Goal: Task Accomplishment & Management: Use online tool/utility

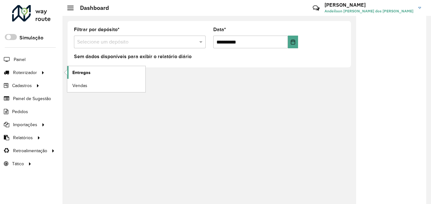
click at [79, 70] on span "Entregas" at bounding box center [81, 72] width 18 height 7
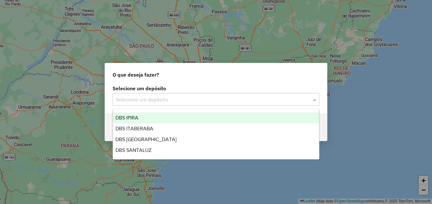
click at [317, 96] on span at bounding box center [316, 100] width 8 height 8
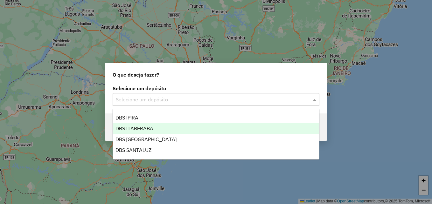
click at [209, 128] on div "DBS ITABERABA" at bounding box center [216, 129] width 206 height 11
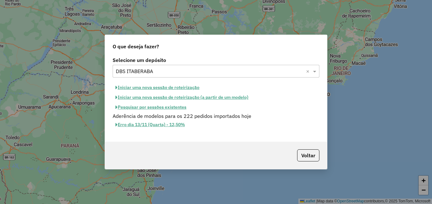
click at [146, 86] on button "Iniciar uma nova sessão de roteirização" at bounding box center [158, 88] width 90 height 10
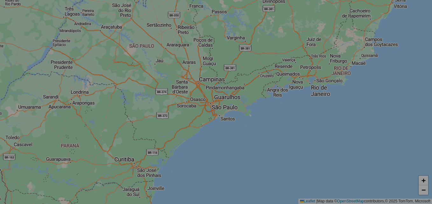
select select "*"
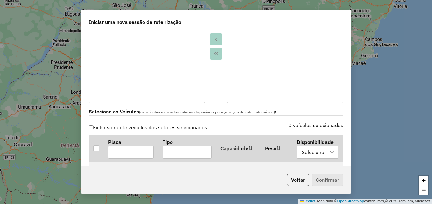
scroll to position [191, 0]
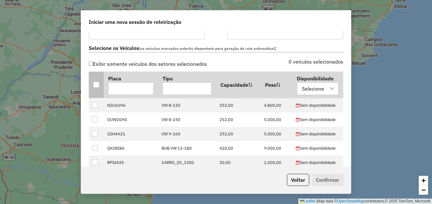
click at [98, 89] on th at bounding box center [96, 85] width 15 height 26
click at [96, 85] on div at bounding box center [96, 85] width 6 height 6
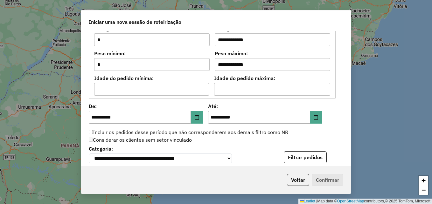
scroll to position [640, 0]
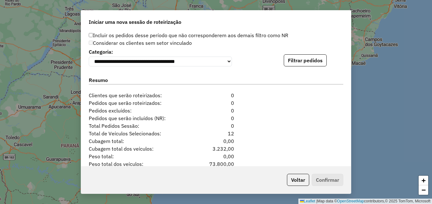
click at [299, 66] on button "Filtrar pedidos" at bounding box center [305, 60] width 43 height 12
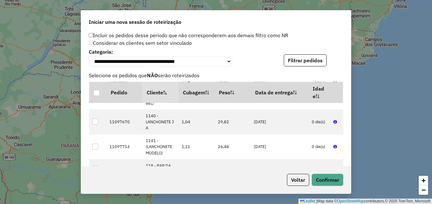
scroll to position [255, 0]
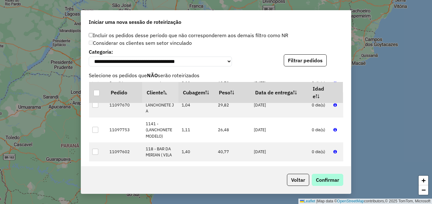
drag, startPoint x: 324, startPoint y: 173, endPoint x: 323, endPoint y: 182, distance: 9.3
click at [323, 182] on div "Voltar Confirmar" at bounding box center [216, 180] width 270 height 27
click at [323, 182] on button "Confirmar" at bounding box center [328, 180] width 32 height 12
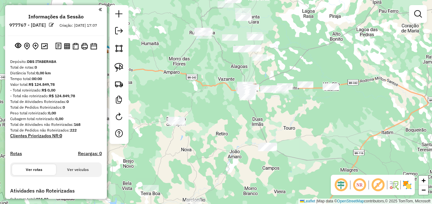
drag, startPoint x: 270, startPoint y: 131, endPoint x: 317, endPoint y: 109, distance: 51.7
click at [317, 109] on div "Janela de atendimento Grade de atendimento Capacidade Transportadoras Veículos …" at bounding box center [216, 102] width 432 height 204
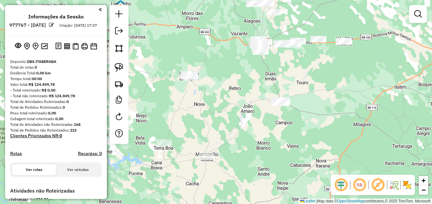
drag, startPoint x: 271, startPoint y: 163, endPoint x: 302, endPoint y: 98, distance: 71.8
click at [302, 98] on div "Janela de atendimento Grade de atendimento Capacidade Transportadoras Veículos …" at bounding box center [216, 102] width 432 height 204
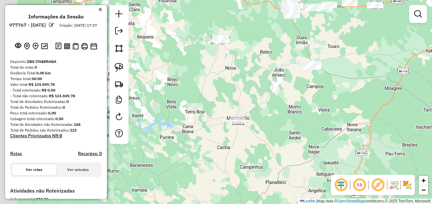
drag, startPoint x: 259, startPoint y: 136, endPoint x: 285, endPoint y: 117, distance: 32.5
click at [285, 117] on div "Janela de atendimento Grade de atendimento Capacidade Transportadoras Veículos …" at bounding box center [216, 102] width 432 height 204
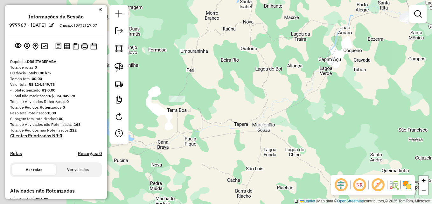
drag, startPoint x: 172, startPoint y: 101, endPoint x: 265, endPoint y: 106, distance: 92.8
click at [265, 106] on div "Janela de atendimento Grade de atendimento Capacidade Transportadoras Veículos …" at bounding box center [216, 102] width 432 height 204
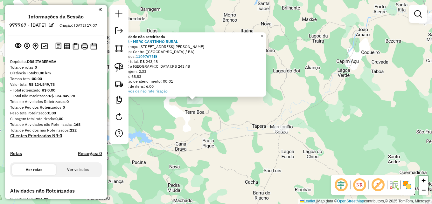
drag, startPoint x: 226, startPoint y: 144, endPoint x: 170, endPoint y: 136, distance: 56.0
click at [170, 136] on div "Atividade não roteirizada 2248 - MERC CANTINHO RURAL Endereço: R JUVINO FRANCIS…" at bounding box center [216, 102] width 432 height 204
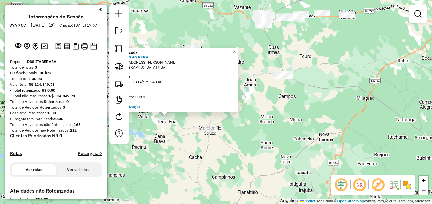
drag, startPoint x: 265, startPoint y: 137, endPoint x: 257, endPoint y: 158, distance: 22.3
click at [257, 158] on div "Atividade não roteirizada 2248 - MERC CANTINHO RURAL Endereço: R JUVINO FRANCIS…" at bounding box center [216, 102] width 432 height 204
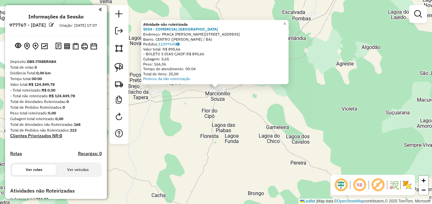
drag, startPoint x: 224, startPoint y: 102, endPoint x: 220, endPoint y: 148, distance: 46.0
click at [220, 148] on div "Atividade não roteirizada 5034 - COMERCIAL SAO CARLOS Endereço: PRACA OLEGARIO …" at bounding box center [216, 102] width 432 height 204
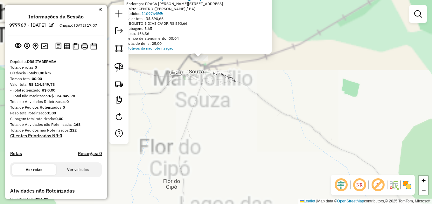
drag, startPoint x: 216, startPoint y: 87, endPoint x: 216, endPoint y: 164, distance: 77.4
click at [216, 164] on div "Atividade não roteirizada 5034 - COMERCIAL SAO CARLOS Endereço: PRACA OLEGARIO …" at bounding box center [216, 102] width 432 height 204
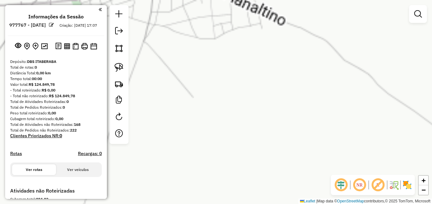
drag, startPoint x: 190, startPoint y: 84, endPoint x: 204, endPoint y: 208, distance: 124.7
click at [204, 204] on html "**********" at bounding box center [216, 102] width 432 height 204
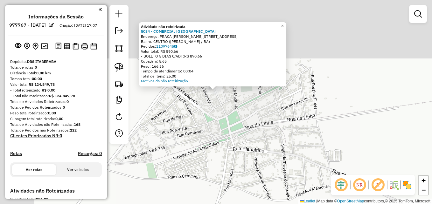
drag, startPoint x: 203, startPoint y: 145, endPoint x: 275, endPoint y: 179, distance: 79.5
click at [274, 179] on div "Atividade não roteirizada 5034 - COMERCIAL SAO CARLOS Endereço: PRACA OLEGARIO …" at bounding box center [216, 102] width 432 height 204
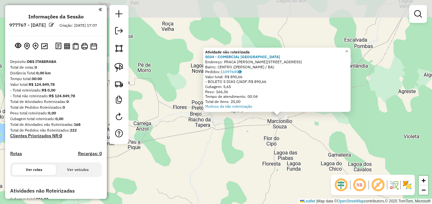
drag, startPoint x: 309, startPoint y: 88, endPoint x: 290, endPoint y: 118, distance: 35.7
click at [286, 130] on div "Atividade não roteirizada 5034 - COMERCIAL SAO CARLOS Endereço: PRACA OLEGARIO …" at bounding box center [216, 102] width 432 height 204
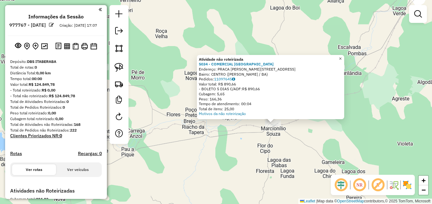
click at [342, 56] on span "×" at bounding box center [340, 58] width 3 height 5
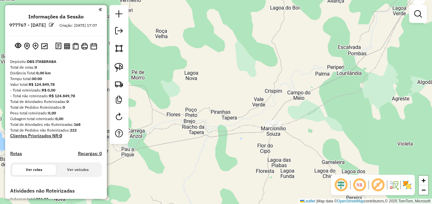
drag, startPoint x: 277, startPoint y: 73, endPoint x: 237, endPoint y: 132, distance: 71.5
click at [237, 132] on div "Janela de atendimento Grade de atendimento Capacidade Transportadoras Veículos …" at bounding box center [216, 102] width 432 height 204
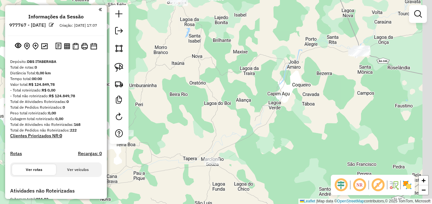
drag, startPoint x: 281, startPoint y: 96, endPoint x: 253, endPoint y: 112, distance: 32.2
click at [253, 112] on div "Janela de atendimento Grade de atendimento Capacidade Transportadoras Veículos …" at bounding box center [216, 102] width 432 height 204
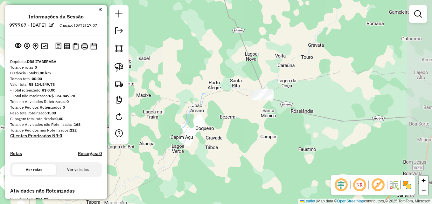
drag, startPoint x: 346, startPoint y: 76, endPoint x: 227, endPoint y: 103, distance: 122.1
click at [246, 119] on div "Janela de atendimento Grade de atendimento Capacidade Transportadoras Veículos …" at bounding box center [216, 102] width 432 height 204
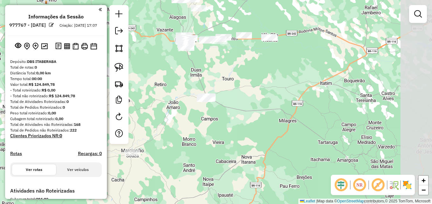
drag, startPoint x: 262, startPoint y: 105, endPoint x: 227, endPoint y: 107, distance: 35.4
click at [227, 107] on div "Janela de atendimento Grade de atendimento Capacidade Transportadoras Veículos …" at bounding box center [216, 102] width 432 height 204
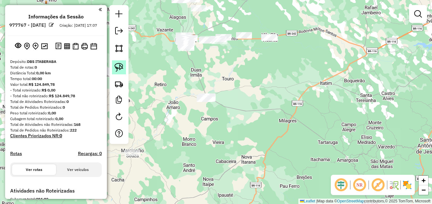
click at [119, 70] on img at bounding box center [119, 67] width 9 height 9
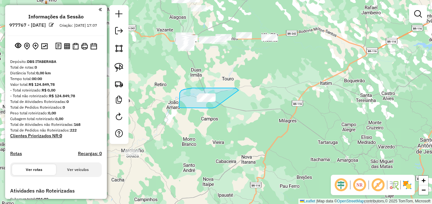
drag, startPoint x: 216, startPoint y: 107, endPoint x: 239, endPoint y: 90, distance: 28.5
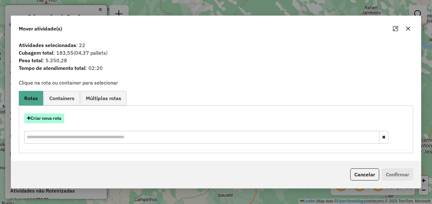
click at [36, 118] on button "Criar nova rota" at bounding box center [44, 119] width 40 height 10
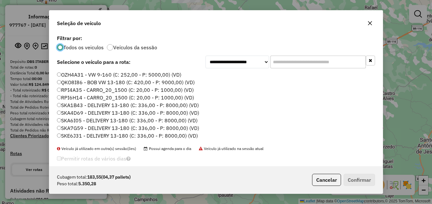
scroll to position [22, 0]
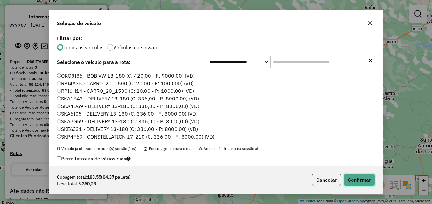
click at [365, 183] on button "Confirmar" at bounding box center [360, 180] width 32 height 12
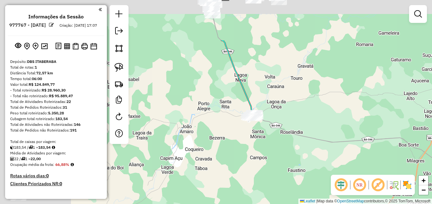
drag, startPoint x: 220, startPoint y: 125, endPoint x: 298, endPoint y: 171, distance: 90.2
click at [298, 171] on div "Janela de atendimento Grade de atendimento Capacidade Transportadoras Veículos …" at bounding box center [216, 102] width 432 height 204
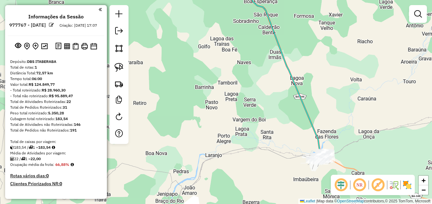
drag, startPoint x: 211, startPoint y: 81, endPoint x: 210, endPoint y: 126, distance: 44.6
click at [210, 126] on div "Janela de atendimento Grade de atendimento Capacidade Transportadoras Veículos …" at bounding box center [216, 102] width 432 height 204
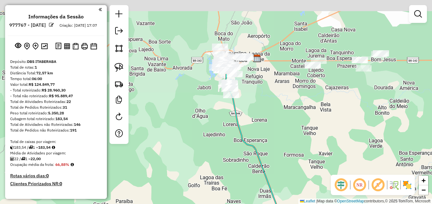
drag, startPoint x: 233, startPoint y: 73, endPoint x: 224, endPoint y: 167, distance: 95.1
click at [224, 167] on div "Janela de atendimento Grade de atendimento Capacidade Transportadoras Veículos …" at bounding box center [216, 102] width 432 height 204
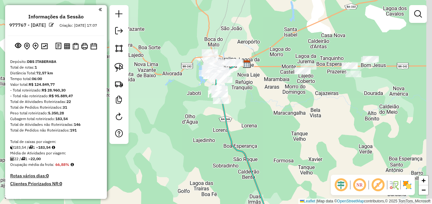
drag, startPoint x: 217, startPoint y: 162, endPoint x: 199, endPoint y: 166, distance: 17.7
click at [199, 166] on div "Janela de atendimento Grade de atendimento Capacidade Transportadoras Veículos …" at bounding box center [216, 102] width 432 height 204
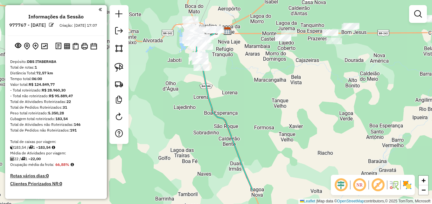
drag, startPoint x: 199, startPoint y: 175, endPoint x: 188, endPoint y: 134, distance: 41.9
click at [188, 134] on div "Janela de atendimento Grade de atendimento Capacidade Transportadoras Veículos …" at bounding box center [216, 102] width 432 height 204
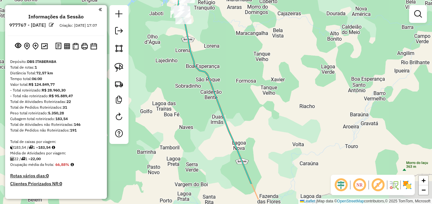
drag, startPoint x: 202, startPoint y: 159, endPoint x: 185, endPoint y: 118, distance: 43.7
click at [185, 118] on div "Janela de atendimento Grade de atendimento Capacidade Transportadoras Veículos …" at bounding box center [216, 102] width 432 height 204
select select "**********"
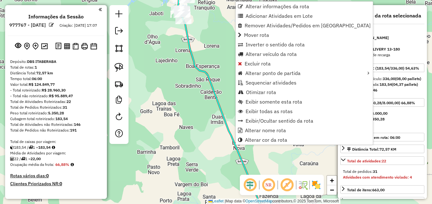
scroll to position [187, 0]
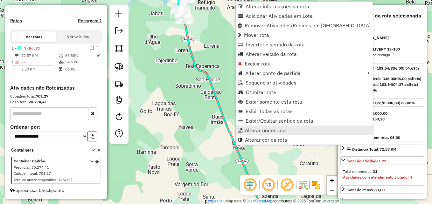
click at [268, 130] on span "Alterar nome rota" at bounding box center [265, 130] width 41 height 5
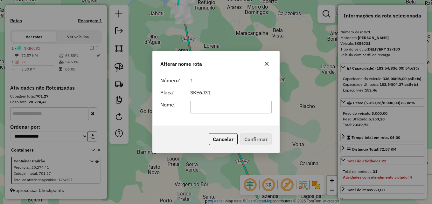
type input "*"
type input "****"
click at [262, 141] on button "Confirmar" at bounding box center [256, 139] width 32 height 12
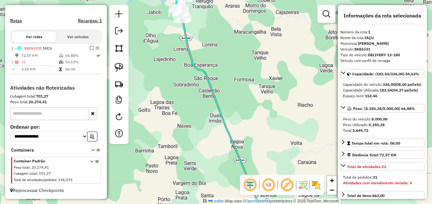
drag, startPoint x: 220, startPoint y: 142, endPoint x: 214, endPoint y: 114, distance: 29.4
click at [214, 114] on div "Janela de atendimento Grade de atendimento Capacidade Transportadoras Veículos …" at bounding box center [216, 102] width 432 height 204
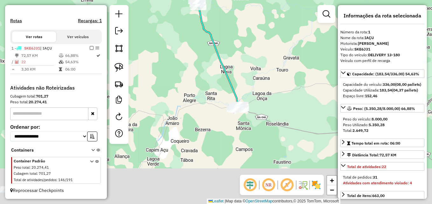
drag, startPoint x: 210, startPoint y: 142, endPoint x: 214, endPoint y: 82, distance: 60.3
click at [215, 63] on div "Janela de atendimento Grade de atendimento Capacidade Transportadoras Veículos …" at bounding box center [216, 102] width 432 height 204
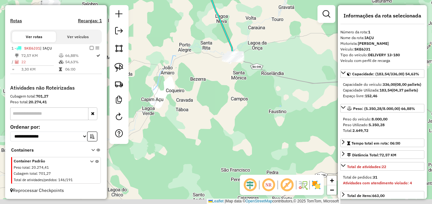
drag, startPoint x: 213, startPoint y: 103, endPoint x: 205, endPoint y: 78, distance: 26.0
click at [205, 78] on div "Janela de atendimento Grade de atendimento Capacidade Transportadoras Veículos …" at bounding box center [216, 102] width 432 height 204
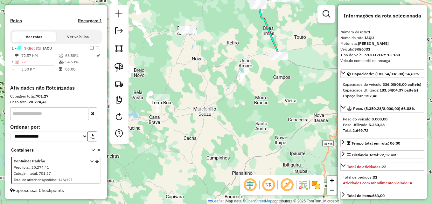
drag, startPoint x: 220, startPoint y: 109, endPoint x: 273, endPoint y: 106, distance: 52.7
click at [281, 103] on div "Janela de atendimento Grade de atendimento Capacidade Transportadoras Veículos …" at bounding box center [216, 102] width 432 height 204
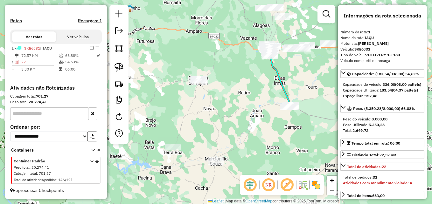
drag, startPoint x: 236, startPoint y: 103, endPoint x: 247, endPoint y: 153, distance: 51.2
click at [247, 153] on div "Janela de atendimento Grade de atendimento Capacidade Transportadoras Veículos …" at bounding box center [216, 102] width 432 height 204
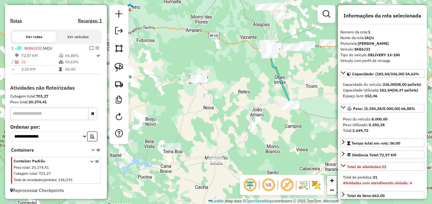
drag, startPoint x: 239, startPoint y: 112, endPoint x: 235, endPoint y: 152, distance: 39.3
click at [235, 152] on div "Janela de atendimento Grade de atendimento Capacidade Transportadoras Veículos …" at bounding box center [216, 102] width 432 height 204
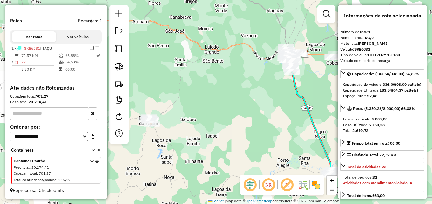
drag, startPoint x: 199, startPoint y: 118, endPoint x: 193, endPoint y: 153, distance: 34.9
click at [193, 153] on div "Janela de atendimento Grade de atendimento Capacidade Transportadoras Veículos …" at bounding box center [216, 102] width 432 height 204
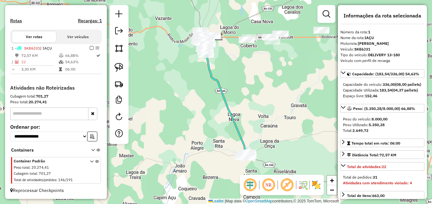
drag, startPoint x: 278, startPoint y: 137, endPoint x: 192, endPoint y: 120, distance: 87.7
click at [192, 120] on div "Janela de atendimento Grade de atendimento Capacidade Transportadoras Veículos …" at bounding box center [216, 102] width 432 height 204
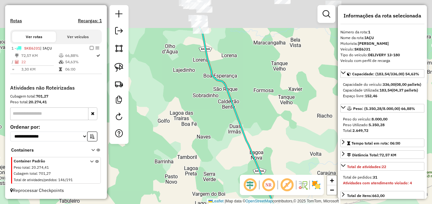
drag, startPoint x: 205, startPoint y: 96, endPoint x: 229, endPoint y: 173, distance: 80.7
click at [229, 173] on div "Janela de atendimento Grade de atendimento Capacidade Transportadoras Veículos …" at bounding box center [216, 102] width 432 height 204
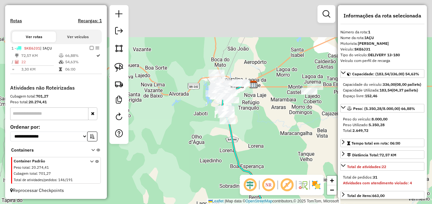
drag, startPoint x: 187, startPoint y: 133, endPoint x: 190, endPoint y: 165, distance: 32.0
click at [190, 165] on div "Janela de atendimento Grade de atendimento Capacidade Transportadoras Veículos …" at bounding box center [216, 102] width 432 height 204
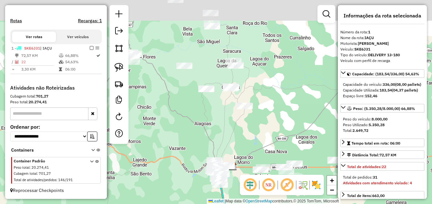
drag, startPoint x: 173, startPoint y: 106, endPoint x: 183, endPoint y: 176, distance: 70.2
click at [183, 176] on div "Janela de atendimento Grade de atendimento Capacidade Transportadoras Veículos …" at bounding box center [216, 102] width 432 height 204
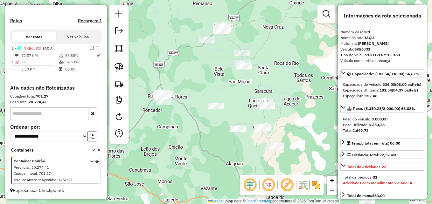
drag, startPoint x: 190, startPoint y: 136, endPoint x: 220, endPoint y: 156, distance: 35.9
click at [220, 156] on div "Janela de atendimento Grade de atendimento Capacidade Transportadoras Veículos …" at bounding box center [216, 102] width 432 height 204
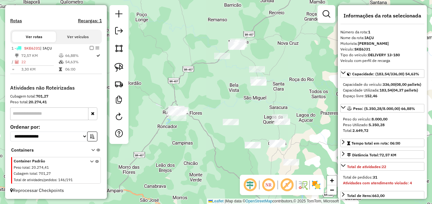
drag, startPoint x: 202, startPoint y: 144, endPoint x: 220, endPoint y: 162, distance: 25.2
click at [220, 162] on div "Janela de atendimento Grade de atendimento Capacidade Transportadoras Veículos …" at bounding box center [216, 102] width 432 height 204
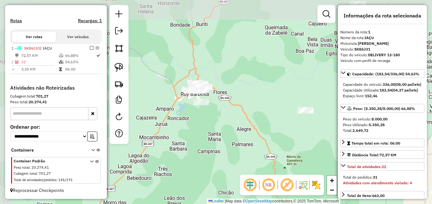
drag, startPoint x: 187, startPoint y: 127, endPoint x: 251, endPoint y: 154, distance: 69.2
click at [251, 154] on div "Janela de atendimento Grade de atendimento Capacidade Transportadoras Veículos …" at bounding box center [216, 102] width 432 height 204
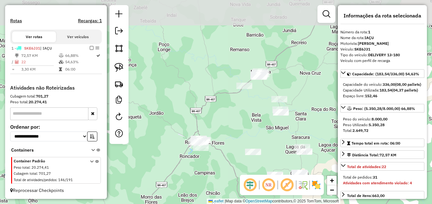
drag, startPoint x: 237, startPoint y: 117, endPoint x: 227, endPoint y: 146, distance: 30.9
click at [227, 146] on div "Janela de atendimento Grade de atendimento Capacidade Transportadoras Veículos …" at bounding box center [216, 102] width 432 height 204
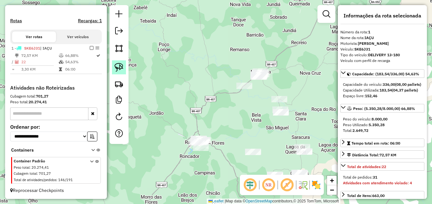
click at [123, 68] on img at bounding box center [119, 67] width 9 height 9
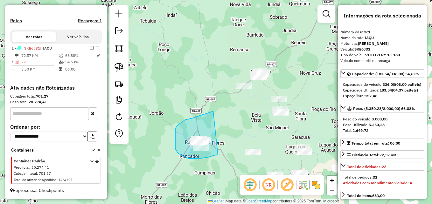
drag, startPoint x: 218, startPoint y: 155, endPoint x: 213, endPoint y: 111, distance: 43.9
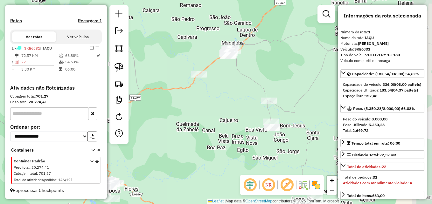
drag, startPoint x: 264, startPoint y: 107, endPoint x: 189, endPoint y: 101, distance: 75.1
click at [189, 101] on div "Janela de atendimento Grade de atendimento Capacidade Transportadoras Veículos …" at bounding box center [216, 102] width 432 height 204
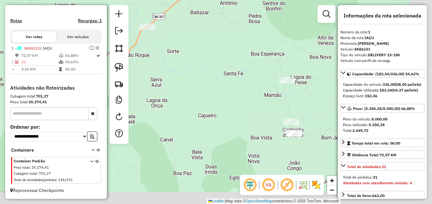
drag, startPoint x: 241, startPoint y: 128, endPoint x: 206, endPoint y: 114, distance: 38.0
click at [206, 114] on div "Janela de atendimento Grade de atendimento Capacidade Transportadoras Veículos …" at bounding box center [216, 102] width 432 height 204
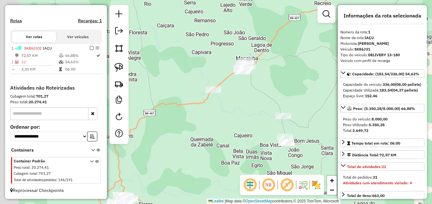
drag, startPoint x: 189, startPoint y: 106, endPoint x: 262, endPoint y: 129, distance: 76.4
click at [262, 129] on div "Janela de atendimento Grade de atendimento Capacidade Transportadoras Veículos …" at bounding box center [216, 102] width 432 height 204
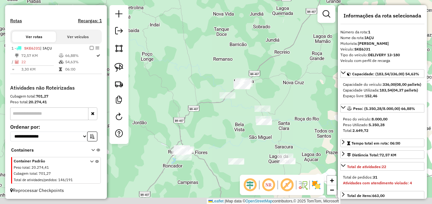
drag, startPoint x: 242, startPoint y: 142, endPoint x: 215, endPoint y: 125, distance: 31.2
click at [215, 125] on div "Janela de atendimento Grade de atendimento Capacidade Transportadoras Veículos …" at bounding box center [216, 102] width 432 height 204
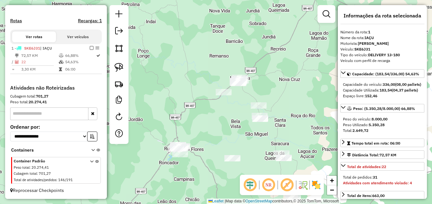
click at [193, 168] on div "Janela de atendimento Grade de atendimento Capacidade Transportadoras Veículos …" at bounding box center [216, 102] width 432 height 204
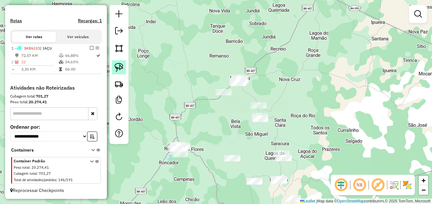
click at [122, 68] on img at bounding box center [119, 67] width 9 height 9
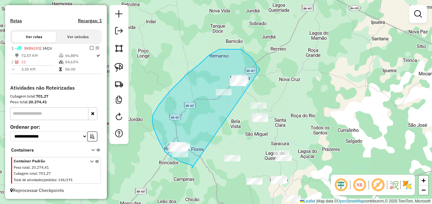
drag, startPoint x: 190, startPoint y: 165, endPoint x: 260, endPoint y: 70, distance: 118.1
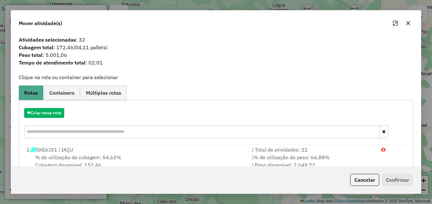
scroll to position [15, 0]
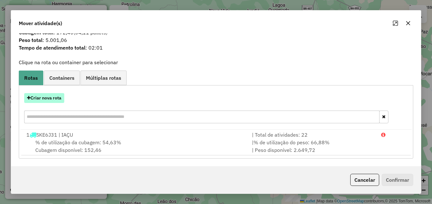
click at [46, 102] on button "Criar nova rota" at bounding box center [44, 98] width 40 height 10
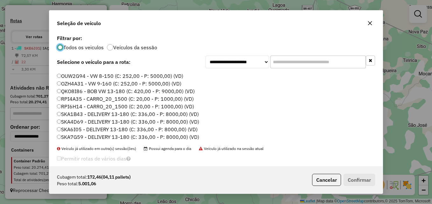
scroll to position [0, 0]
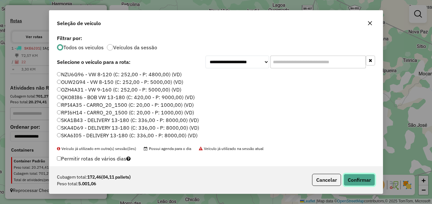
click at [356, 178] on button "Confirmar" at bounding box center [360, 180] width 32 height 12
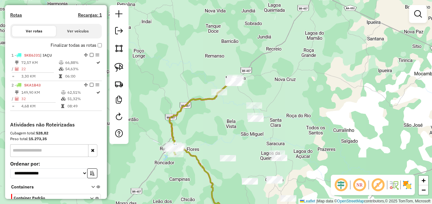
click at [189, 104] on icon at bounding box center [203, 116] width 67 height 77
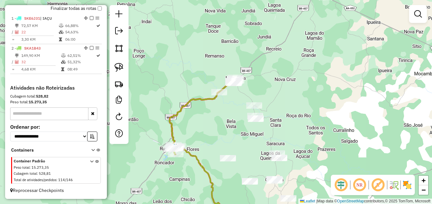
select select "**********"
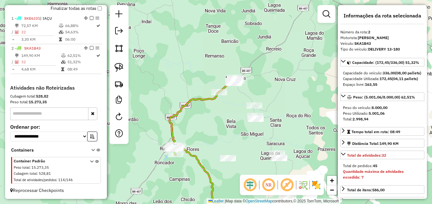
scroll to position [230, 0]
click at [188, 104] on icon at bounding box center [203, 116] width 67 height 77
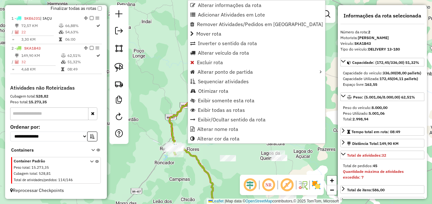
click at [170, 122] on icon at bounding box center [203, 116] width 67 height 77
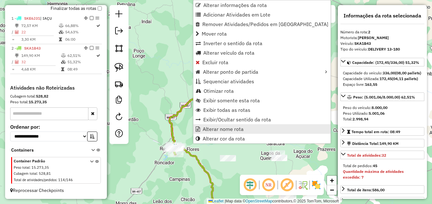
click at [221, 132] on link "Alterar nome rota" at bounding box center [262, 130] width 137 height 10
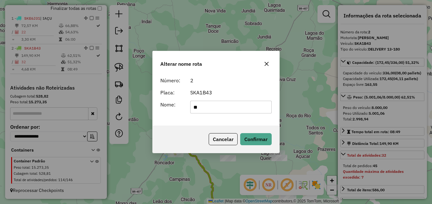
type input "*"
type input "**********"
click at [262, 139] on button "Confirmar" at bounding box center [256, 139] width 32 height 12
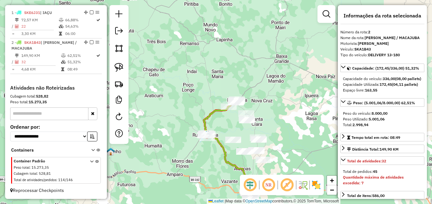
drag, startPoint x: 267, startPoint y: 153, endPoint x: 260, endPoint y: 127, distance: 27.7
click at [260, 127] on div "Janela de atendimento Grade de atendimento Capacidade Transportadoras Veículos …" at bounding box center [216, 102] width 432 height 204
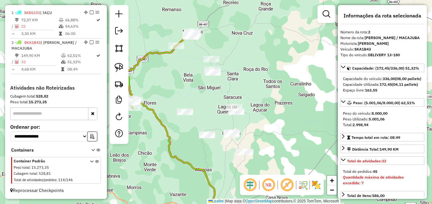
drag, startPoint x: 269, startPoint y: 155, endPoint x: 259, endPoint y: 182, distance: 28.4
click at [259, 182] on hb-router-mapa "Informações da Sessão 977767 - 12/08/2025 Criação: 11/08/2025 17:07 Depósito: D…" at bounding box center [216, 102] width 432 height 204
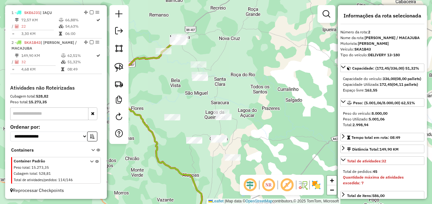
drag, startPoint x: 268, startPoint y: 156, endPoint x: 251, endPoint y: 117, distance: 43.4
click at [251, 117] on div "Janela de atendimento Grade de atendimento Capacidade Transportadoras Veículos …" at bounding box center [216, 102] width 432 height 204
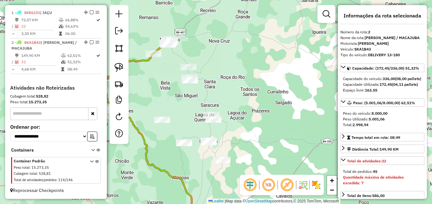
drag, startPoint x: 253, startPoint y: 131, endPoint x: 254, endPoint y: 160, distance: 28.4
click at [254, 160] on div "Janela de atendimento Grade de atendimento Capacidade Transportadoras Veículos …" at bounding box center [216, 102] width 432 height 204
click at [120, 68] on img at bounding box center [119, 67] width 9 height 9
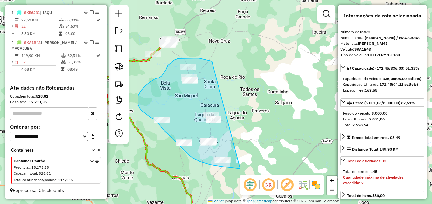
drag, startPoint x: 220, startPoint y: 167, endPoint x: 223, endPoint y: 68, distance: 98.8
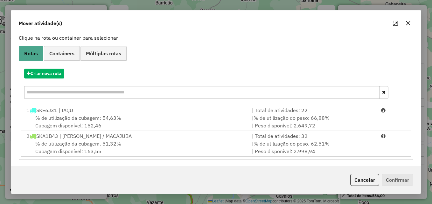
scroll to position [41, 0]
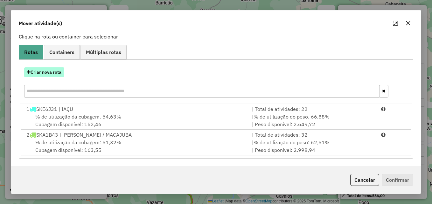
click at [47, 73] on button "Criar nova rota" at bounding box center [44, 73] width 40 height 10
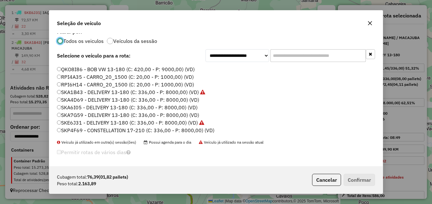
scroll to position [8, 0]
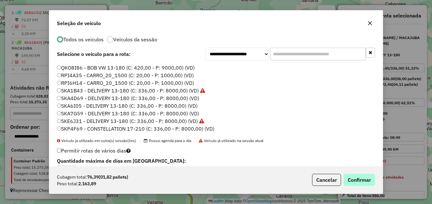
drag, startPoint x: 380, startPoint y: 185, endPoint x: 365, endPoint y: 183, distance: 15.1
click at [367, 183] on div "Cubagem total: 76,39 (01,82 pallets) Peso total: 2.163,89 Cancelar Confirmar" at bounding box center [216, 180] width 334 height 27
click at [363, 182] on button "Confirmar" at bounding box center [360, 180] width 32 height 12
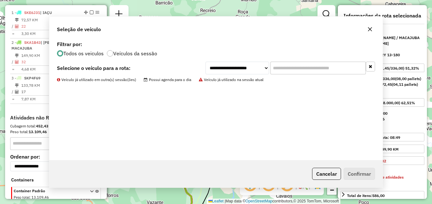
scroll to position [265, 0]
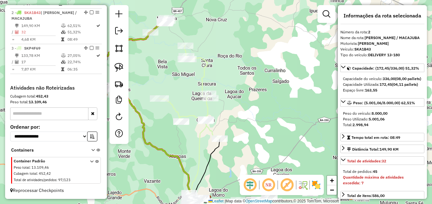
drag, startPoint x: 105, startPoint y: 132, endPoint x: 105, endPoint y: 137, distance: 4.1
click at [105, 137] on div "Informações da Sessão 977767 - 12/08/2025 Criação: 11/08/2025 17:07 Depósito: D…" at bounding box center [56, 102] width 102 height 194
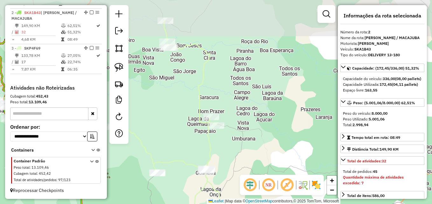
drag, startPoint x: 243, startPoint y: 127, endPoint x: 283, endPoint y: 139, distance: 41.1
click at [282, 139] on div "Janela de atendimento Grade de atendimento Capacidade Transportadoras Veículos …" at bounding box center [216, 102] width 432 height 204
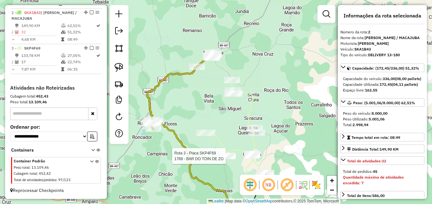
click at [229, 160] on div at bounding box center [228, 156] width 16 height 6
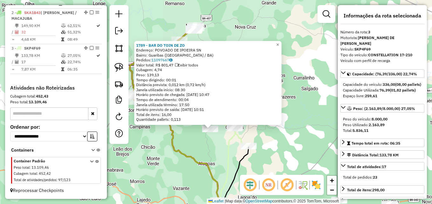
drag, startPoint x: 238, startPoint y: 130, endPoint x: 232, endPoint y: 155, distance: 25.7
click at [232, 155] on icon at bounding box center [225, 130] width 23 height 154
click at [279, 43] on span "×" at bounding box center [277, 44] width 3 height 5
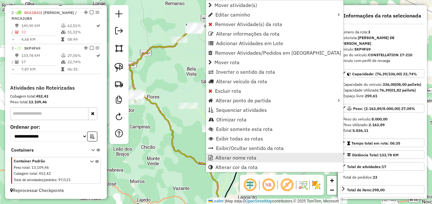
click at [227, 157] on span "Alterar nome rota" at bounding box center [236, 157] width 41 height 5
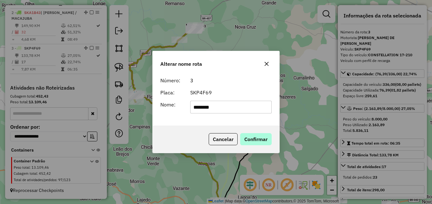
type input "********"
click at [243, 143] on button "Confirmar" at bounding box center [256, 139] width 32 height 12
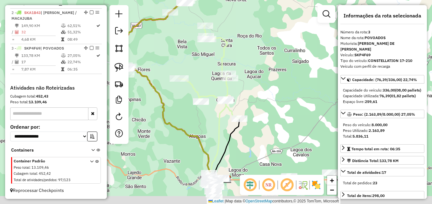
drag, startPoint x: 284, startPoint y: 141, endPoint x: 255, endPoint y: 72, distance: 74.3
click at [255, 72] on div "Janela de atendimento Grade de atendimento Capacidade Transportadoras Veículos …" at bounding box center [216, 102] width 432 height 204
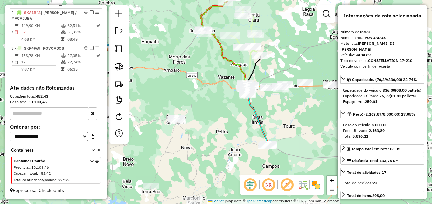
drag, startPoint x: 260, startPoint y: 150, endPoint x: 284, endPoint y: 131, distance: 30.4
click at [284, 131] on div "Janela de atendimento Grade de atendimento Capacidade Transportadoras Veículos …" at bounding box center [216, 102] width 432 height 204
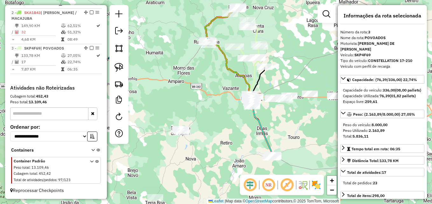
drag, startPoint x: 222, startPoint y: 128, endPoint x: 226, endPoint y: 136, distance: 9.1
click at [225, 137] on div "Janela de atendimento Grade de atendimento Capacidade Transportadoras Veículos …" at bounding box center [216, 102] width 432 height 204
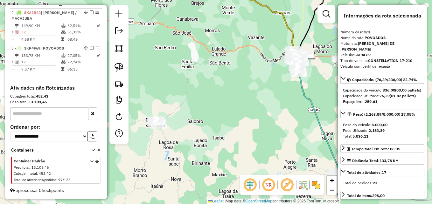
drag, startPoint x: 187, startPoint y: 125, endPoint x: 258, endPoint y: 83, distance: 82.9
click at [258, 83] on div "Janela de atendimento Grade de atendimento Capacidade Transportadoras Veículos …" at bounding box center [216, 102] width 432 height 204
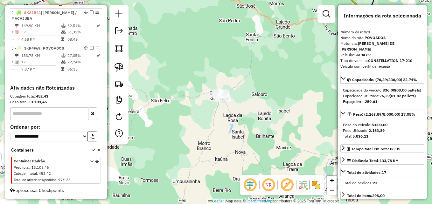
drag, startPoint x: 218, startPoint y: 135, endPoint x: 231, endPoint y: 143, distance: 15.2
click at [231, 143] on div "Janela de atendimento Grade de atendimento Capacidade Transportadoras Veículos …" at bounding box center [216, 102] width 432 height 204
drag, startPoint x: 233, startPoint y: 112, endPoint x: 230, endPoint y: 111, distance: 3.5
click at [232, 112] on div "Janela de atendimento Grade de atendimento Capacidade Transportadoras Veículos …" at bounding box center [216, 102] width 432 height 204
click at [123, 67] on img at bounding box center [119, 67] width 9 height 9
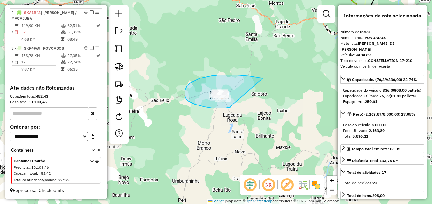
drag, startPoint x: 226, startPoint y: 108, endPoint x: 263, endPoint y: 78, distance: 47.8
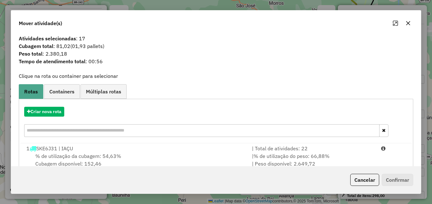
scroll to position [0, 0]
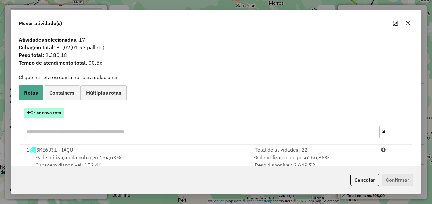
click at [56, 115] on button "Criar nova rota" at bounding box center [44, 113] width 40 height 10
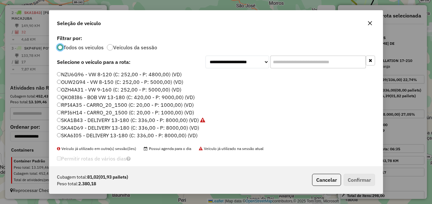
scroll to position [22, 0]
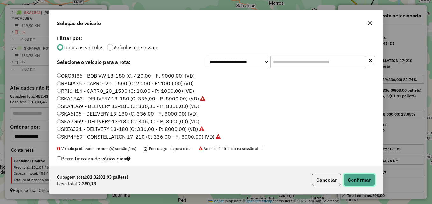
click at [359, 176] on button "Confirmar" at bounding box center [360, 180] width 32 height 12
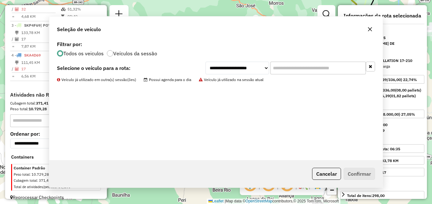
scroll to position [295, 0]
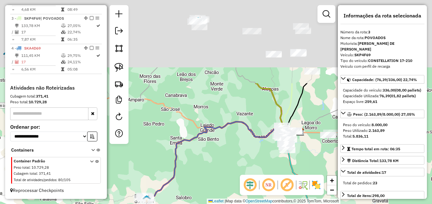
drag, startPoint x: 284, startPoint y: 94, endPoint x: 209, endPoint y: 198, distance: 128.3
click at [209, 198] on div "Janela de atendimento Grade de atendimento Capacidade Transportadoras Veículos …" at bounding box center [216, 102] width 432 height 204
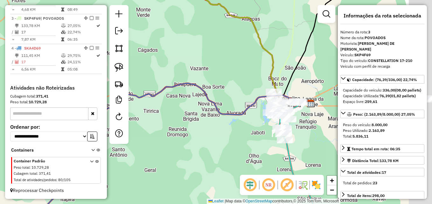
drag, startPoint x: 245, startPoint y: 143, endPoint x: 180, endPoint y: 147, distance: 65.1
click at [180, 147] on div "Janela de atendimento Grade de atendimento Capacidade Transportadoras Veículos …" at bounding box center [216, 102] width 432 height 204
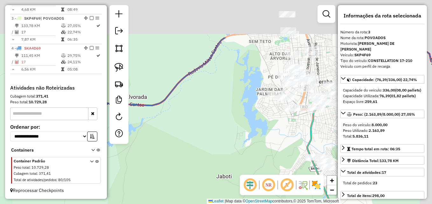
drag, startPoint x: 217, startPoint y: 109, endPoint x: 169, endPoint y: 165, distance: 74.1
click at [167, 171] on div "Janela de atendimento Grade de atendimento Capacidade Transportadoras Veículos …" at bounding box center [216, 102] width 432 height 204
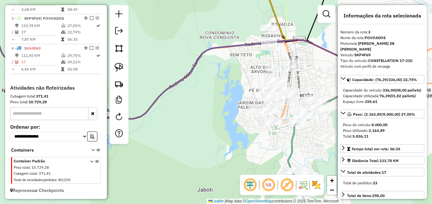
drag, startPoint x: 230, startPoint y: 123, endPoint x: 195, endPoint y: 152, distance: 45.0
click at [195, 152] on div "Janela de atendimento Grade de atendimento Capacidade Transportadoras Veículos …" at bounding box center [216, 102] width 432 height 204
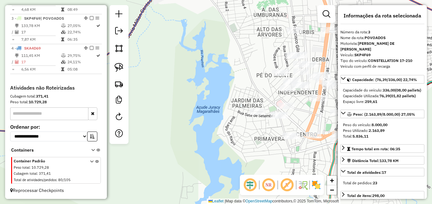
drag, startPoint x: 226, startPoint y: 79, endPoint x: 183, endPoint y: 141, distance: 75.1
click at [183, 143] on div "Janela de atendimento Grade de atendimento Capacidade Transportadoras Veículos …" at bounding box center [216, 102] width 432 height 204
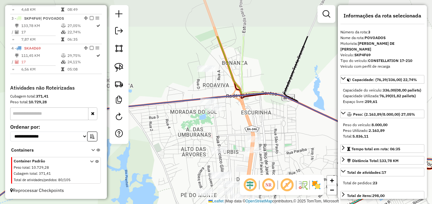
drag, startPoint x: 210, startPoint y: 88, endPoint x: 178, endPoint y: 145, distance: 65.3
click at [178, 145] on div "Janela de atendimento Grade de atendimento Capacidade Transportadoras Veículos …" at bounding box center [216, 102] width 432 height 204
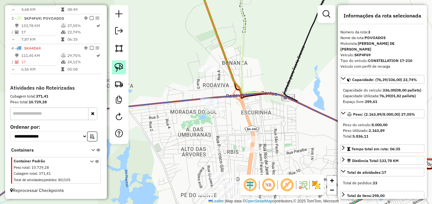
click at [121, 69] on img at bounding box center [119, 67] width 9 height 9
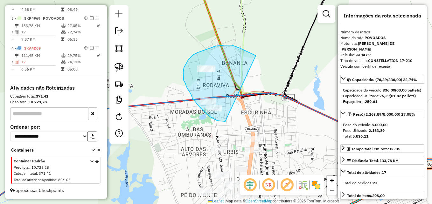
drag, startPoint x: 225, startPoint y: 122, endPoint x: 256, endPoint y: 56, distance: 72.7
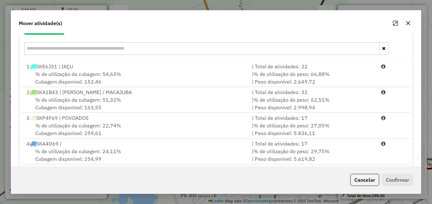
scroll to position [92, 0]
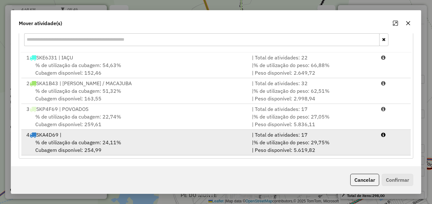
click at [123, 145] on div "% de utilização da cubagem: 24,11% Cubagem disponível: 254,99" at bounding box center [136, 146] width 226 height 15
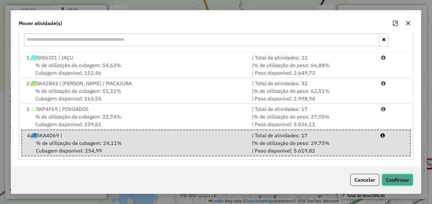
click at [399, 185] on button "Confirmar" at bounding box center [398, 180] width 32 height 12
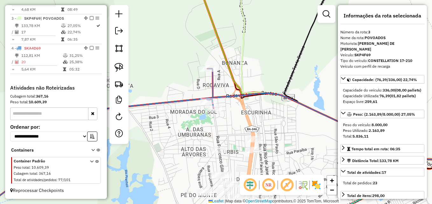
scroll to position [0, 0]
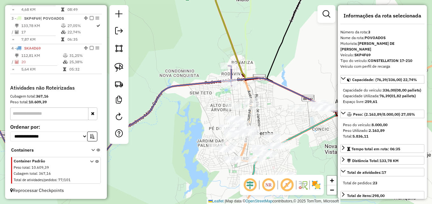
drag, startPoint x: 281, startPoint y: 153, endPoint x: 276, endPoint y: 113, distance: 40.4
click at [276, 113] on div "Janela de atendimento Grade de atendimento Capacidade Transportadoras Veículos …" at bounding box center [216, 102] width 432 height 204
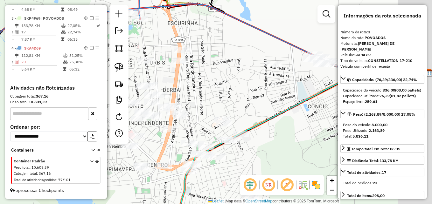
drag, startPoint x: 289, startPoint y: 116, endPoint x: 261, endPoint y: 110, distance: 28.9
click at [264, 102] on div "Janela de atendimento Grade de atendimento Capacidade Transportadoras Veículos …" at bounding box center [216, 102] width 432 height 204
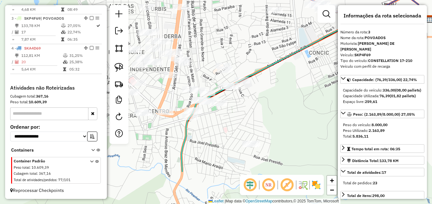
drag, startPoint x: 283, startPoint y: 128, endPoint x: 281, endPoint y: 110, distance: 17.3
click at [281, 110] on div "Janela de atendimento Grade de atendimento Capacidade Transportadoras Veículos …" at bounding box center [216, 102] width 432 height 204
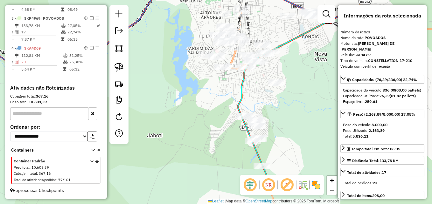
drag, startPoint x: 280, startPoint y: 107, endPoint x: 281, endPoint y: 104, distance: 3.6
click at [281, 104] on div "Janela de atendimento Grade de atendimento Capacidade Transportadoras Veículos …" at bounding box center [216, 102] width 432 height 204
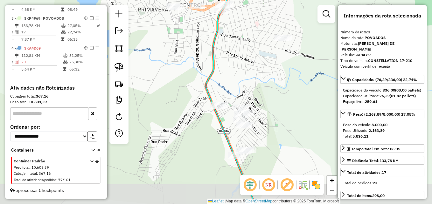
drag, startPoint x: 264, startPoint y: 127, endPoint x: 275, endPoint y: 106, distance: 23.2
click at [275, 106] on div "Janela de atendimento Grade de atendimento Capacidade Transportadoras Veículos …" at bounding box center [216, 102] width 432 height 204
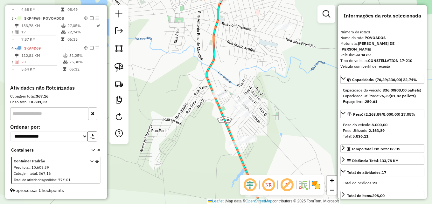
drag, startPoint x: 279, startPoint y: 118, endPoint x: 255, endPoint y: 46, distance: 75.9
click at [255, 46] on div "Janela de atendimento Grade de atendimento Capacidade Transportadoras Veículos …" at bounding box center [216, 102] width 432 height 204
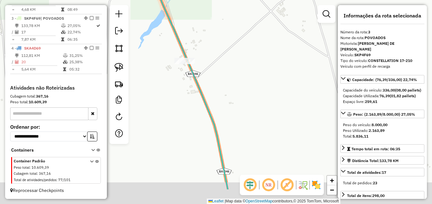
drag, startPoint x: 245, startPoint y: 82, endPoint x: 253, endPoint y: 44, distance: 38.7
click at [253, 44] on div "Janela de atendimento Grade de atendimento Capacidade Transportadoras Veículos …" at bounding box center [216, 102] width 432 height 204
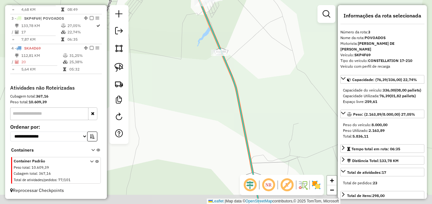
drag, startPoint x: 278, startPoint y: 117, endPoint x: 255, endPoint y: 48, distance: 73.0
click at [255, 48] on div "Janela de atendimento Grade de atendimento Capacidade Transportadoras Veículos …" at bounding box center [216, 102] width 432 height 204
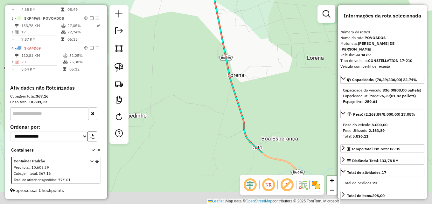
drag, startPoint x: 268, startPoint y: 86, endPoint x: 243, endPoint y: 25, distance: 66.5
click at [243, 25] on div "Janela de atendimento Grade de atendimento Capacidade Transportadoras Veículos …" at bounding box center [216, 102] width 432 height 204
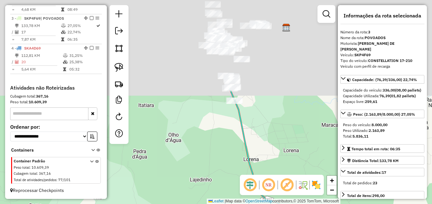
drag, startPoint x: 274, startPoint y: 61, endPoint x: 275, endPoint y: 164, distance: 103.5
click at [276, 164] on div "Janela de atendimento Grade de atendimento Capacidade Transportadoras Veículos …" at bounding box center [216, 102] width 432 height 204
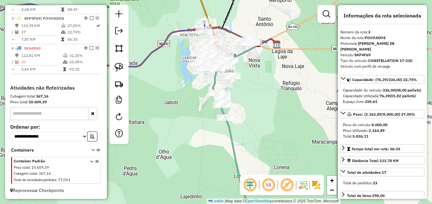
drag, startPoint x: 254, startPoint y: 114, endPoint x: 253, endPoint y: 123, distance: 8.3
click at [253, 123] on div "Janela de atendimento Grade de atendimento Capacidade Transportadoras Veículos …" at bounding box center [216, 102] width 432 height 204
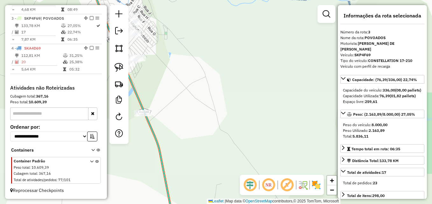
drag, startPoint x: 207, startPoint y: 96, endPoint x: 282, endPoint y: 115, distance: 77.5
click at [285, 117] on div "Janela de atendimento Grade de atendimento Capacidade Transportadoras Veículos …" at bounding box center [216, 102] width 432 height 204
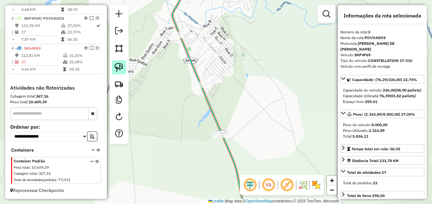
click at [118, 66] on img at bounding box center [119, 67] width 9 height 9
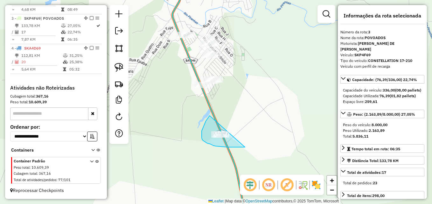
drag, startPoint x: 245, startPoint y: 147, endPoint x: 231, endPoint y: 117, distance: 33.9
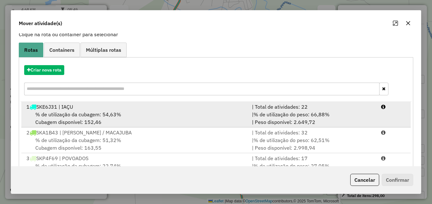
scroll to position [32, 0]
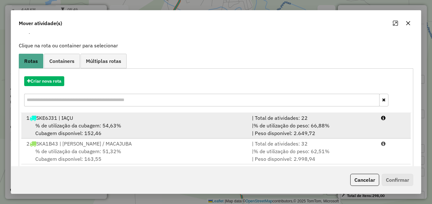
click at [114, 130] on div "% de utilização da cubagem: 54,63% Cubagem disponível: 152,46" at bounding box center [136, 129] width 226 height 15
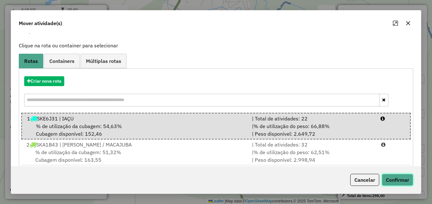
click at [397, 185] on button "Confirmar" at bounding box center [398, 180] width 32 height 12
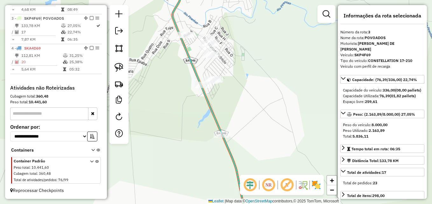
scroll to position [0, 0]
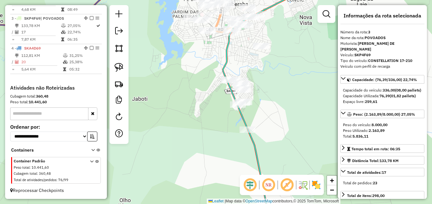
click at [254, 146] on icon at bounding box center [259, 177] width 23 height 95
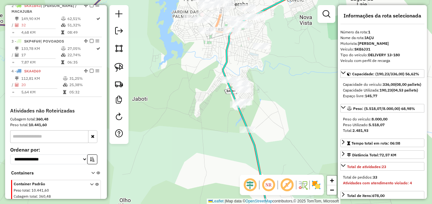
scroll to position [239, 0]
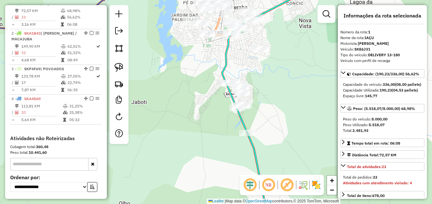
drag, startPoint x: 283, startPoint y: 118, endPoint x: 276, endPoint y: 139, distance: 22.3
click at [276, 139] on div "Janela de atendimento Grade de atendimento Capacidade Transportadoras Veículos …" at bounding box center [216, 102] width 432 height 204
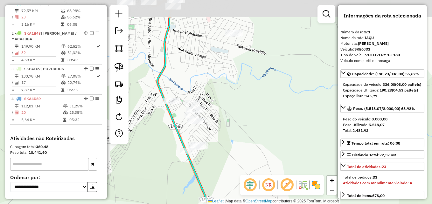
drag, startPoint x: 255, startPoint y: 95, endPoint x: 257, endPoint y: 133, distance: 38.2
click at [257, 133] on div "Janela de atendimento Grade de atendimento Capacidade Transportadoras Veículos …" at bounding box center [216, 102] width 432 height 204
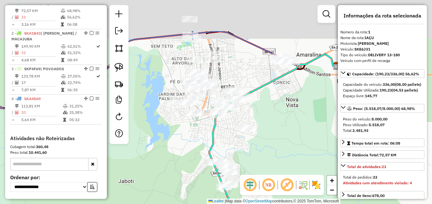
drag, startPoint x: 265, startPoint y: 102, endPoint x: 265, endPoint y: 153, distance: 51.6
click at [265, 153] on div "Janela de atendimento Grade de atendimento Capacidade Transportadoras Veículos …" at bounding box center [216, 102] width 432 height 204
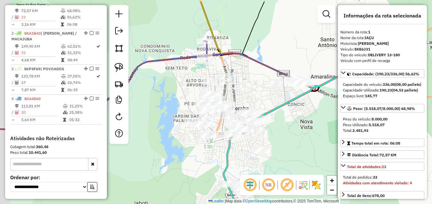
drag, startPoint x: 242, startPoint y: 66, endPoint x: 247, endPoint y: 68, distance: 5.3
click at [247, 68] on div "Janela de atendimento Grade de atendimento Capacidade Transportadoras Veículos …" at bounding box center [216, 102] width 432 height 204
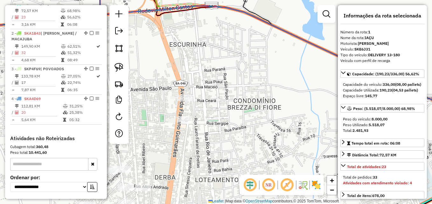
drag, startPoint x: 239, startPoint y: 56, endPoint x: 250, endPoint y: 98, distance: 43.9
click at [250, 98] on div "Janela de atendimento Grade de atendimento Capacidade Transportadoras Veículos …" at bounding box center [216, 102] width 432 height 204
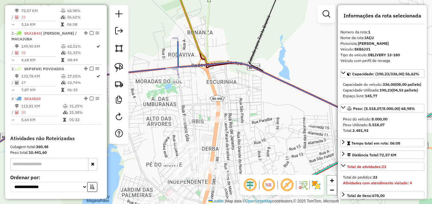
drag, startPoint x: 195, startPoint y: 86, endPoint x: 271, endPoint y: 103, distance: 78.0
click at [271, 103] on div "Janela de atendimento Grade de atendimento Capacidade Transportadoras Veículos …" at bounding box center [216, 102] width 432 height 204
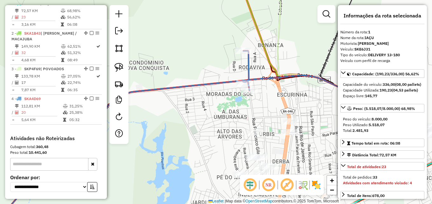
click at [215, 81] on icon at bounding box center [122, 138] width 256 height 174
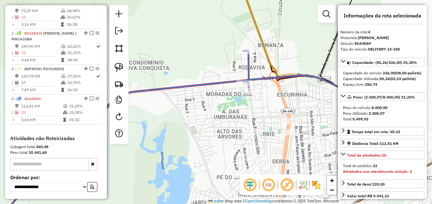
scroll to position [295, 0]
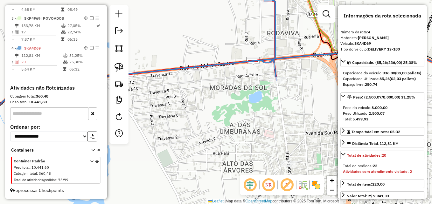
drag, startPoint x: 222, startPoint y: 121, endPoint x: 214, endPoint y: 100, distance: 22.1
click at [214, 100] on div "Janela de atendimento Grade de atendimento Capacidade Transportadoras Veículos …" at bounding box center [216, 102] width 432 height 204
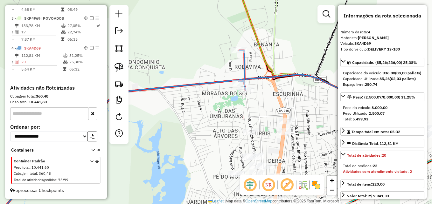
drag, startPoint x: 217, startPoint y: 120, endPoint x: 201, endPoint y: 101, distance: 25.3
click at [201, 101] on div "Janela de atendimento Grade de atendimento Capacidade Transportadoras Veículos …" at bounding box center [216, 102] width 432 height 204
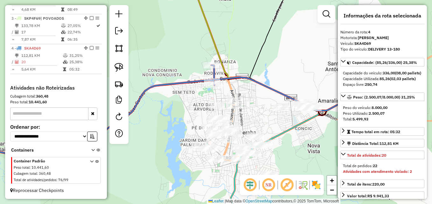
drag, startPoint x: 192, startPoint y: 118, endPoint x: 186, endPoint y: 103, distance: 17.0
click at [186, 103] on div "Janela de atendimento Grade de atendimento Capacidade Transportadoras Veículos …" at bounding box center [216, 102] width 432 height 204
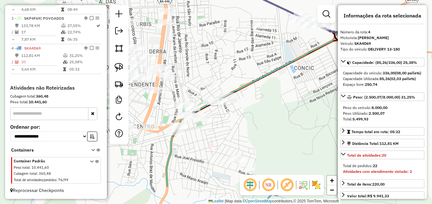
drag, startPoint x: 276, startPoint y: 131, endPoint x: 270, endPoint y: 92, distance: 40.0
click at [271, 92] on div "Janela de atendimento Grade de atendimento Capacidade Transportadoras Veículos …" at bounding box center [216, 102] width 432 height 204
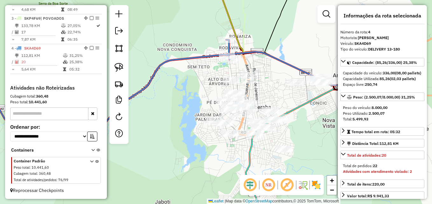
drag, startPoint x: 279, startPoint y: 105, endPoint x: 311, endPoint y: 122, distance: 36.6
click at [311, 122] on div "Janela de atendimento Grade de atendimento Capacidade Transportadoras Veículos …" at bounding box center [216, 102] width 432 height 204
click at [303, 127] on div "Janela de atendimento Grade de atendimento Capacidade Transportadoras Veículos …" at bounding box center [216, 102] width 432 height 204
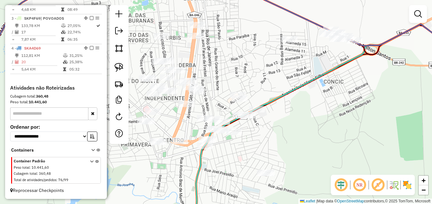
drag, startPoint x: 291, startPoint y: 132, endPoint x: 329, endPoint y: 107, distance: 45.3
click at [329, 107] on div "Janela de atendimento Grade de atendimento Capacidade Transportadoras Veículos …" at bounding box center [216, 102] width 432 height 204
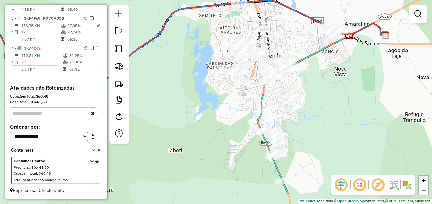
drag, startPoint x: 347, startPoint y: 146, endPoint x: 318, endPoint y: 106, distance: 49.5
click at [318, 106] on div "Janela de atendimento Grade de atendimento Capacidade Transportadoras Veículos …" at bounding box center [216, 102] width 432 height 204
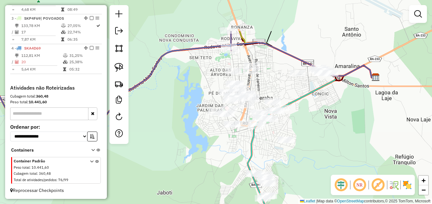
drag, startPoint x: 324, startPoint y: 87, endPoint x: 323, endPoint y: 139, distance: 51.6
click at [323, 139] on div "Janela de atendimento Grade de atendimento Capacidade Transportadoras Veículos …" at bounding box center [216, 102] width 432 height 204
click at [206, 51] on icon at bounding box center [94, 76] width 275 height 91
select select "**********"
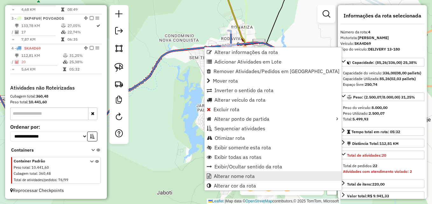
click at [246, 174] on span "Alterar nome rota" at bounding box center [234, 176] width 41 height 5
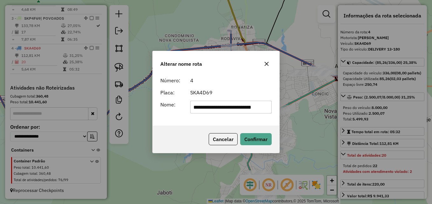
scroll to position [0, 6]
type input "**********"
click at [252, 142] on button "Confirmar" at bounding box center [256, 139] width 32 height 12
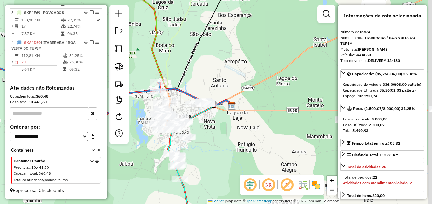
drag, startPoint x: 288, startPoint y: 119, endPoint x: 219, endPoint y: 127, distance: 69.5
click at [219, 127] on div "Janela de atendimento Grade de atendimento Capacidade Transportadoras Veículos …" at bounding box center [216, 102] width 432 height 204
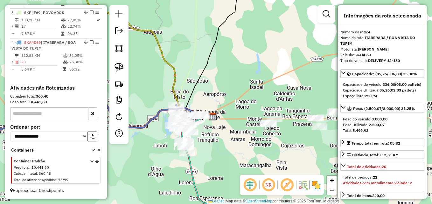
drag, startPoint x: 284, startPoint y: 148, endPoint x: 224, endPoint y: 146, distance: 59.9
click at [224, 146] on div "Janela de atendimento Grade de atendimento Capacidade Transportadoras Veículos …" at bounding box center [216, 102] width 432 height 204
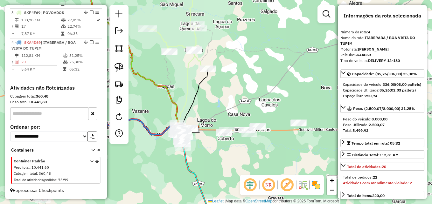
drag, startPoint x: 278, startPoint y: 158, endPoint x: 237, endPoint y: 157, distance: 41.4
click at [237, 157] on div "Janela de atendimento Grade de atendimento Capacidade Transportadoras Veículos …" at bounding box center [216, 102] width 432 height 204
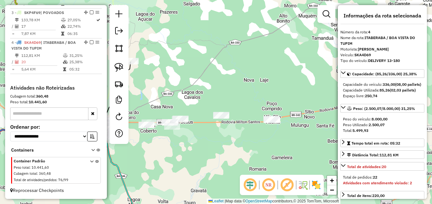
drag, startPoint x: 280, startPoint y: 150, endPoint x: 230, endPoint y: 146, distance: 50.1
click at [230, 146] on div "Janela de atendimento Grade de atendimento Capacidade Transportadoras Veículos …" at bounding box center [216, 102] width 432 height 204
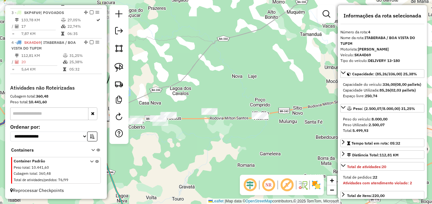
drag, startPoint x: 203, startPoint y: 145, endPoint x: 270, endPoint y: 143, distance: 67.2
click at [270, 143] on div "Janela de atendimento Grade de atendimento Capacidade Transportadoras Veículos …" at bounding box center [216, 102] width 432 height 204
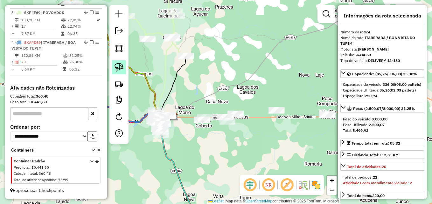
click at [120, 66] on img at bounding box center [119, 67] width 9 height 9
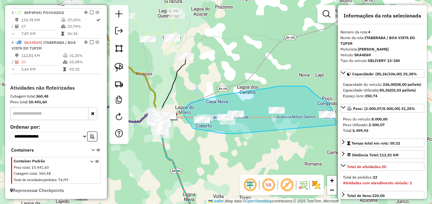
drag, startPoint x: 232, startPoint y: 134, endPoint x: 331, endPoint y: 125, distance: 99.5
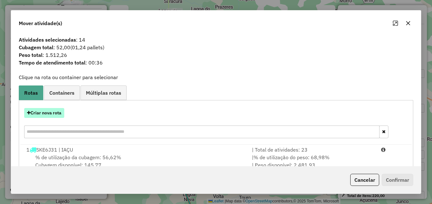
click at [56, 116] on button "Criar nova rota" at bounding box center [44, 113] width 40 height 10
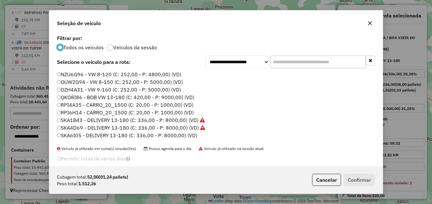
scroll to position [22, 0]
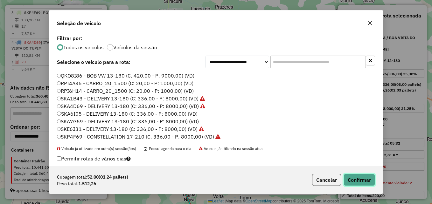
click at [351, 183] on button "Confirmar" at bounding box center [360, 180] width 32 height 12
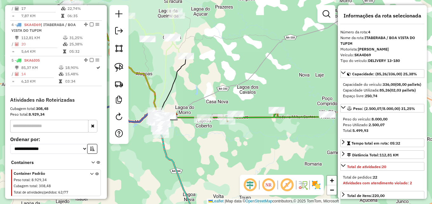
scroll to position [334, 0]
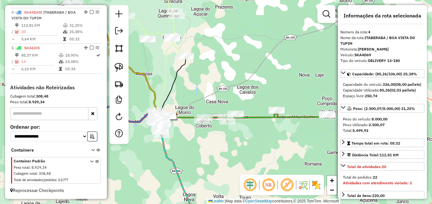
click at [239, 141] on div "Janela de atendimento Grade de atendimento Capacidade Transportadoras Veículos …" at bounding box center [216, 102] width 432 height 204
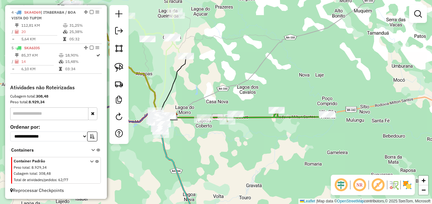
click at [260, 118] on icon at bounding box center [265, 116] width 126 height 12
select select "**********"
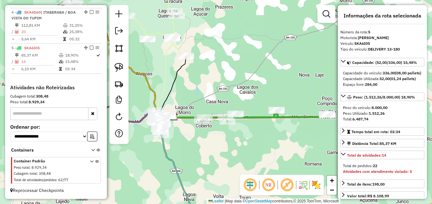
scroll to position [339, 0]
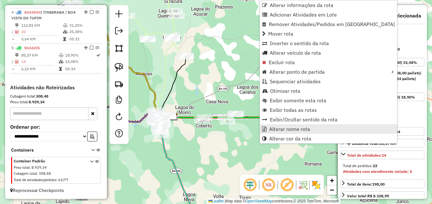
click at [276, 131] on span "Alterar nome rota" at bounding box center [289, 129] width 41 height 5
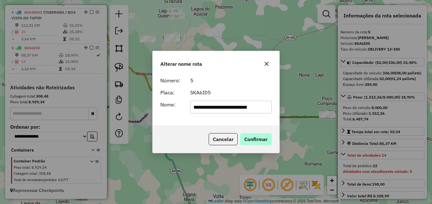
type input "**********"
click at [267, 138] on button "Confirmar" at bounding box center [256, 139] width 32 height 12
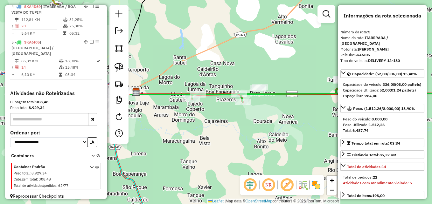
drag, startPoint x: 169, startPoint y: 134, endPoint x: 318, endPoint y: 147, distance: 149.9
click at [318, 147] on div "Janela de atendimento Grade de atendimento Capacidade Transportadoras Veículos …" at bounding box center [216, 102] width 432 height 204
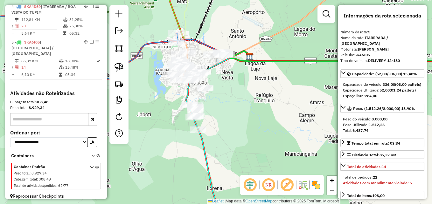
drag, startPoint x: 250, startPoint y: 140, endPoint x: 257, endPoint y: 181, distance: 41.3
click at [257, 181] on hb-router-mapa "Informações da Sessão 977767 - 12/08/2025 Criação: 11/08/2025 17:07 Depósito: D…" at bounding box center [216, 102] width 432 height 204
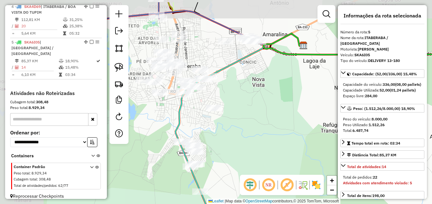
drag, startPoint x: 213, startPoint y: 120, endPoint x: 298, endPoint y: 155, distance: 92.5
click at [298, 155] on div "Janela de atendimento Grade de atendimento Capacidade Transportadoras Veículos …" at bounding box center [216, 102] width 432 height 204
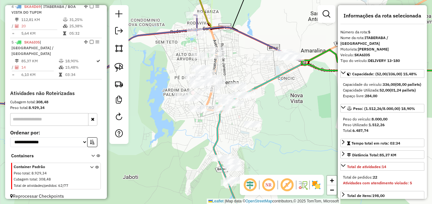
drag, startPoint x: 296, startPoint y: 119, endPoint x: 299, endPoint y: 121, distance: 3.3
click at [299, 121] on div "Janela de atendimento Grade de atendimento Capacidade Transportadoras Veículos …" at bounding box center [216, 102] width 432 height 204
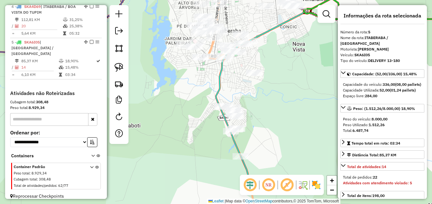
drag, startPoint x: 284, startPoint y: 135, endPoint x: 285, endPoint y: 83, distance: 52.2
click at [285, 83] on div "Janela de atendimento Grade de atendimento Capacidade Transportadoras Veículos …" at bounding box center [216, 102] width 432 height 204
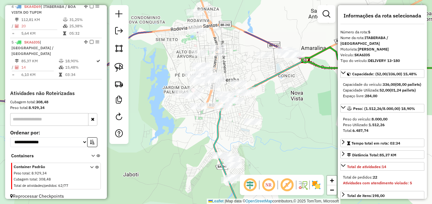
drag, startPoint x: 293, startPoint y: 75, endPoint x: 290, endPoint y: 132, distance: 57.7
click at [290, 132] on div "Janela de atendimento Grade de atendimento Capacidade Transportadoras Veículos …" at bounding box center [216, 102] width 432 height 204
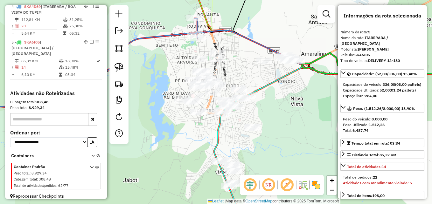
click at [290, 130] on div "Janela de atendimento Grade de atendimento Capacidade Transportadoras Veículos …" at bounding box center [216, 102] width 432 height 204
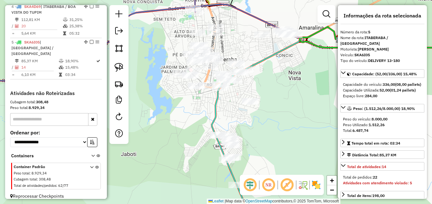
drag, startPoint x: 289, startPoint y: 128, endPoint x: 286, endPoint y: 105, distance: 23.1
click at [286, 105] on div "Janela de atendimento Grade de atendimento Capacidade Transportadoras Veículos …" at bounding box center [216, 102] width 432 height 204
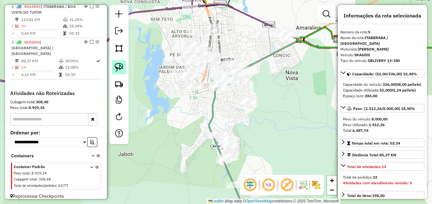
click at [121, 70] on img at bounding box center [119, 67] width 9 height 9
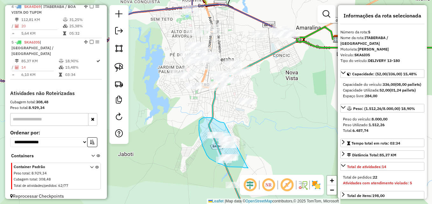
drag, startPoint x: 248, startPoint y: 168, endPoint x: 250, endPoint y: 128, distance: 40.2
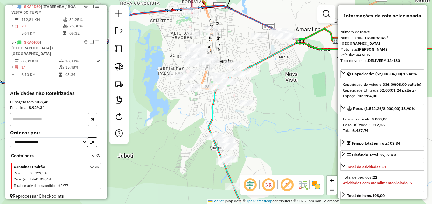
drag, startPoint x: 274, startPoint y: 138, endPoint x: 265, endPoint y: 156, distance: 20.8
click at [265, 156] on div "Janela de atendimento Grade de atendimento Capacidade Transportadoras Veículos …" at bounding box center [216, 102] width 432 height 204
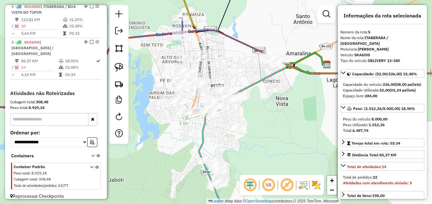
drag, startPoint x: 272, startPoint y: 121, endPoint x: 270, endPoint y: 144, distance: 22.4
click at [270, 144] on div "Janela de atendimento Grade de atendimento Capacidade Transportadoras Veículos …" at bounding box center [216, 102] width 432 height 204
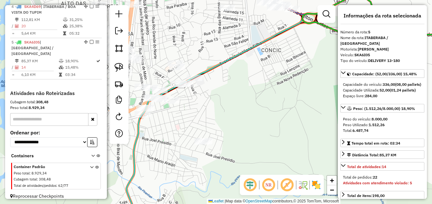
drag, startPoint x: 251, startPoint y: 99, endPoint x: 244, endPoint y: 154, distance: 55.2
click at [244, 154] on div "Janela de atendimento Grade de atendimento Capacidade Transportadoras Veículos …" at bounding box center [216, 102] width 432 height 204
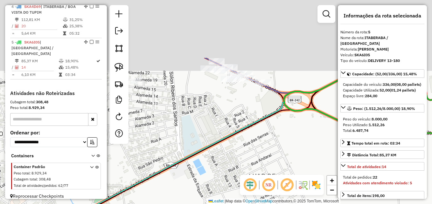
drag, startPoint x: 277, startPoint y: 99, endPoint x: 232, endPoint y: 186, distance: 98.0
click at [233, 203] on div "Janela de atendimento Grade de atendimento Capacidade Transportadoras Veículos …" at bounding box center [216, 102] width 432 height 204
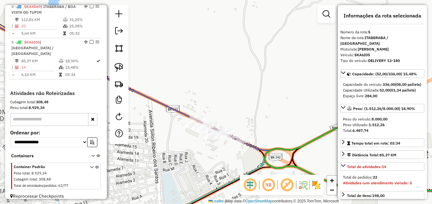
drag, startPoint x: 248, startPoint y: 139, endPoint x: 245, endPoint y: 144, distance: 6.0
click at [248, 152] on div "Janela de atendimento Grade de atendimento Capacidade Transportadoras Veículos …" at bounding box center [216, 102] width 432 height 204
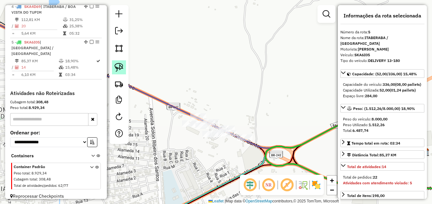
click at [116, 65] on img at bounding box center [119, 67] width 9 height 9
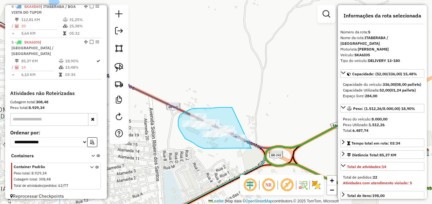
drag, startPoint x: 252, startPoint y: 149, endPoint x: 238, endPoint y: 111, distance: 39.9
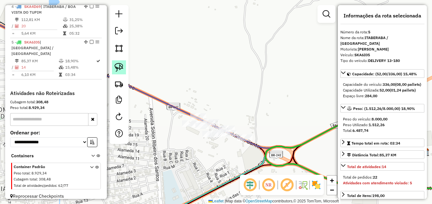
click at [123, 64] on img at bounding box center [119, 67] width 9 height 9
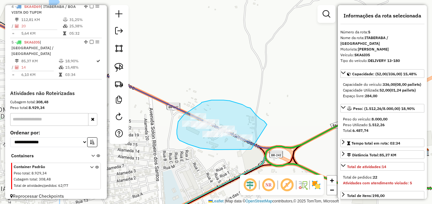
drag, startPoint x: 251, startPoint y: 150, endPoint x: 268, endPoint y: 129, distance: 26.7
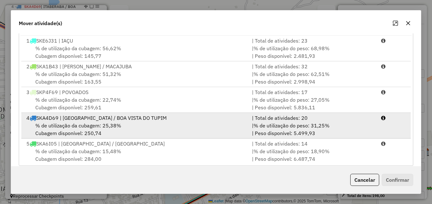
scroll to position [117, 0]
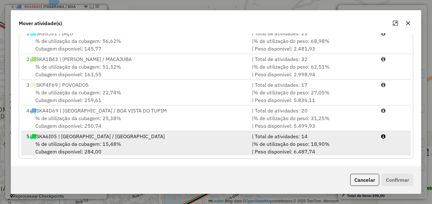
click at [158, 141] on div "% de utilização da cubagem: 15,48% Cubagem disponível: 284,00" at bounding box center [136, 147] width 226 height 15
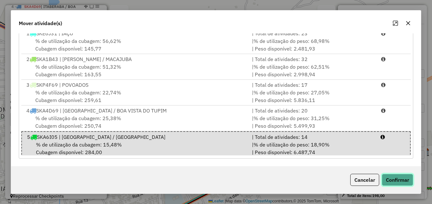
click at [391, 179] on button "Confirmar" at bounding box center [398, 180] width 32 height 12
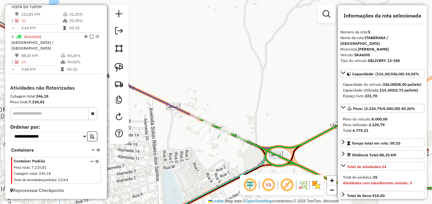
scroll to position [0, 0]
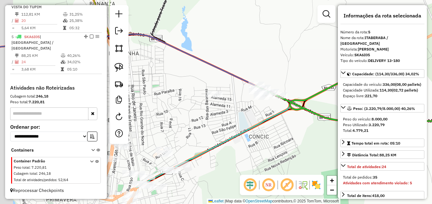
drag, startPoint x: 171, startPoint y: 145, endPoint x: 208, endPoint y: 97, distance: 60.8
click at [208, 97] on div "Janela de atendimento Grade de atendimento Capacidade Transportadoras Veículos …" at bounding box center [216, 102] width 432 height 204
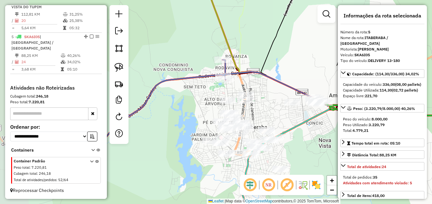
drag, startPoint x: 224, startPoint y: 138, endPoint x: 290, endPoint y: 131, distance: 65.9
click at [290, 131] on icon at bounding box center [306, 159] width 128 height 128
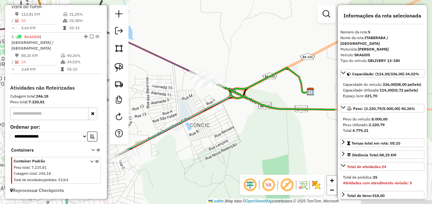
drag, startPoint x: 324, startPoint y: 130, endPoint x: 214, endPoint y: 121, distance: 111.2
click at [184, 145] on div "Janela de atendimento Grade de atendimento Capacidade Transportadoras Veículos …" at bounding box center [216, 102] width 432 height 204
click at [271, 106] on icon at bounding box center [335, 91] width 279 height 35
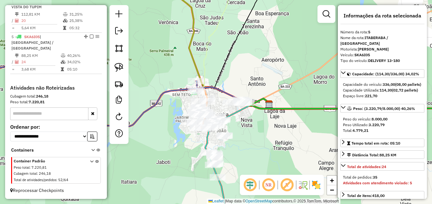
drag, startPoint x: 277, startPoint y: 118, endPoint x: 236, endPoint y: 122, distance: 41.3
click at [236, 122] on div "Janela de atendimento Grade de atendimento Capacidade Transportadoras Veículos …" at bounding box center [216, 102] width 432 height 204
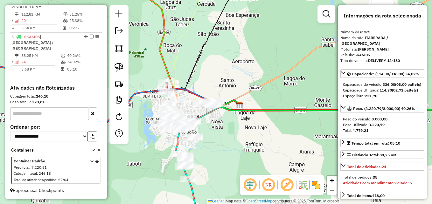
click at [269, 111] on icon at bounding box center [343, 114] width 264 height 24
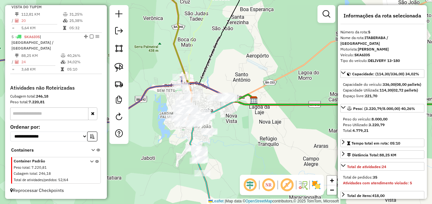
drag, startPoint x: 242, startPoint y: 122, endPoint x: 256, endPoint y: 116, distance: 15.4
click at [256, 116] on div "Janela de atendimento Grade de atendimento Capacidade Transportadoras Veículos …" at bounding box center [216, 102] width 432 height 204
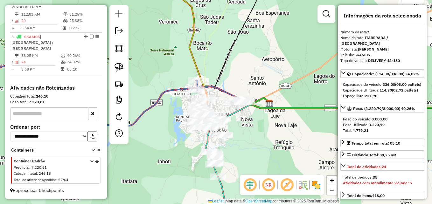
drag, startPoint x: 251, startPoint y: 123, endPoint x: 300, endPoint y: 123, distance: 48.7
click at [300, 123] on div "Janela de atendimento Grade de atendimento Capacidade Transportadoras Veículos …" at bounding box center [216, 102] width 432 height 204
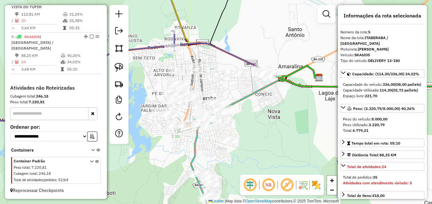
drag, startPoint x: 265, startPoint y: 146, endPoint x: 315, endPoint y: 189, distance: 66.2
click at [319, 191] on hb-router-mapa "Informações da Sessão 977767 - 12/08/2025 Criação: 11/08/2025 17:07 Depósito: D…" at bounding box center [216, 102] width 432 height 204
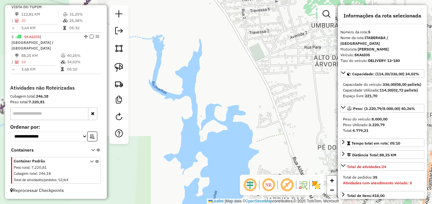
drag, startPoint x: 185, startPoint y: 136, endPoint x: 139, endPoint y: 72, distance: 79.2
click at [136, 72] on div "Janela de atendimento Grade de atendimento Capacidade Transportadoras Veículos …" at bounding box center [216, 102] width 432 height 204
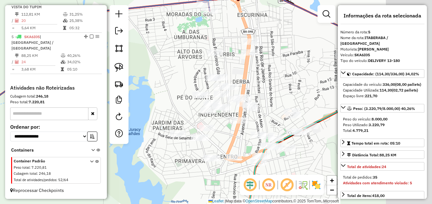
drag, startPoint x: 320, startPoint y: 98, endPoint x: 266, endPoint y: 104, distance: 54.5
click at [266, 104] on div "Janela de atendimento Grade de atendimento Capacidade Transportadoras Veículos …" at bounding box center [216, 102] width 432 height 204
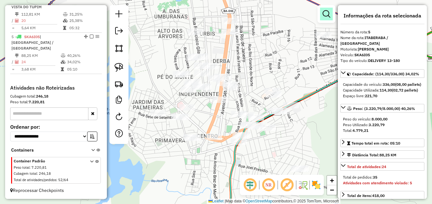
click at [322, 18] on link at bounding box center [326, 14] width 13 height 13
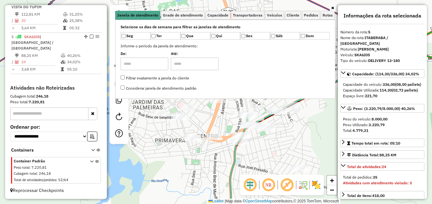
click at [331, 7] on link at bounding box center [332, 7] width 5 height 7
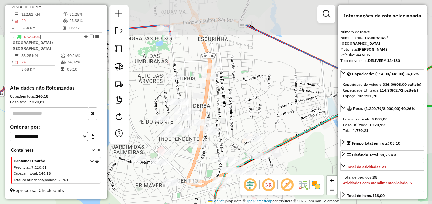
drag, startPoint x: 240, startPoint y: 36, endPoint x: 221, endPoint y: 82, distance: 49.9
click at [221, 82] on div "Janela de atendimento Grade de atendimento Capacidade Transportadoras Veículos …" at bounding box center [216, 102] width 432 height 204
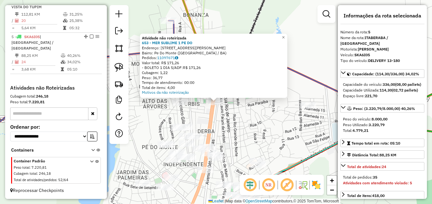
click at [227, 119] on div "Atividade não roteirizada 653 - MER SUBLIME 1 PE DO Endereço: RUA JAIME SAMPAIO…" at bounding box center [216, 102] width 432 height 204
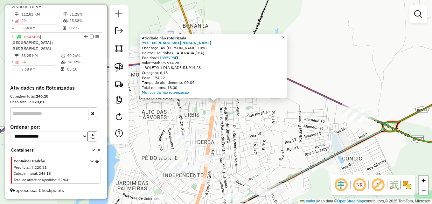
click at [228, 124] on div "Atividade não roteirizada 771 - MERCADO SAO MIGUEL A Endereço: Av. Ruy Barbosa …" at bounding box center [216, 102] width 432 height 204
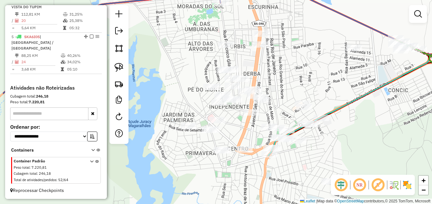
drag, startPoint x: 249, startPoint y: 144, endPoint x: 296, endPoint y: 75, distance: 82.6
click at [296, 75] on div "Janela de atendimento Grade de atendimento Capacidade Transportadoras Veículos …" at bounding box center [216, 102] width 432 height 204
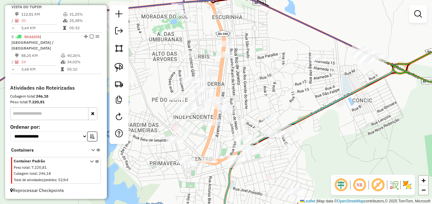
drag, startPoint x: 296, startPoint y: 75, endPoint x: 260, endPoint y: 85, distance: 37.4
click at [260, 85] on div "Janela de atendimento Grade de atendimento Capacidade Transportadoras Veículos …" at bounding box center [216, 102] width 432 height 204
click at [117, 70] on img at bounding box center [119, 67] width 9 height 9
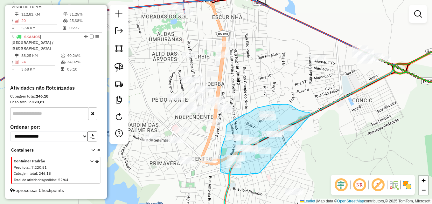
drag, startPoint x: 260, startPoint y: 173, endPoint x: 317, endPoint y: 124, distance: 75.2
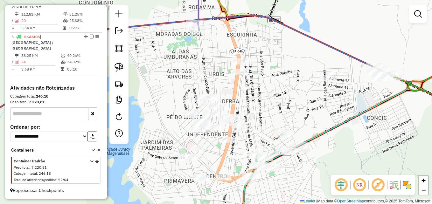
drag, startPoint x: 245, startPoint y: 72, endPoint x: 263, endPoint y: 86, distance: 23.6
click at [263, 86] on div "Janela de atendimento Grade de atendimento Capacidade Transportadoras Veículos …" at bounding box center [216, 102] width 432 height 204
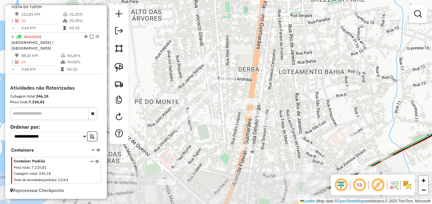
drag, startPoint x: 265, startPoint y: 87, endPoint x: 311, endPoint y: 56, distance: 55.7
click at [311, 56] on div "Janela de atendimento Grade de atendimento Capacidade Transportadoras Veículos …" at bounding box center [216, 102] width 432 height 204
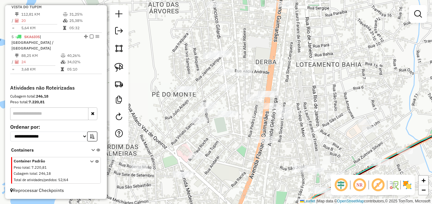
drag, startPoint x: 315, startPoint y: 82, endPoint x: 326, endPoint y: 73, distance: 14.0
click at [326, 73] on div "Janela de atendimento Grade de atendimento Capacidade Transportadoras Veículos …" at bounding box center [216, 102] width 432 height 204
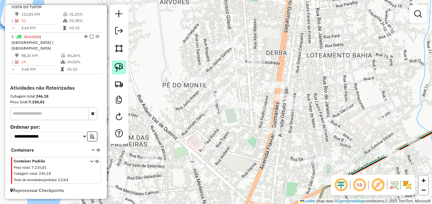
click at [117, 65] on img at bounding box center [119, 67] width 9 height 9
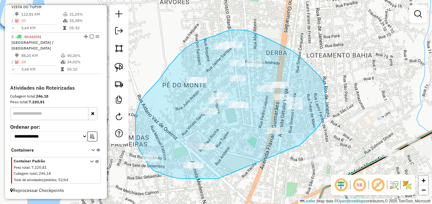
drag, startPoint x: 218, startPoint y: 179, endPoint x: 298, endPoint y: 146, distance: 86.4
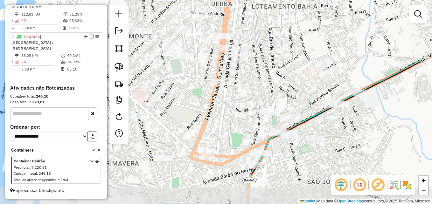
drag, startPoint x: 224, startPoint y: 151, endPoint x: 184, endPoint y: 110, distance: 57.2
click at [184, 110] on div "Janela de atendimento Grade de atendimento Capacidade Transportadoras Veículos …" at bounding box center [216, 102] width 432 height 204
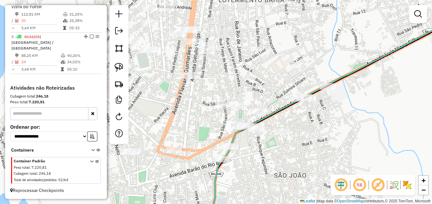
drag, startPoint x: 208, startPoint y: 131, endPoint x: 174, endPoint y: 125, distance: 34.0
click at [174, 125] on div "Janela de atendimento Grade de atendimento Capacidade Transportadoras Veículos …" at bounding box center [216, 102] width 432 height 204
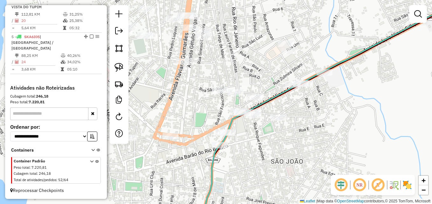
drag, startPoint x: 294, startPoint y: 139, endPoint x: 291, endPoint y: 125, distance: 14.3
click at [291, 125] on div "Janela de atendimento Grade de atendimento Capacidade Transportadoras Veículos …" at bounding box center [216, 102] width 432 height 204
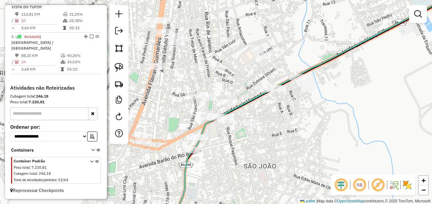
drag, startPoint x: 243, startPoint y: 161, endPoint x: 222, endPoint y: 167, distance: 22.3
click at [221, 167] on div "Janela de atendimento Grade de atendimento Capacidade Transportadoras Veículos …" at bounding box center [216, 102] width 432 height 204
click at [123, 68] on link at bounding box center [119, 68] width 14 height 14
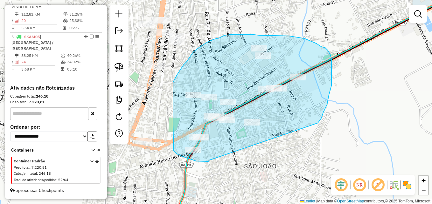
drag, startPoint x: 196, startPoint y: 161, endPoint x: 318, endPoint y: 123, distance: 127.5
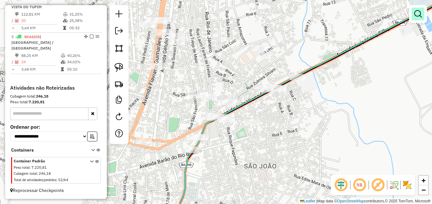
click at [415, 16] on em at bounding box center [419, 14] width 8 height 8
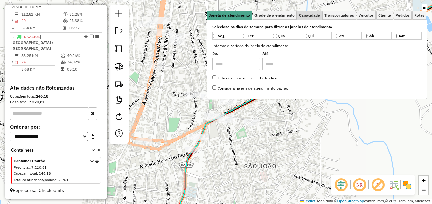
click at [312, 17] on span "Capacidade" at bounding box center [309, 15] width 21 height 4
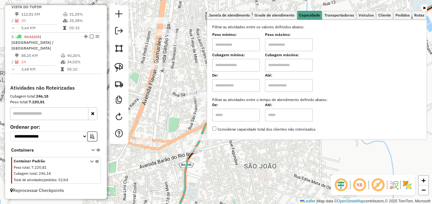
click at [254, 45] on input "text" at bounding box center [236, 45] width 48 height 13
type input "****"
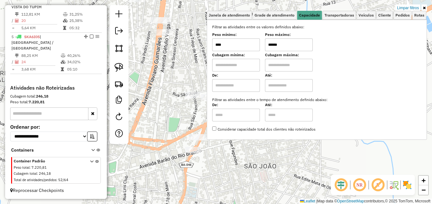
type input "******"
click at [172, 79] on div "Limpar filtros Janela de atendimento Grade de atendimento Capacidade Transporta…" at bounding box center [216, 102] width 432 height 204
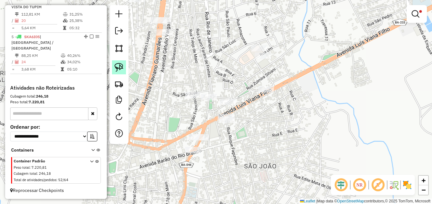
click at [115, 67] on img at bounding box center [119, 67] width 9 height 9
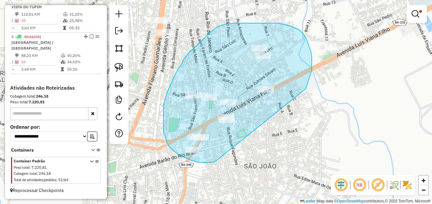
drag, startPoint x: 218, startPoint y: 160, endPoint x: 306, endPoint y: 89, distance: 113.4
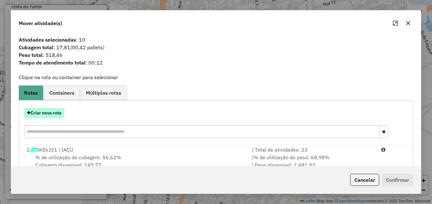
click at [58, 115] on button "Criar nova rota" at bounding box center [44, 113] width 40 height 10
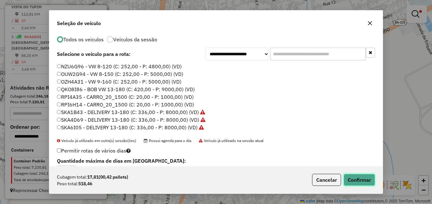
click at [362, 178] on button "Confirmar" at bounding box center [360, 180] width 32 height 12
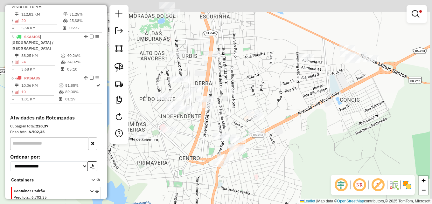
drag, startPoint x: 306, startPoint y: 125, endPoint x: 297, endPoint y: 153, distance: 29.0
click at [297, 153] on div "Limpar filtros Janela de atendimento Grade de atendimento Capacidade Transporta…" at bounding box center [216, 102] width 432 height 204
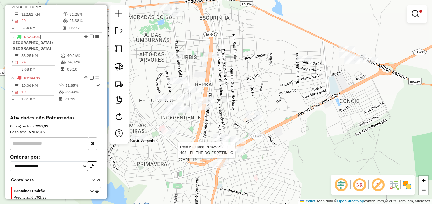
select select "**********"
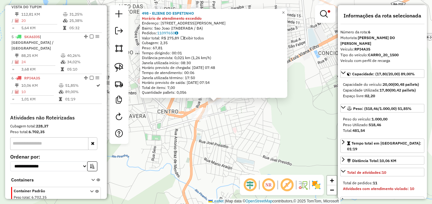
scroll to position [367, 0]
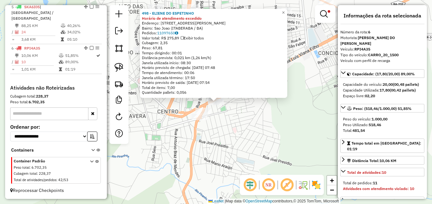
click at [260, 130] on div "498 - ELIENE DO ESPETINHO Horário de atendimento excedido Endereço: RUA ROQUE F…" at bounding box center [216, 102] width 432 height 204
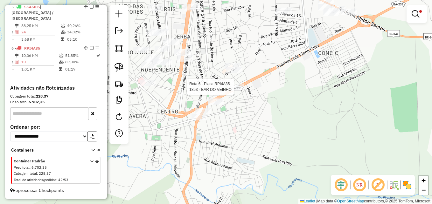
select select "**********"
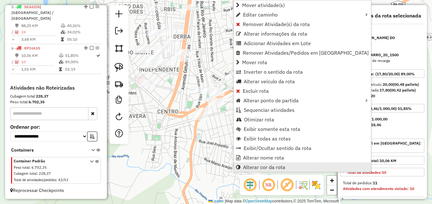
click at [262, 167] on span "Alterar cor da rota" at bounding box center [264, 167] width 42 height 5
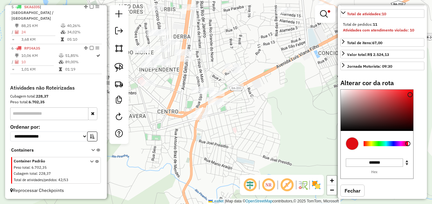
scroll to position [159, 0]
type input "*******"
click at [393, 144] on div at bounding box center [386, 143] width 45 height 5
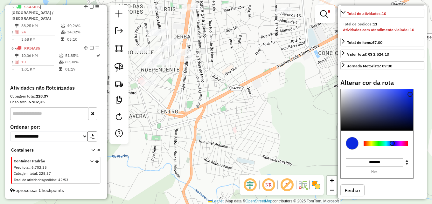
click at [305, 106] on div "Limpar filtros Janela de atendimento Grade de atendimento Capacidade Transporta…" at bounding box center [216, 102] width 432 height 204
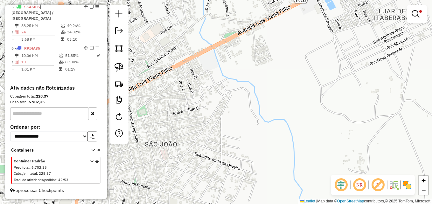
drag, startPoint x: 256, startPoint y: 61, endPoint x: 258, endPoint y: 65, distance: 4.6
click at [258, 65] on div "Limpar filtros Janela de atendimento Grade de atendimento Capacidade Transporta…" at bounding box center [216, 102] width 432 height 204
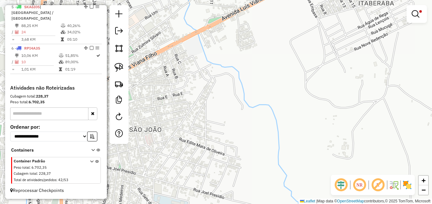
drag, startPoint x: 267, startPoint y: 55, endPoint x: 258, endPoint y: 185, distance: 130.0
click at [257, 185] on div "Limpar filtros Janela de atendimento Grade de atendimento Capacidade Transporta…" at bounding box center [216, 102] width 432 height 204
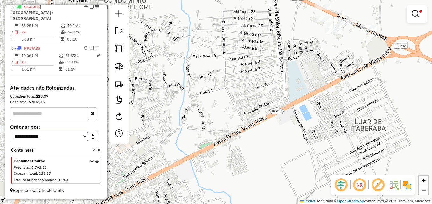
click at [195, 107] on div "Limpar filtros Janela de atendimento Grade de atendimento Capacidade Transporta…" at bounding box center [216, 102] width 432 height 204
click at [192, 133] on div "Limpar filtros Janela de atendimento Grade de atendimento Capacidade Transporta…" at bounding box center [216, 102] width 432 height 204
click at [188, 136] on div "Limpar filtros Janela de atendimento Grade de atendimento Capacidade Transporta…" at bounding box center [216, 102] width 432 height 204
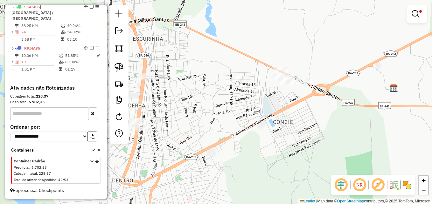
scroll to position [303, 0]
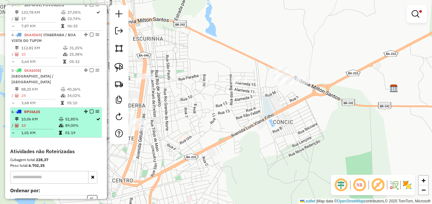
click at [35, 125] on td "10" at bounding box center [40, 126] width 38 height 6
select select "**********"
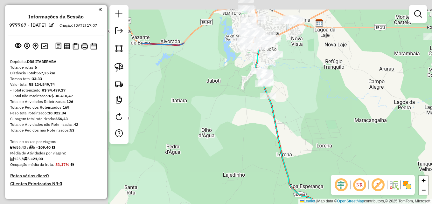
drag, startPoint x: 201, startPoint y: 80, endPoint x: 386, endPoint y: 143, distance: 196.1
click at [386, 143] on div "Janela de atendimento Grade de atendimento Capacidade Transportadoras Veículos …" at bounding box center [216, 102] width 432 height 204
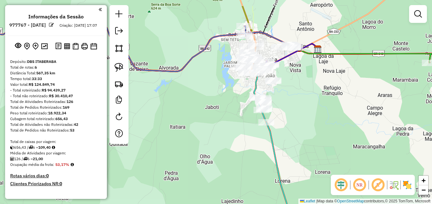
drag, startPoint x: 324, startPoint y: 119, endPoint x: 324, endPoint y: 152, distance: 32.5
click at [324, 152] on div "Janela de atendimento Grade de atendimento Capacidade Transportadoras Veículos …" at bounding box center [216, 102] width 432 height 204
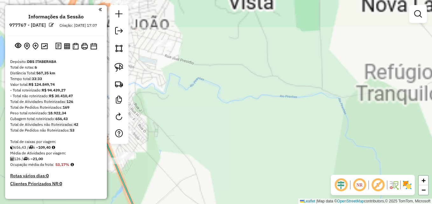
drag, startPoint x: 304, startPoint y: 97, endPoint x: 396, endPoint y: 211, distance: 146.5
click at [396, 204] on html "Aguarde... Pop-up bloqueado! Seu navegador bloqueou automáticamente a abertura …" at bounding box center [216, 102] width 432 height 204
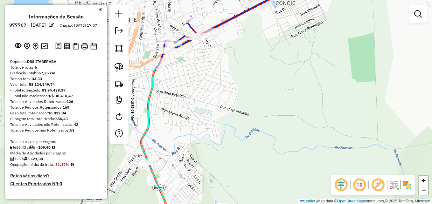
drag, startPoint x: 289, startPoint y: 117, endPoint x: 358, endPoint y: 179, distance: 93.3
click at [358, 179] on hb-router-mapa "Informações da Sessão 977767 - 12/08/2025 Criação: 11/08/2025 17:07 Depósito: D…" at bounding box center [216, 102] width 432 height 204
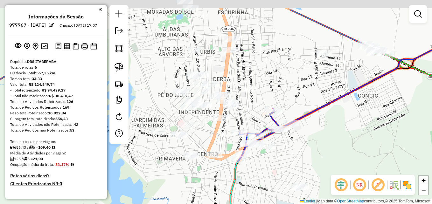
drag, startPoint x: 324, startPoint y: 129, endPoint x: 335, endPoint y: 154, distance: 26.9
click at [335, 154] on div "Janela de atendimento Grade de atendimento Capacidade Transportadoras Veículos …" at bounding box center [216, 102] width 432 height 204
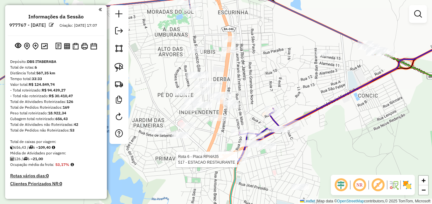
click at [240, 163] on div at bounding box center [239, 160] width 16 height 6
select select "**********"
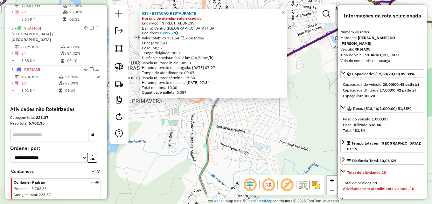
scroll to position [367, 0]
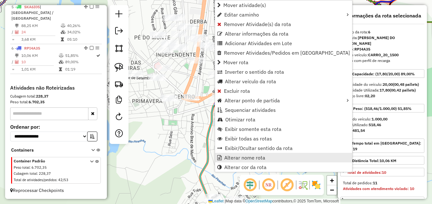
click at [254, 160] on span "Alterar nome rota" at bounding box center [244, 157] width 41 height 5
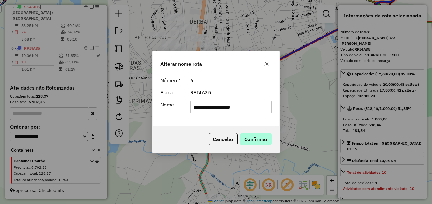
type input "**********"
click at [263, 140] on button "Confirmar" at bounding box center [256, 139] width 32 height 12
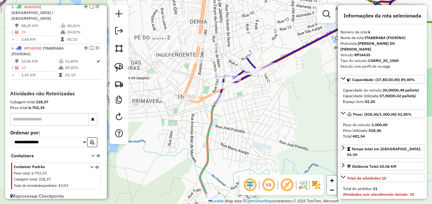
click at [265, 104] on div "Janela de atendimento Grade de atendimento Capacidade Transportadoras Veículos …" at bounding box center [216, 102] width 432 height 204
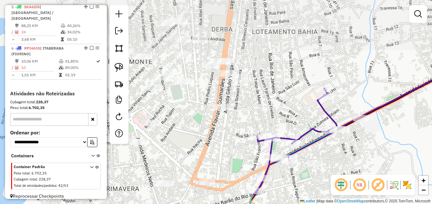
drag, startPoint x: 250, startPoint y: 96, endPoint x: 338, endPoint y: 187, distance: 125.7
click at [338, 187] on hb-router-mapa "Informações da Sessão 977767 - 12/08/2025 Criação: 11/08/2025 17:07 Depósito: D…" at bounding box center [216, 102] width 432 height 204
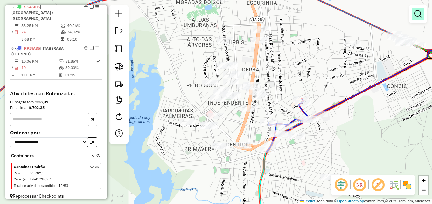
click at [420, 18] on em at bounding box center [419, 14] width 8 height 8
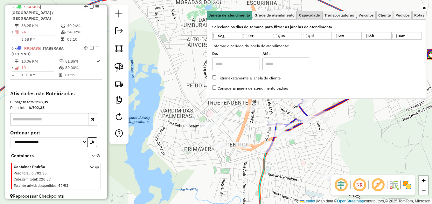
click at [314, 18] on link "Capacidade" at bounding box center [309, 15] width 25 height 9
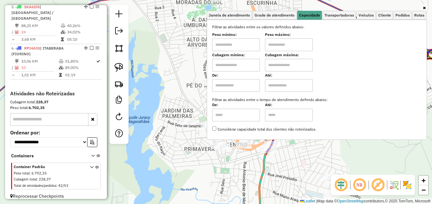
click at [240, 46] on input "text" at bounding box center [236, 45] width 48 height 13
type input "****"
type input "******"
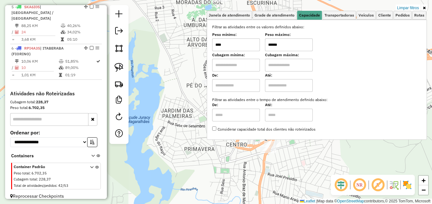
click at [217, 170] on div "Limpar filtros Janela de atendimento Grade de atendimento Capacidade Transporta…" at bounding box center [216, 102] width 432 height 204
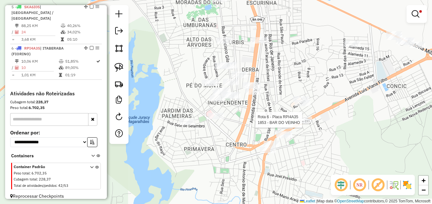
select select "**********"
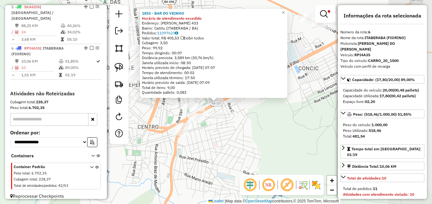
scroll to position [372, 0]
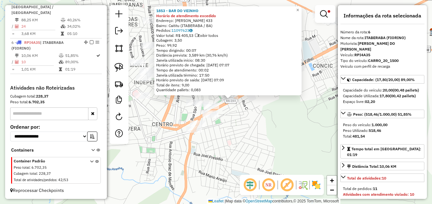
drag, startPoint x: 288, startPoint y: 147, endPoint x: 308, endPoint y: 158, distance: 22.8
click at [308, 158] on div "1853 - BAR DO VEINHO Horário de atendimento excedido Endereço: LUIZ VIANA FILHO…" at bounding box center [216, 102] width 432 height 204
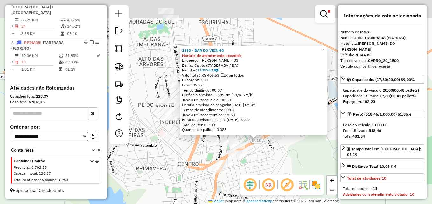
drag, startPoint x: 154, startPoint y: 135, endPoint x: 183, endPoint y: 177, distance: 50.7
click at [183, 180] on div "1853 - BAR DO VEINHO Horário de atendimento excedido Endereço: LUIZ VIANA FILHO…" at bounding box center [216, 102] width 432 height 204
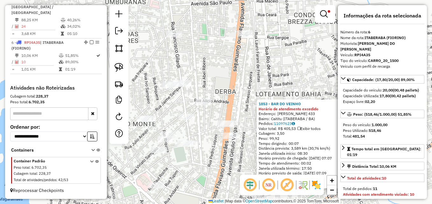
drag, startPoint x: 202, startPoint y: 132, endPoint x: 191, endPoint y: 183, distance: 52.1
click at [191, 183] on div "1853 - BAR DO VEINHO Horário de atendimento excedido Endereço: LUIZ VIANA FILHO…" at bounding box center [216, 102] width 432 height 204
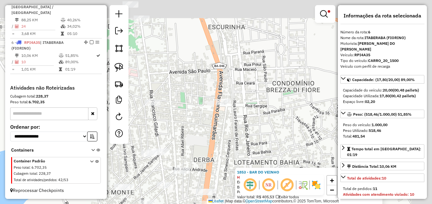
drag, startPoint x: 227, startPoint y: 82, endPoint x: 197, endPoint y: 174, distance: 95.7
click at [197, 174] on div "1853 - BAR DO VEINHO Horário de atendimento excedido Endereço: LUIZ VIANA FILHO…" at bounding box center [216, 102] width 432 height 204
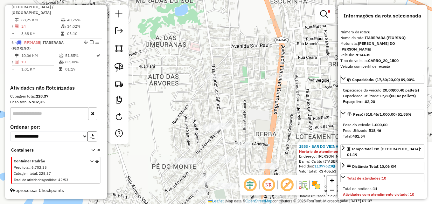
drag, startPoint x: 221, startPoint y: 145, endPoint x: 275, endPoint y: 110, distance: 65.0
click at [275, 110] on div "1853 - BAR DO VEINHO Horário de atendimento excedido Endereço: LUIZ VIANA FILHO…" at bounding box center [216, 102] width 432 height 204
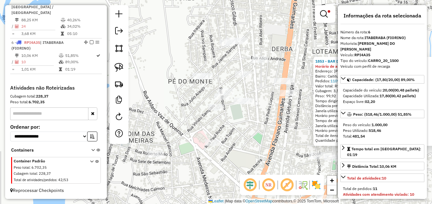
drag, startPoint x: 275, startPoint y: 116, endPoint x: 291, endPoint y: 31, distance: 86.9
click at [291, 31] on div "1853 - BAR DO VEINHO Horário de atendimento excedido Endereço: LUIZ VIANA FILHO…" at bounding box center [216, 102] width 432 height 204
click at [119, 69] on img at bounding box center [119, 67] width 9 height 9
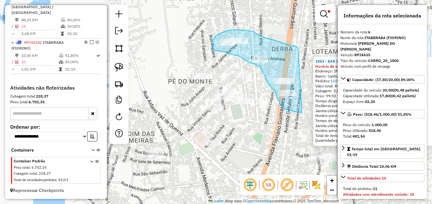
drag, startPoint x: 302, startPoint y: 113, endPoint x: 298, endPoint y: 50, distance: 63.2
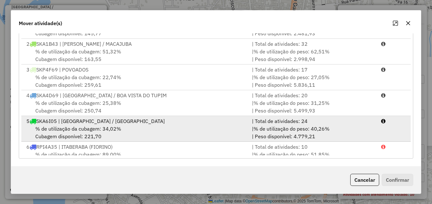
scroll to position [27, 0]
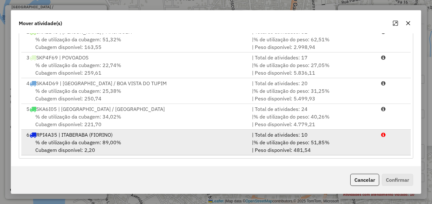
click at [199, 143] on div "% de utilização da cubagem: 89,00% Cubagem disponível: 2,20" at bounding box center [136, 146] width 226 height 15
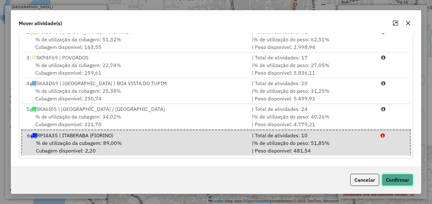
click at [395, 182] on button "Confirmar" at bounding box center [398, 180] width 32 height 12
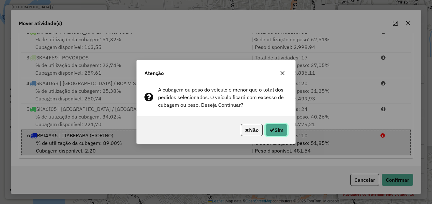
click at [286, 133] on button "Sim" at bounding box center [277, 130] width 22 height 12
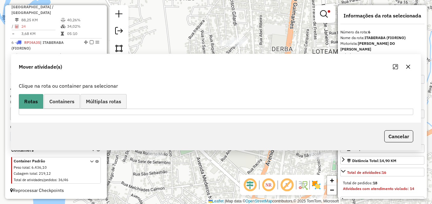
scroll to position [0, 0]
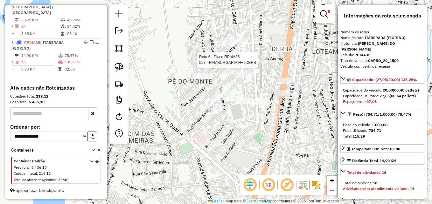
click at [265, 63] on div at bounding box center [261, 60] width 16 height 6
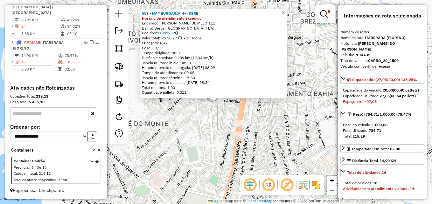
drag, startPoint x: 244, startPoint y: 157, endPoint x: 239, endPoint y: 168, distance: 12.4
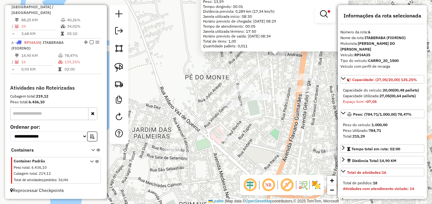
drag, startPoint x: 238, startPoint y: 170, endPoint x: 299, endPoint y: 124, distance: 76.8
click at [299, 124] on div "553 - HAMBURGARIA H+ (DERB Horário de atendimento excedido Endereço: TARCILIO V…" at bounding box center [216, 102] width 432 height 204
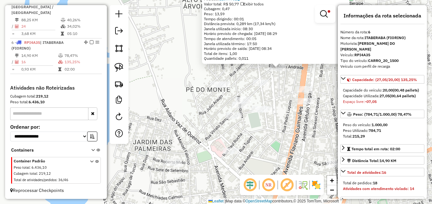
drag, startPoint x: 287, startPoint y: 112, endPoint x: 283, endPoint y: 148, distance: 36.9
click at [283, 148] on div "553 - HAMBURGARIA H+ (DERB Horário de atendimento excedido Endereço: TARCILIO V…" at bounding box center [216, 102] width 432 height 204
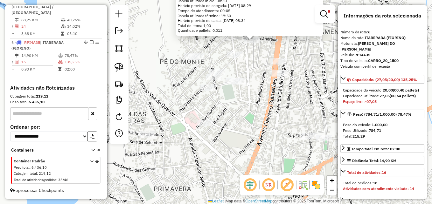
drag, startPoint x: 298, startPoint y: 157, endPoint x: 271, endPoint y: 99, distance: 63.8
click at [271, 99] on div "553 - HAMBURGARIA H+ (DERB Horário de atendimento excedido Endereço: TARCILIO V…" at bounding box center [216, 102] width 432 height 204
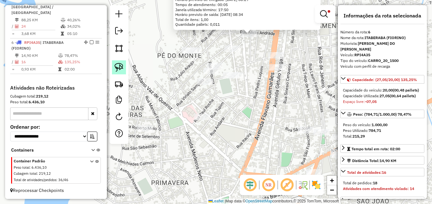
click at [122, 69] on img at bounding box center [119, 67] width 9 height 9
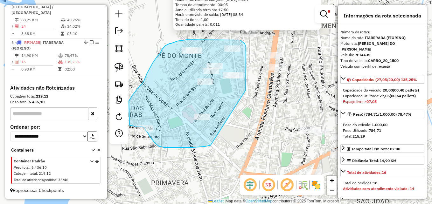
drag, startPoint x: 205, startPoint y: 147, endPoint x: 246, endPoint y: 90, distance: 69.6
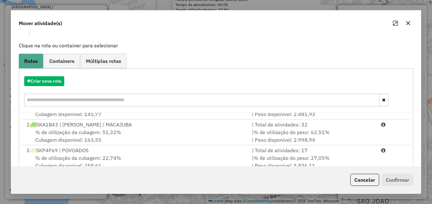
scroll to position [27, 0]
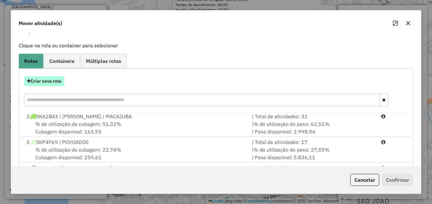
click at [60, 82] on button "Criar nova rota" at bounding box center [44, 81] width 40 height 10
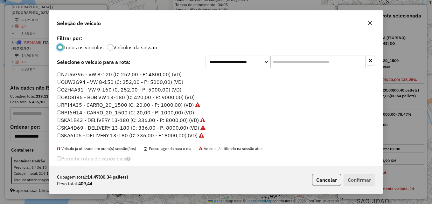
scroll to position [4, 2]
click at [61, 106] on label "RPI4A35 - CARRO_20_1500 (C: 20,00 - P: 1000,00) (VD)" at bounding box center [128, 105] width 143 height 8
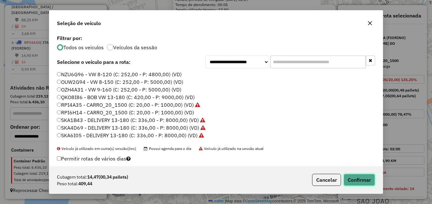
click at [353, 179] on button "Confirmar" at bounding box center [360, 180] width 32 height 12
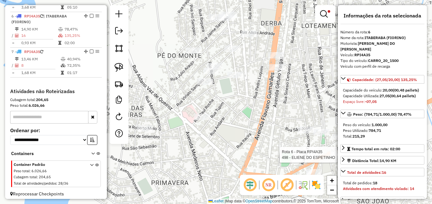
scroll to position [402, 0]
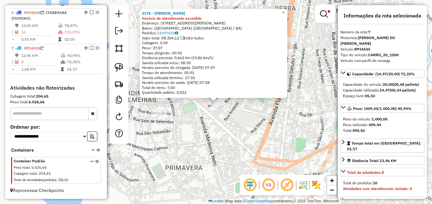
click at [222, 142] on div "2176 - TIA ITA LANCHES Horário de atendimento excedido Endereço: Rua Raul Rocha…" at bounding box center [216, 102] width 432 height 204
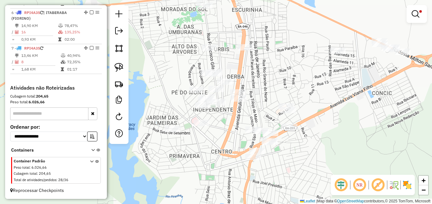
drag, startPoint x: 270, startPoint y: 75, endPoint x: 276, endPoint y: 80, distance: 7.9
click at [276, 80] on div "Limpar filtros Janela de atendimento Grade de atendimento Capacidade Transporta…" at bounding box center [216, 102] width 432 height 204
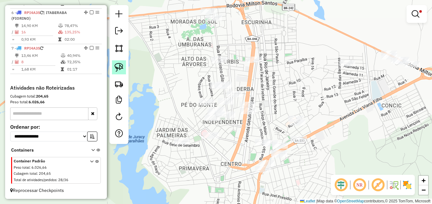
click at [119, 71] on img at bounding box center [119, 67] width 9 height 9
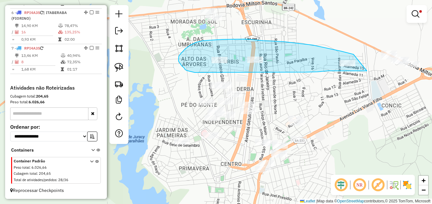
drag, startPoint x: 367, startPoint y: 71, endPoint x: 354, endPoint y: 54, distance: 21.3
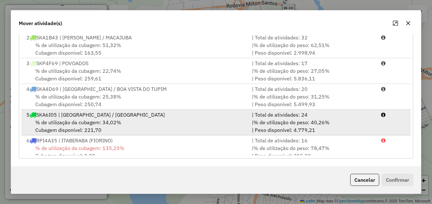
scroll to position [53, 0]
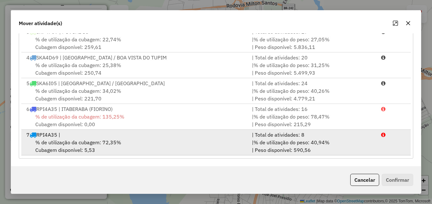
click at [140, 142] on div "% de utilização da cubagem: 72,35% Cubagem disponível: 5,53" at bounding box center [136, 146] width 226 height 15
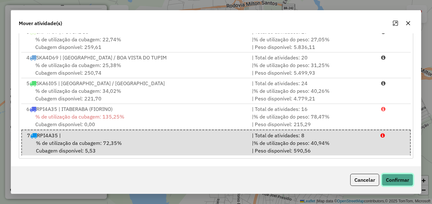
click at [400, 182] on button "Confirmar" at bounding box center [398, 180] width 32 height 12
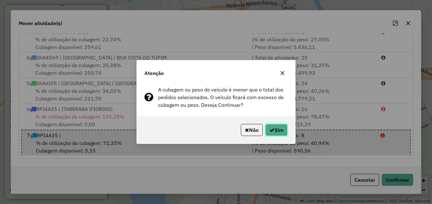
click at [277, 129] on button "Sim" at bounding box center [277, 130] width 22 height 12
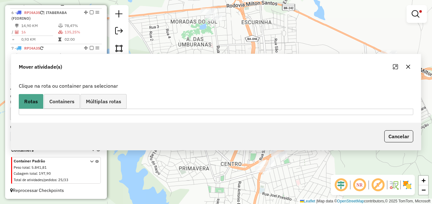
scroll to position [0, 0]
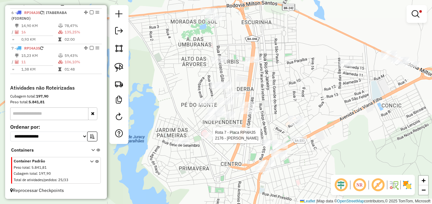
select select "**********"
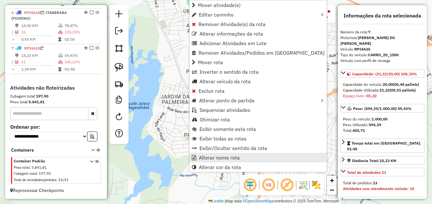
click at [226, 155] on span "Alterar nome rota" at bounding box center [219, 157] width 41 height 5
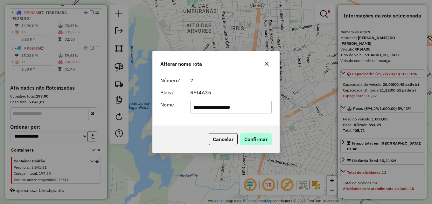
type input "**********"
click at [266, 136] on button "Confirmar" at bounding box center [256, 139] width 32 height 12
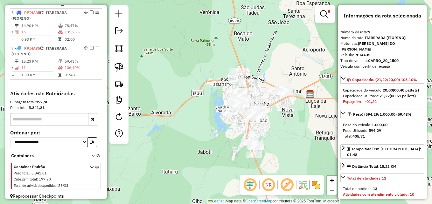
drag, startPoint x: 270, startPoint y: 157, endPoint x: 264, endPoint y: 107, distance: 50.4
click at [264, 107] on div "Limpar filtros Janela de atendimento Grade de atendimento Capacidade Transporta…" at bounding box center [216, 102] width 432 height 204
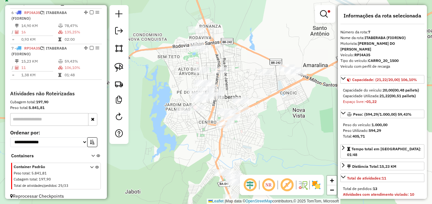
drag, startPoint x: 280, startPoint y: 103, endPoint x: 273, endPoint y: 145, distance: 41.9
click at [273, 145] on div "Limpar filtros Janela de atendimento Grade de atendimento Capacidade Transporta…" at bounding box center [216, 102] width 432 height 204
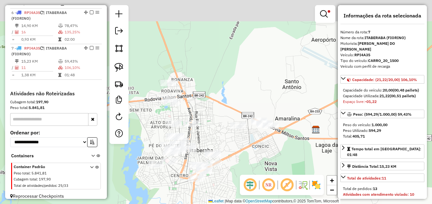
drag, startPoint x: 278, startPoint y: 136, endPoint x: 247, endPoint y: 185, distance: 58.7
click at [247, 189] on hb-router-mapa "Informações da Sessão 977767 - 12/08/2025 Criação: 11/08/2025 17:07 Depósito: D…" at bounding box center [216, 102] width 432 height 204
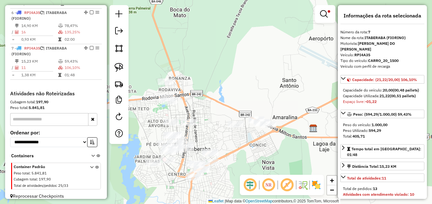
drag, startPoint x: 236, startPoint y: 174, endPoint x: 277, endPoint y: 106, distance: 79.3
click at [277, 106] on div "Limpar filtros Janela de atendimento Grade de atendimento Capacidade Transporta…" at bounding box center [216, 102] width 432 height 204
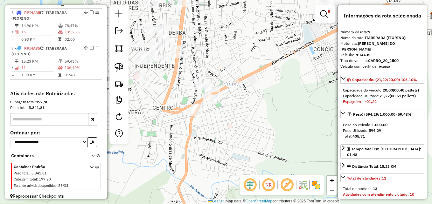
drag, startPoint x: 267, startPoint y: 152, endPoint x: 276, endPoint y: 51, distance: 101.3
click at [276, 51] on div "Limpar filtros Janela de atendimento Grade de atendimento Capacidade Transporta…" at bounding box center [216, 102] width 432 height 204
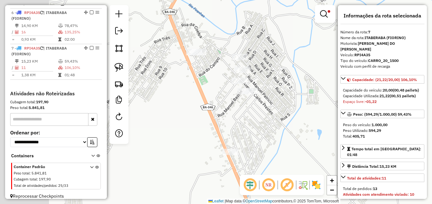
drag, startPoint x: 248, startPoint y: 127, endPoint x: 304, endPoint y: 65, distance: 83.4
click at [304, 65] on div "Limpar filtros Janela de atendimento Grade de atendimento Capacidade Transporta…" at bounding box center [216, 102] width 432 height 204
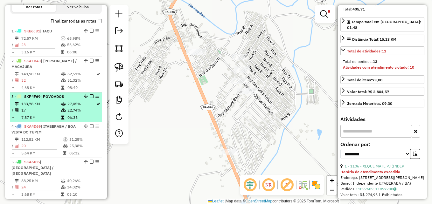
scroll to position [179, 0]
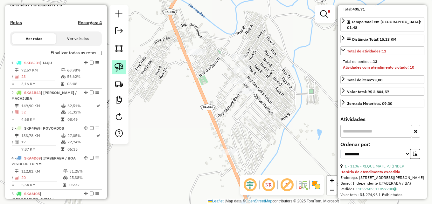
click at [119, 69] on img at bounding box center [119, 67] width 9 height 9
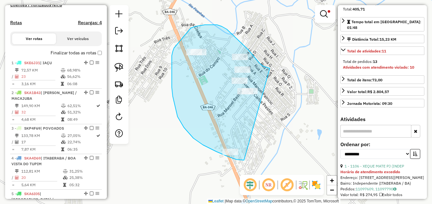
drag, startPoint x: 244, startPoint y: 160, endPoint x: 271, endPoint y: 69, distance: 95.2
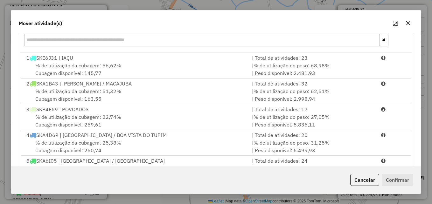
scroll to position [96, 0]
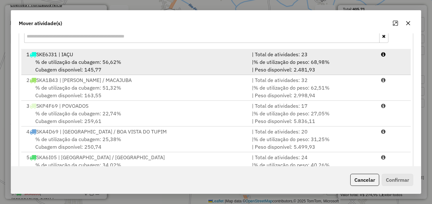
click at [129, 66] on div "% de utilização da cubagem: 56,62% Cubagem disponível: 145,77" at bounding box center [136, 65] width 226 height 15
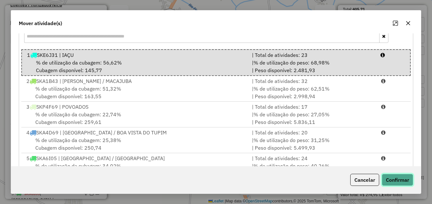
click at [389, 179] on button "Confirmar" at bounding box center [398, 180] width 32 height 12
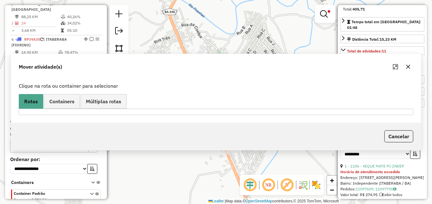
scroll to position [408, 0]
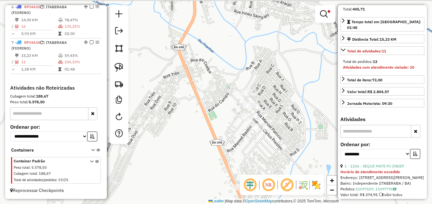
drag, startPoint x: 249, startPoint y: 124, endPoint x: 261, endPoint y: 166, distance: 43.3
click at [261, 166] on div "Limpar filtros Janela de atendimento Grade de atendimento Capacidade Transporta…" at bounding box center [216, 102] width 432 height 204
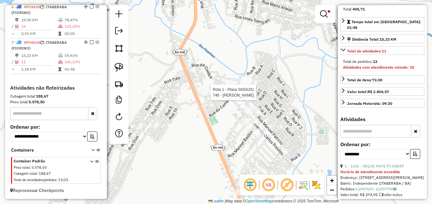
click at [207, 96] on div at bounding box center [209, 92] width 16 height 6
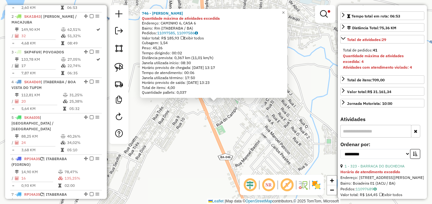
scroll to position [239, 0]
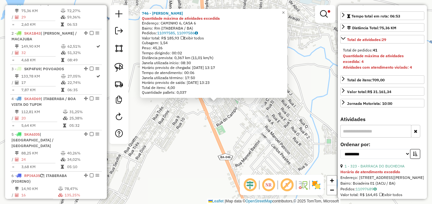
drag, startPoint x: 207, startPoint y: 96, endPoint x: 204, endPoint y: 124, distance: 28.2
click at [196, 124] on div "746 - MERCADINHO WALFRIDO Quantidade máxima de atividades excedida Endereço: CA…" at bounding box center [216, 102] width 432 height 204
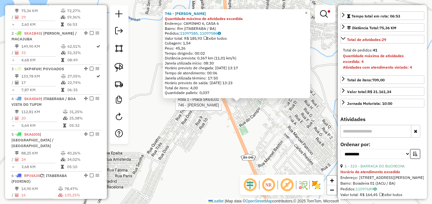
click at [241, 106] on div at bounding box center [239, 102] width 16 height 6
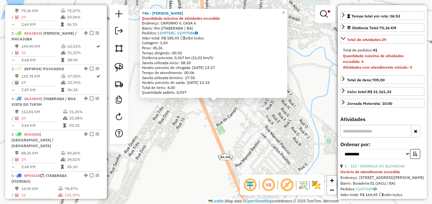
drag, startPoint x: 273, startPoint y: 161, endPoint x: 267, endPoint y: 146, distance: 16.2
click at [267, 146] on div "746 - MERCADINHO WALFRIDO Quantidade máxima de atividades excedida Endereço: CA…" at bounding box center [216, 102] width 432 height 204
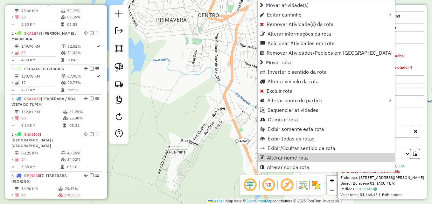
click at [212, 155] on div "Limpar filtros Janela de atendimento Grade de atendimento Capacidade Transporta…" at bounding box center [216, 102] width 432 height 204
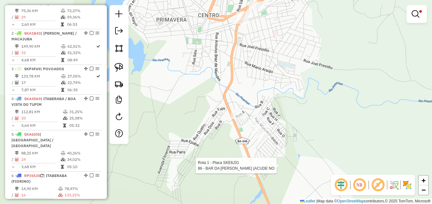
select select "**********"
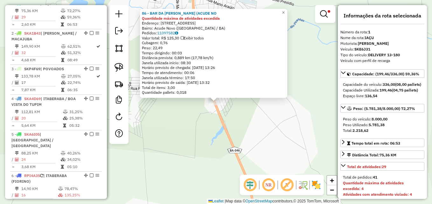
scroll to position [32, 0]
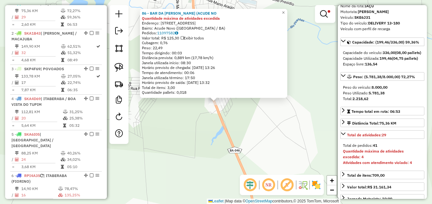
click at [253, 119] on div "86 - BAR DA ANA (ACUDE NO Quantidade máxima de atividades excedida Endereço: AV…" at bounding box center [216, 102] width 432 height 204
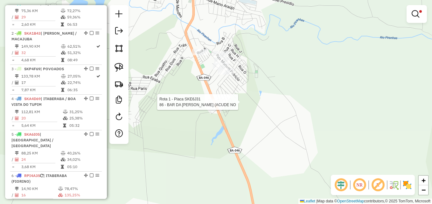
select select "**********"
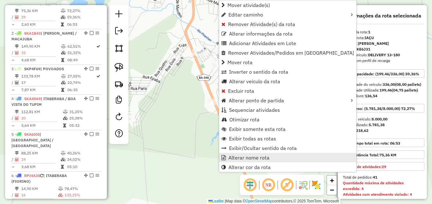
click at [258, 160] on span "Alterar nome rota" at bounding box center [249, 157] width 41 height 5
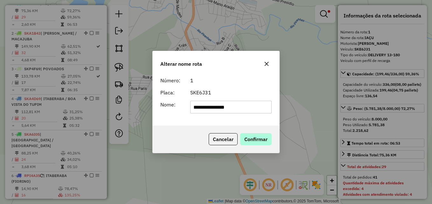
type input "**********"
click at [255, 144] on button "Confirmar" at bounding box center [256, 139] width 32 height 12
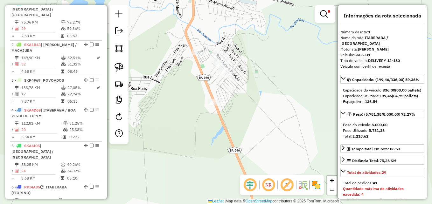
click at [323, 22] on div at bounding box center [325, 14] width 20 height 18
click at [327, 17] on em at bounding box center [324, 14] width 8 height 8
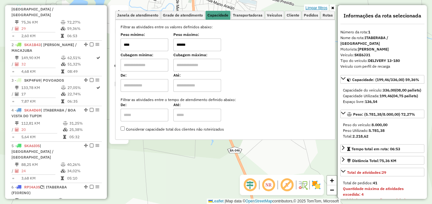
click at [324, 8] on link "Limpar filtros" at bounding box center [316, 7] width 25 height 7
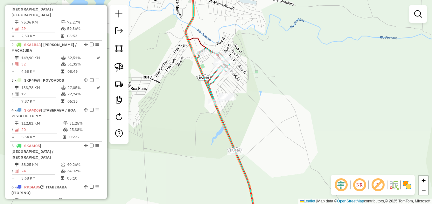
click at [293, 86] on div "Janela de atendimento Grade de atendimento Capacidade Transportadoras Veículos …" at bounding box center [216, 102] width 432 height 204
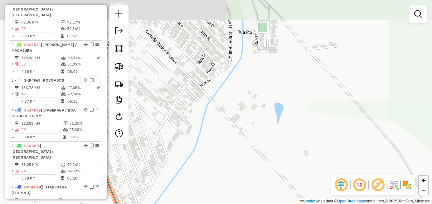
drag, startPoint x: 202, startPoint y: 86, endPoint x: 311, endPoint y: 196, distance: 154.5
click at [322, 204] on html "Aguarde... Pop-up bloqueado! Seu navegador bloqueou automáticamente a abertura …" at bounding box center [216, 102] width 432 height 204
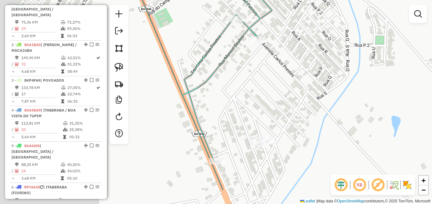
drag, startPoint x: 275, startPoint y: 129, endPoint x: 332, endPoint y: 94, distance: 67.1
click at [334, 92] on div "Janela de atendimento Grade de atendimento Capacidade Transportadoras Veículos …" at bounding box center [216, 102] width 432 height 204
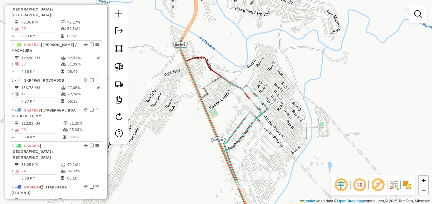
drag, startPoint x: 320, startPoint y: 87, endPoint x: 280, endPoint y: 153, distance: 77.0
click at [280, 153] on div "Janela de atendimento Grade de atendimento Capacidade Transportadoras Veículos …" at bounding box center [216, 102] width 432 height 204
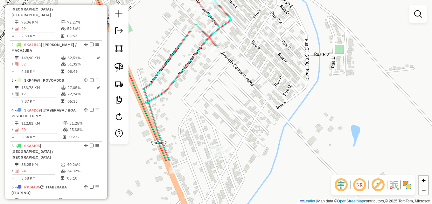
drag, startPoint x: 281, startPoint y: 152, endPoint x: 264, endPoint y: 83, distance: 70.7
click at [264, 83] on div "Janela de atendimento Grade de atendimento Capacidade Transportadoras Veículos …" at bounding box center [216, 102] width 432 height 204
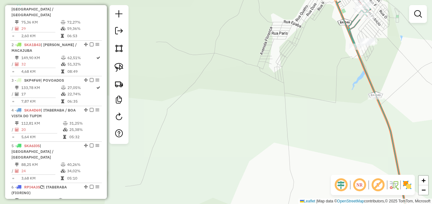
drag, startPoint x: 271, startPoint y: 87, endPoint x: 235, endPoint y: 162, distance: 83.6
click at [235, 162] on div "Janela de atendimento Grade de atendimento Capacidade Transportadoras Veículos …" at bounding box center [216, 102] width 432 height 204
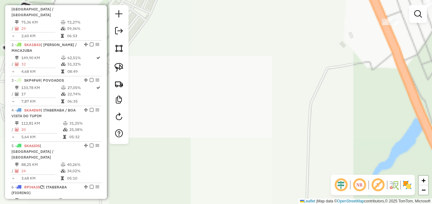
drag, startPoint x: 336, startPoint y: 103, endPoint x: 157, endPoint y: 176, distance: 192.8
click at [157, 176] on div "Janela de atendimento Grade de atendimento Capacidade Transportadoras Veículos …" at bounding box center [216, 102] width 432 height 204
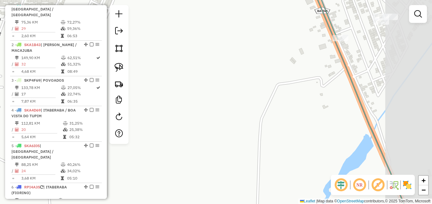
drag, startPoint x: 305, startPoint y: 122, endPoint x: 165, endPoint y: 175, distance: 149.6
click at [166, 175] on div "Janela de atendimento Grade de atendimento Capacidade Transportadoras Veículos …" at bounding box center [216, 102] width 432 height 204
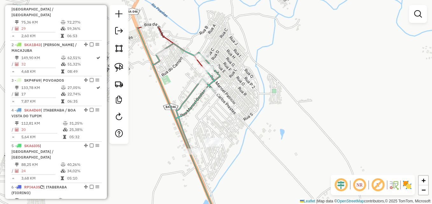
drag, startPoint x: 281, startPoint y: 94, endPoint x: 242, endPoint y: 140, distance: 59.6
click at [242, 140] on div "Janela de atendimento Grade de atendimento Capacidade Transportadoras Veículos …" at bounding box center [216, 102] width 432 height 204
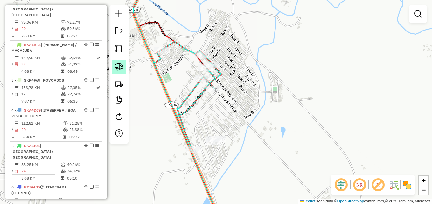
click at [121, 72] on img at bounding box center [119, 67] width 9 height 9
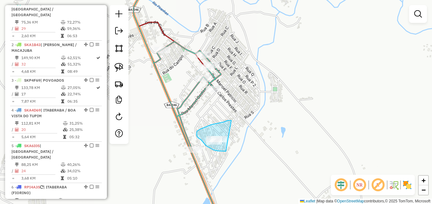
drag, startPoint x: 226, startPoint y: 152, endPoint x: 234, endPoint y: 121, distance: 32.0
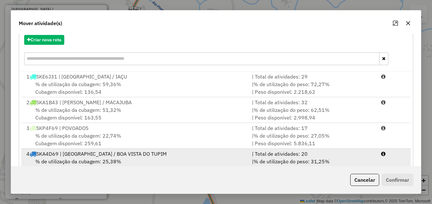
scroll to position [64, 0]
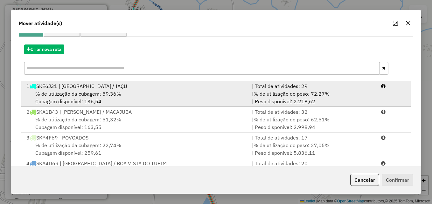
click at [143, 90] on div "% de utilização da cubagem: 59,36% Cubagem disponível: 136,54" at bounding box center [136, 97] width 226 height 15
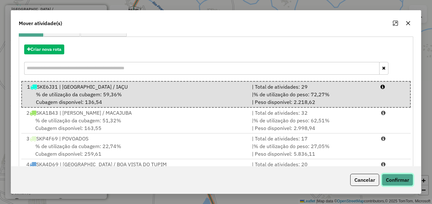
click at [402, 183] on button "Confirmar" at bounding box center [398, 180] width 32 height 12
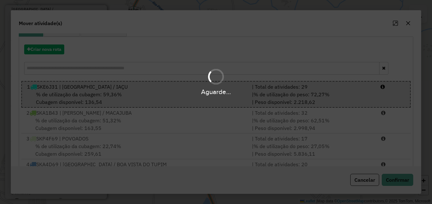
scroll to position [203, 0]
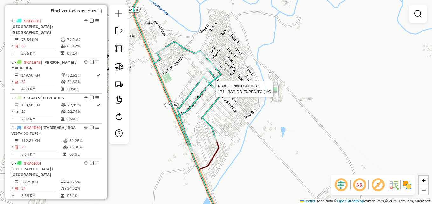
select select "**********"
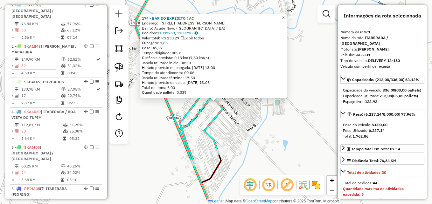
scroll to position [239, 0]
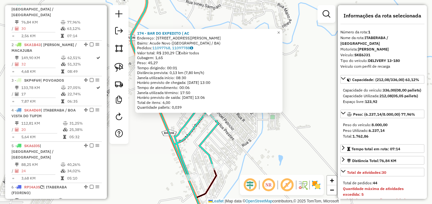
drag, startPoint x: 189, startPoint y: 105, endPoint x: 184, endPoint y: 120, distance: 15.7
click at [184, 120] on div "174 - BAR DO EXPEDITO ( AC Endereço: R.LUIS CARLOS PRESTES 800 Bairro: Acude No…" at bounding box center [216, 102] width 432 height 204
click at [280, 32] on span "×" at bounding box center [278, 32] width 3 height 5
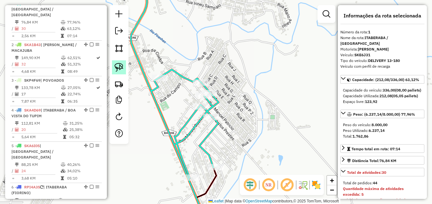
click at [123, 68] on img at bounding box center [119, 67] width 9 height 9
drag, startPoint x: 222, startPoint y: 98, endPoint x: 215, endPoint y: 82, distance: 17.8
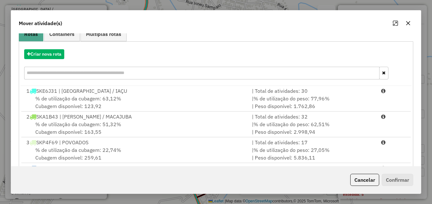
scroll to position [0, 0]
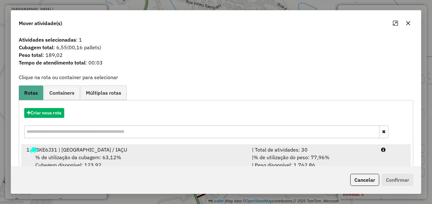
click at [118, 164] on div "% de utilização da cubagem: 63,12% Cubagem disponível: 123,92" at bounding box center [136, 161] width 226 height 15
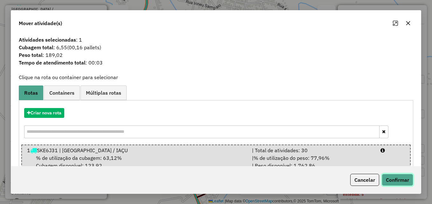
click at [390, 178] on button "Confirmar" at bounding box center [398, 180] width 32 height 12
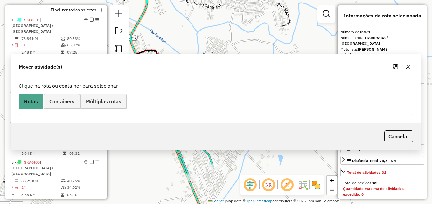
scroll to position [239, 0]
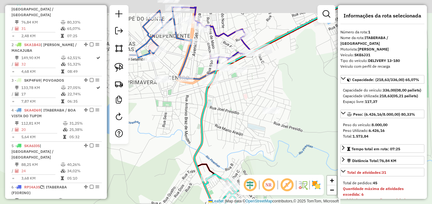
drag, startPoint x: 301, startPoint y: 92, endPoint x: 283, endPoint y: 132, distance: 43.6
click at [283, 132] on div "Janela de atendimento Grade de atendimento Capacidade Transportadoras Veículos …" at bounding box center [216, 102] width 432 height 204
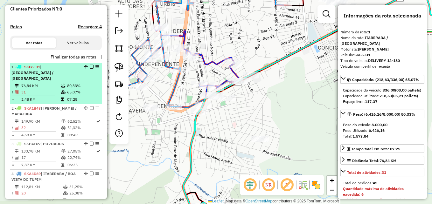
scroll to position [207, 0]
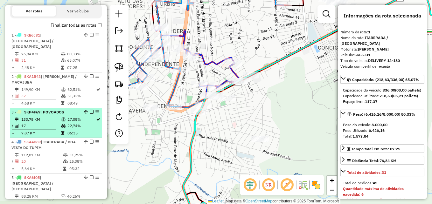
click at [46, 120] on td "133,78 KM" at bounding box center [41, 120] width 40 height 6
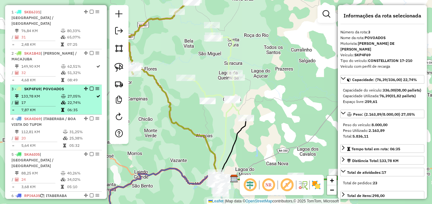
scroll to position [239, 0]
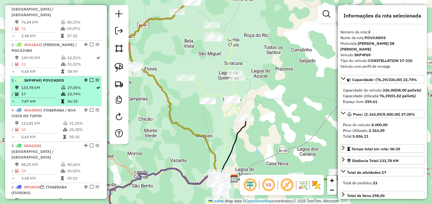
click at [45, 89] on td "133,78 KM" at bounding box center [41, 88] width 40 height 6
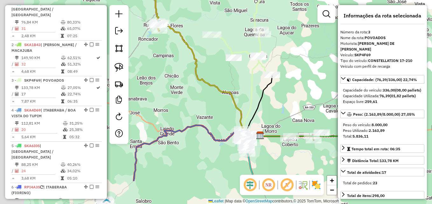
drag, startPoint x: 266, startPoint y: 153, endPoint x: 292, endPoint y: 110, distance: 50.6
click at [292, 110] on div "Janela de atendimento Grade de atendimento Capacidade Transportadoras Veículos …" at bounding box center [216, 102] width 432 height 204
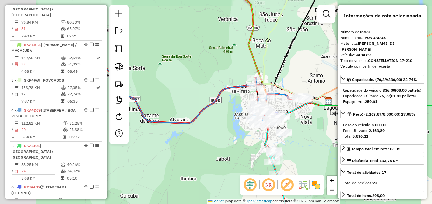
drag, startPoint x: 222, startPoint y: 145, endPoint x: 306, endPoint y: 152, distance: 84.1
click at [306, 152] on div "Janela de atendimento Grade de atendimento Capacidade Transportadoras Veículos …" at bounding box center [216, 102] width 432 height 204
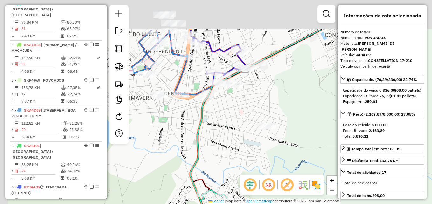
drag, startPoint x: 194, startPoint y: 106, endPoint x: 260, endPoint y: 155, distance: 82.0
click at [260, 156] on div "Janela de atendimento Grade de atendimento Capacidade Transportadoras Veículos …" at bounding box center [216, 102] width 432 height 204
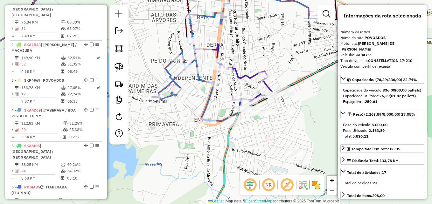
drag, startPoint x: 274, startPoint y: 131, endPoint x: 266, endPoint y: 152, distance: 22.9
click at [266, 152] on div "Janela de atendimento Grade de atendimento Capacidade Transportadoras Veículos …" at bounding box center [216, 102] width 432 height 204
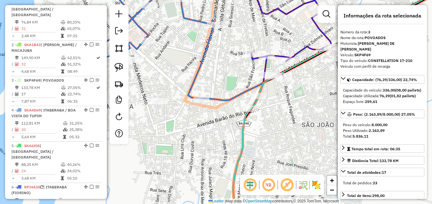
drag, startPoint x: 249, startPoint y: 137, endPoint x: 304, endPoint y: 140, distance: 54.9
click at [304, 140] on div "Janela de atendimento Grade de atendimento Capacidade Transportadoras Veículos …" at bounding box center [216, 102] width 432 height 204
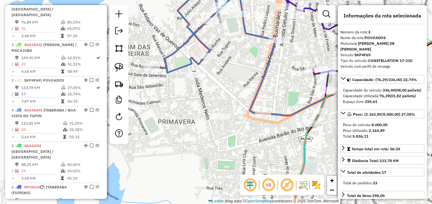
drag, startPoint x: 152, startPoint y: 132, endPoint x: 213, endPoint y: 147, distance: 63.6
click at [213, 147] on div "Janela de atendimento Grade de atendimento Capacidade Transportadoras Veículos …" at bounding box center [216, 102] width 432 height 204
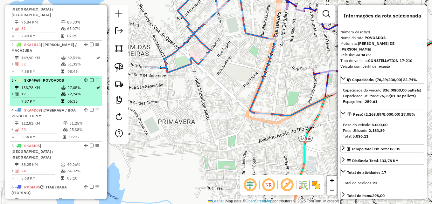
click at [43, 98] on hr at bounding box center [34, 98] width 44 height 0
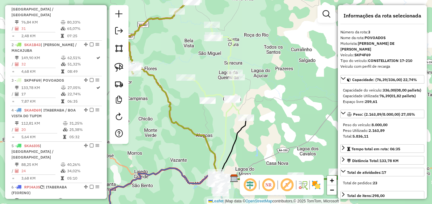
drag, startPoint x: 266, startPoint y: 151, endPoint x: 267, endPoint y: 93, distance: 58.0
click at [267, 93] on div "Janela de atendimento Grade de atendimento Capacidade Transportadoras Veículos …" at bounding box center [216, 102] width 432 height 204
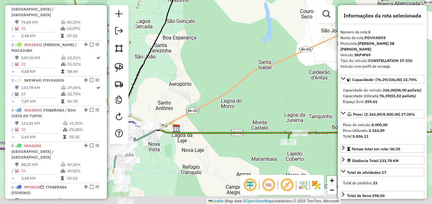
drag, startPoint x: 228, startPoint y: 117, endPoint x: 260, endPoint y: 59, distance: 65.5
click at [270, 50] on div "Janela de atendimento Grade de atendimento Capacidade Transportadoras Veículos …" at bounding box center [216, 102] width 432 height 204
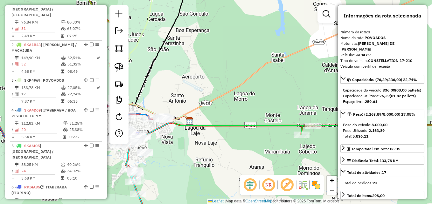
drag, startPoint x: 192, startPoint y: 156, endPoint x: 216, endPoint y: 166, distance: 25.7
click at [216, 166] on div "Janela de atendimento Grade de atendimento Capacidade Transportadoras Veículos …" at bounding box center [216, 102] width 432 height 204
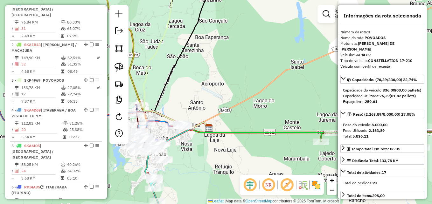
click at [247, 132] on icon at bounding box center [328, 136] width 295 height 24
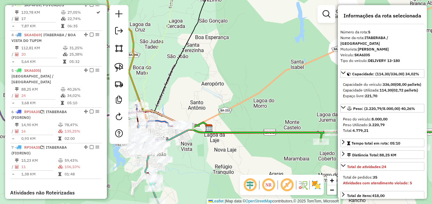
scroll to position [376, 0]
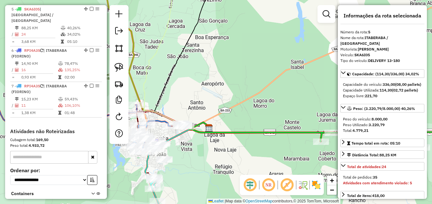
click at [215, 136] on icon at bounding box center [328, 136] width 295 height 24
click at [230, 131] on icon at bounding box center [328, 136] width 295 height 24
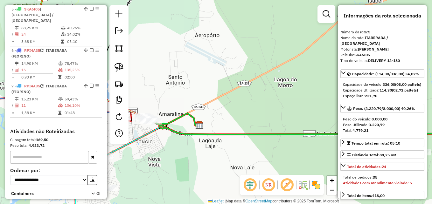
drag, startPoint x: 208, startPoint y: 148, endPoint x: 218, endPoint y: 147, distance: 10.6
click at [218, 147] on div "Janela de atendimento Grade de atendimento Capacidade Transportadoras Veículos …" at bounding box center [216, 102] width 432 height 204
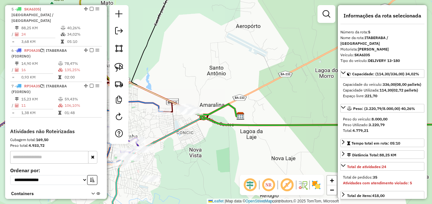
drag, startPoint x: 214, startPoint y: 157, endPoint x: 255, endPoint y: 148, distance: 42.1
click at [255, 148] on div "Janela de atendimento Grade de atendimento Capacidade Transportadoras Veículos …" at bounding box center [216, 102] width 432 height 204
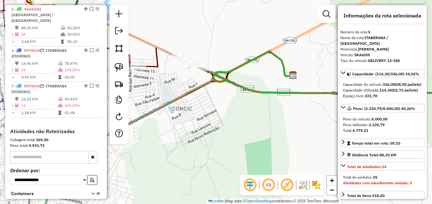
drag, startPoint x: 203, startPoint y: 151, endPoint x: 235, endPoint y: 147, distance: 32.1
click at [235, 147] on div "Janela de atendimento Grade de atendimento Capacidade Transportadoras Veículos …" at bounding box center [216, 102] width 432 height 204
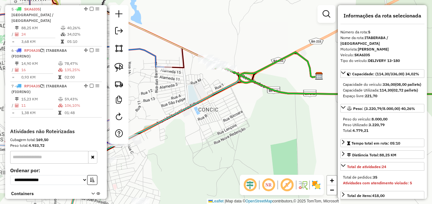
drag, startPoint x: 191, startPoint y: 136, endPoint x: 223, endPoint y: 137, distance: 32.2
click at [223, 137] on div "Janela de atendimento Grade de atendimento Capacidade Transportadoras Veículos …" at bounding box center [216, 102] width 432 height 204
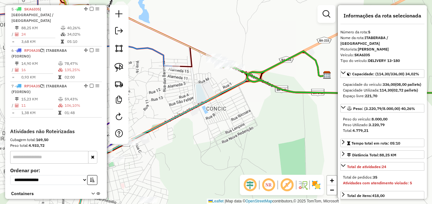
drag, startPoint x: 223, startPoint y: 137, endPoint x: 230, endPoint y: 132, distance: 8.8
click at [230, 132] on div "Janela de atendimento Grade de atendimento Capacidade Transportadoras Veículos …" at bounding box center [216, 102] width 432 height 204
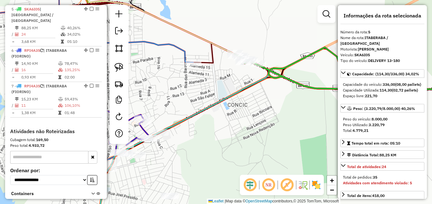
drag, startPoint x: 187, startPoint y: 128, endPoint x: 240, endPoint y: 123, distance: 54.1
click at [240, 123] on div "Janela de atendimento Grade de atendimento Capacidade Transportadoras Veículos …" at bounding box center [216, 102] width 432 height 204
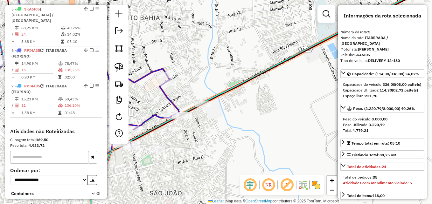
drag, startPoint x: 225, startPoint y: 155, endPoint x: 259, endPoint y: 148, distance: 35.2
click at [259, 148] on div "Janela de atendimento Grade de atendimento Capacidade Transportadoras Veículos …" at bounding box center [216, 102] width 432 height 204
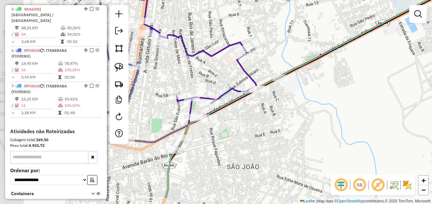
drag, startPoint x: 203, startPoint y: 149, endPoint x: 246, endPoint y: 137, distance: 43.8
click at [280, 124] on div "Janela de atendimento Grade de atendimento Capacidade Transportadoras Veículos …" at bounding box center [216, 102] width 432 height 204
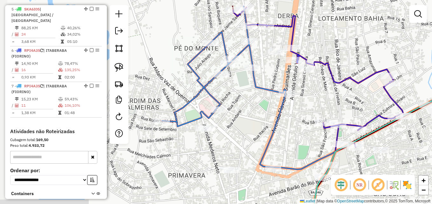
drag, startPoint x: 166, startPoint y: 72, endPoint x: 313, endPoint y: 98, distance: 150.0
click at [313, 98] on div "Janela de atendimento Grade de atendimento Capacidade Transportadoras Veículos …" at bounding box center [216, 102] width 432 height 204
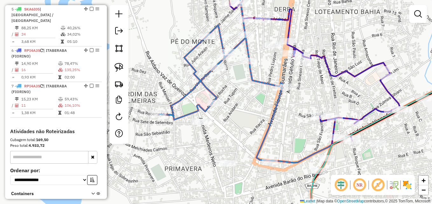
drag, startPoint x: 274, startPoint y: 123, endPoint x: 264, endPoint y: 81, distance: 43.6
click at [264, 81] on icon at bounding box center [361, 112] width 223 height 102
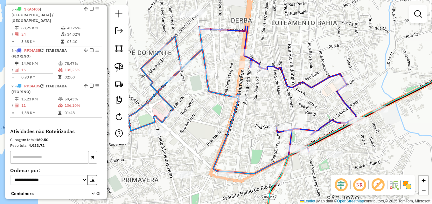
drag, startPoint x: 255, startPoint y: 76, endPoint x: 219, endPoint y: 123, distance: 58.7
click at [219, 122] on div "Janela de atendimento Grade de atendimento Capacidade Transportadoras Veículos …" at bounding box center [216, 102] width 432 height 204
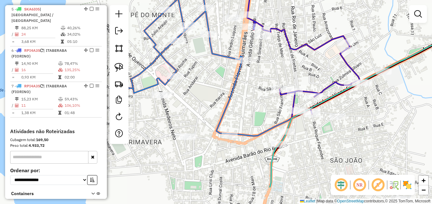
drag, startPoint x: 199, startPoint y: 135, endPoint x: 203, endPoint y: 98, distance: 37.1
click at [203, 98] on div "Janela de atendimento Grade de atendimento Capacidade Transportadoras Veículos …" at bounding box center [216, 102] width 432 height 204
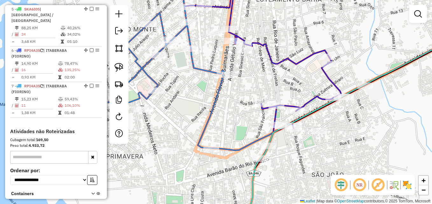
drag, startPoint x: 237, startPoint y: 101, endPoint x: 218, endPoint y: 116, distance: 23.4
click at [218, 116] on div "Janela de atendimento Grade de atendimento Capacidade Transportadoras Veículos …" at bounding box center [216, 102] width 432 height 204
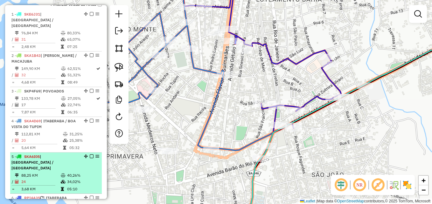
scroll to position [217, 0]
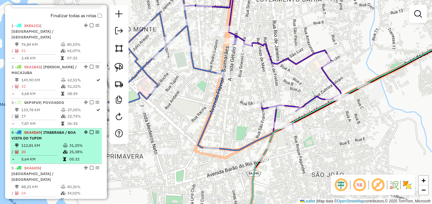
click at [43, 135] on div "4 - SKA4D69 | ITABERABA / BOA VISTA DO TUPIM" at bounding box center [45, 135] width 68 height 11
select select "**********"
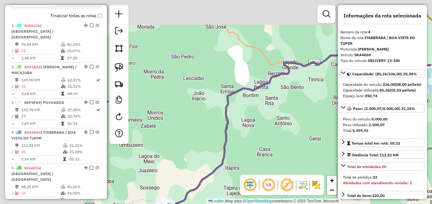
drag, startPoint x: 187, startPoint y: 117, endPoint x: 277, endPoint y: 144, distance: 93.7
click at [277, 144] on div "Janela de atendimento Grade de atendimento Capacidade Transportadoras Veículos …" at bounding box center [216, 102] width 432 height 204
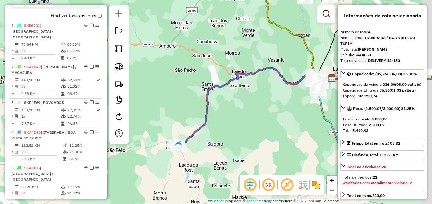
drag, startPoint x: 252, startPoint y: 157, endPoint x: 206, endPoint y: 122, distance: 58.2
click at [206, 122] on div "Janela de atendimento Grade de atendimento Capacidade Transportadoras Veículos …" at bounding box center [216, 102] width 432 height 204
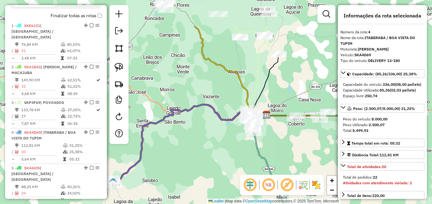
drag, startPoint x: 246, startPoint y: 109, endPoint x: 210, endPoint y: 153, distance: 57.0
click at [210, 155] on div "Janela de atendimento Grade de atendimento Capacidade Transportadoras Veículos …" at bounding box center [216, 102] width 432 height 204
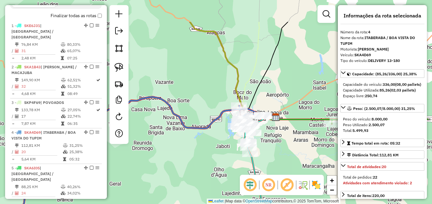
drag, startPoint x: 214, startPoint y: 142, endPoint x: 185, endPoint y: 168, distance: 39.0
click at [185, 168] on div "Janela de atendimento Grade de atendimento Capacidade Transportadoras Veículos …" at bounding box center [216, 102] width 432 height 204
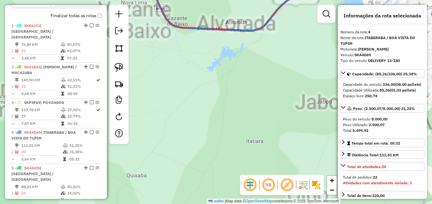
drag, startPoint x: 234, startPoint y: 111, endPoint x: 137, endPoint y: 186, distance: 122.1
click at [137, 186] on div "Janela de atendimento Grade de atendimento Capacidade Transportadoras Veículos …" at bounding box center [216, 102] width 432 height 204
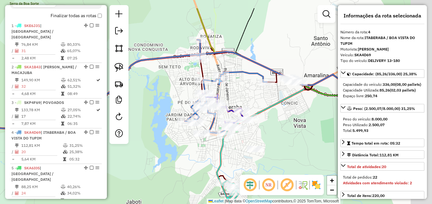
drag, startPoint x: 217, startPoint y: 138, endPoint x: 120, endPoint y: 166, distance: 100.7
click at [120, 166] on div "Janela de atendimento Grade de atendimento Capacidade Transportadoras Veículos …" at bounding box center [216, 102] width 432 height 204
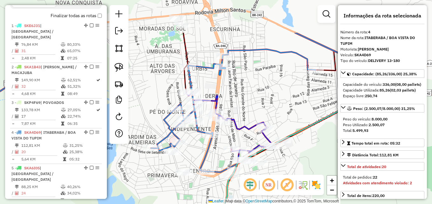
drag, startPoint x: 216, startPoint y: 148, endPoint x: 157, endPoint y: 181, distance: 67.3
click at [158, 195] on div "Janela de atendimento Grade de atendimento Capacidade Transportadoras Veículos …" at bounding box center [216, 102] width 432 height 204
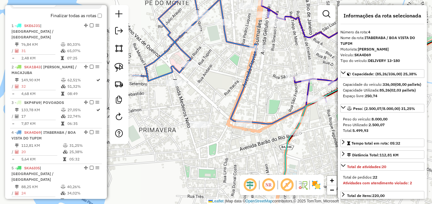
drag, startPoint x: 178, startPoint y: 173, endPoint x: 163, endPoint y: 140, distance: 35.6
click at [163, 140] on div "Janela de atendimento Grade de atendimento Capacidade Transportadoras Veículos …" at bounding box center [216, 102] width 432 height 204
drag, startPoint x: 119, startPoint y: 70, endPoint x: 137, endPoint y: 83, distance: 22.1
click at [120, 70] on img at bounding box center [119, 67] width 9 height 9
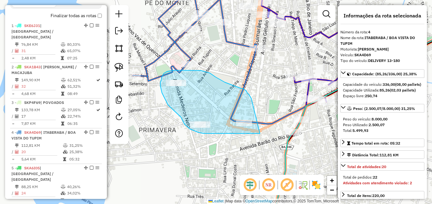
drag, startPoint x: 260, startPoint y: 134, endPoint x: 252, endPoint y: 99, distance: 36.1
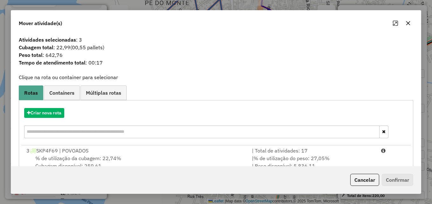
scroll to position [53, 0]
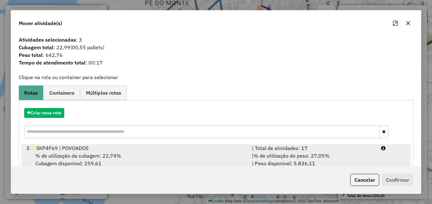
click at [131, 159] on div "% de utilização da cubagem: 22,74% Cubagem disponível: 259,61" at bounding box center [136, 159] width 226 height 15
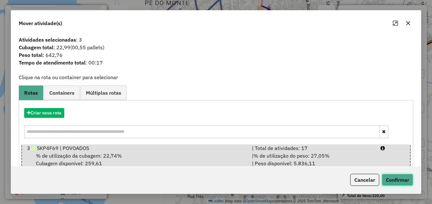
click at [401, 176] on button "Confirmar" at bounding box center [398, 180] width 32 height 12
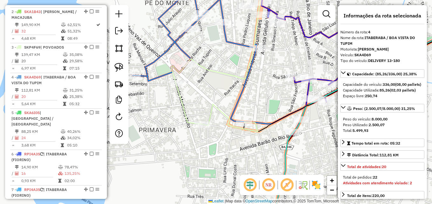
scroll to position [340, 0]
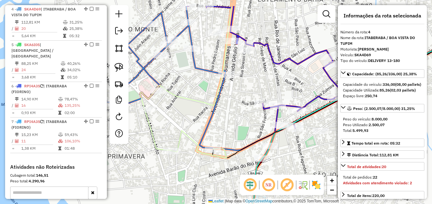
drag, startPoint x: 232, startPoint y: 148, endPoint x: 203, endPoint y: 153, distance: 29.0
click at [206, 170] on div "Janela de atendimento Grade de atendimento Capacidade Transportadoras Veículos …" at bounding box center [216, 102] width 432 height 204
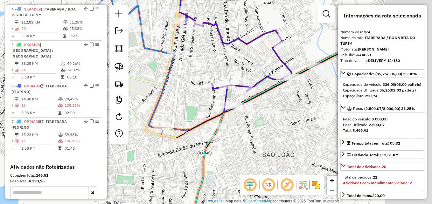
drag, startPoint x: 193, startPoint y: 116, endPoint x: 160, endPoint y: 97, distance: 38.5
click at [160, 97] on div "Janela de atendimento Grade de atendimento Capacidade Transportadoras Veículos …" at bounding box center [216, 102] width 432 height 204
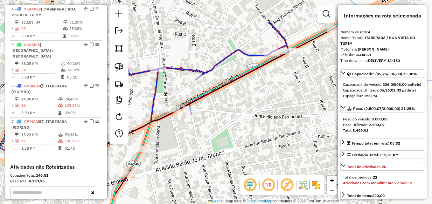
drag, startPoint x: 292, startPoint y: 113, endPoint x: 265, endPoint y: 158, distance: 52.3
click at [268, 156] on div "Janela de atendimento Grade de atendimento Capacidade Transportadoras Veículos …" at bounding box center [216, 102] width 432 height 204
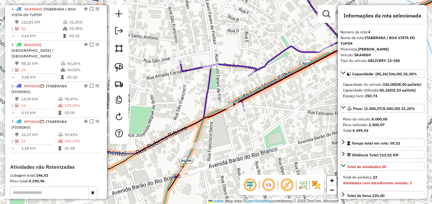
drag, startPoint x: 210, startPoint y: 141, endPoint x: 264, endPoint y: 137, distance: 53.7
click at [264, 137] on div "Janela de atendimento Grade de atendimento Capacidade Transportadoras Veículos …" at bounding box center [216, 102] width 432 height 204
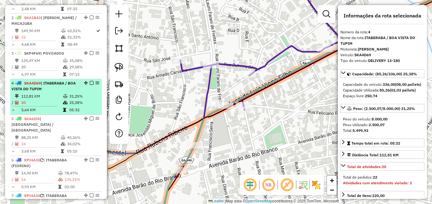
scroll to position [276, 0]
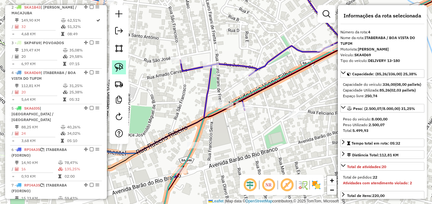
click at [118, 69] on img at bounding box center [119, 67] width 9 height 9
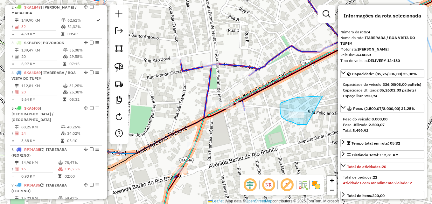
drag, startPoint x: 307, startPoint y: 125, endPoint x: 338, endPoint y: 96, distance: 41.9
click at [338, 96] on hb-router-mapa "Informações da Sessão 977767 - 12/08/2025 Criação: 11/08/2025 17:07 Depósito: D…" at bounding box center [216, 102] width 432 height 204
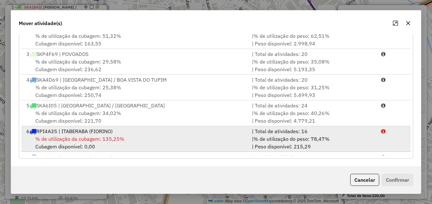
scroll to position [21, 0]
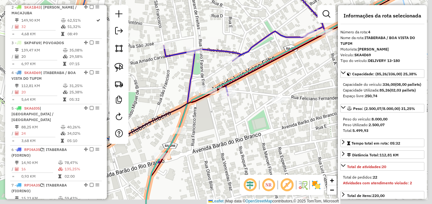
drag, startPoint x: 242, startPoint y: 144, endPoint x: 225, endPoint y: 129, distance: 22.1
click at [225, 129] on div "Janela de atendimento Grade de atendimento Capacidade Transportadoras Veículos …" at bounding box center [216, 102] width 432 height 204
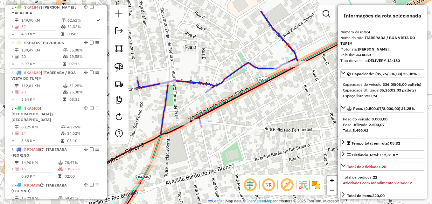
drag, startPoint x: 257, startPoint y: 157, endPoint x: 253, endPoint y: 164, distance: 8.0
click at [253, 164] on div "Janela de atendimento Grade de atendimento Capacidade Transportadoras Veículos …" at bounding box center [216, 102] width 432 height 204
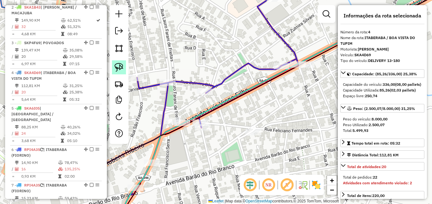
click at [120, 70] on img at bounding box center [119, 67] width 9 height 9
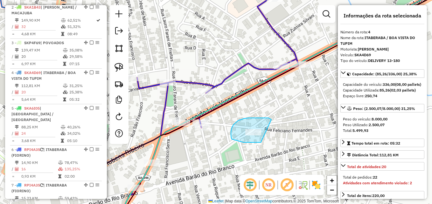
drag, startPoint x: 244, startPoint y: 143, endPoint x: 282, endPoint y: 125, distance: 42.2
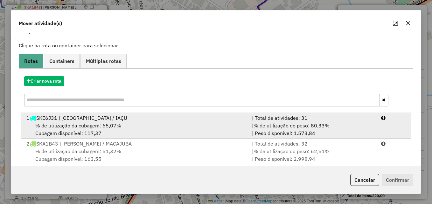
scroll to position [32, 0]
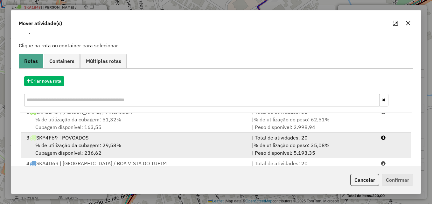
click at [117, 146] on span "% de utilização da cubagem: 29,58%" at bounding box center [78, 145] width 86 height 6
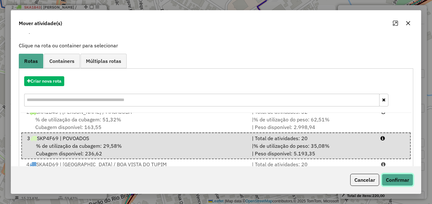
click at [384, 176] on button "Confirmar" at bounding box center [398, 180] width 32 height 12
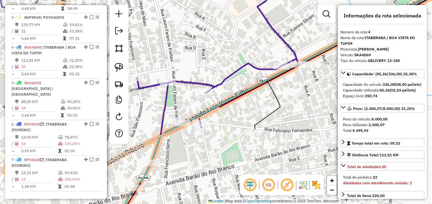
scroll to position [340, 0]
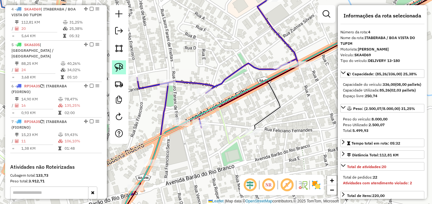
click at [116, 69] on img at bounding box center [119, 67] width 9 height 9
click at [120, 67] on img at bounding box center [119, 67] width 9 height 9
drag, startPoint x: 188, startPoint y: 135, endPoint x: 192, endPoint y: 110, distance: 25.2
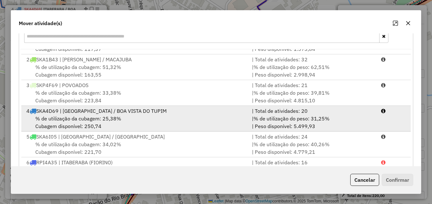
scroll to position [32, 0]
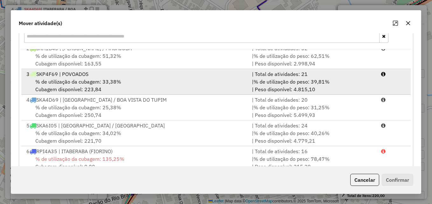
click at [131, 89] on div "% de utilização da cubagem: 33,38% Cubagem disponível: 223,84" at bounding box center [136, 85] width 226 height 15
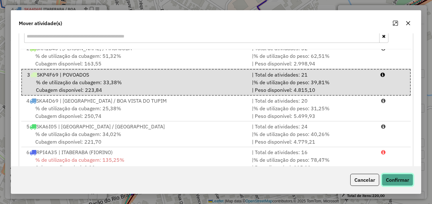
click at [385, 178] on button "Confirmar" at bounding box center [398, 180] width 32 height 12
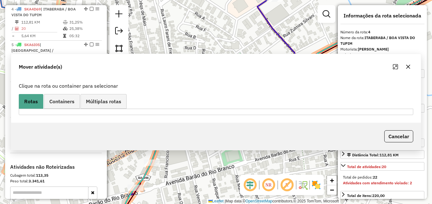
scroll to position [0, 0]
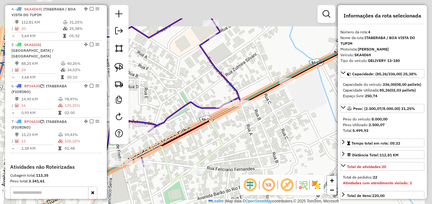
drag, startPoint x: 292, startPoint y: 91, endPoint x: 221, endPoint y: 134, distance: 83.0
click at [221, 134] on div "Janela de atendimento Grade de atendimento Capacidade Transportadoras Veículos …" at bounding box center [216, 102] width 432 height 204
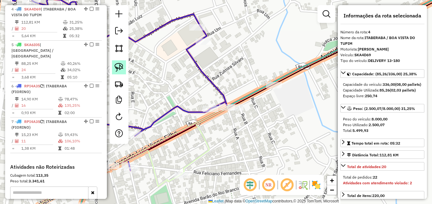
click at [119, 61] on link at bounding box center [119, 68] width 14 height 14
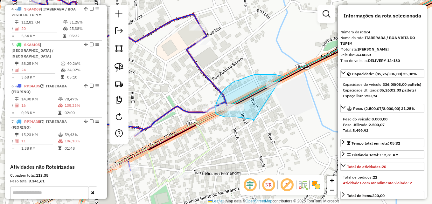
drag, startPoint x: 253, startPoint y: 119, endPoint x: 289, endPoint y: 77, distance: 56.2
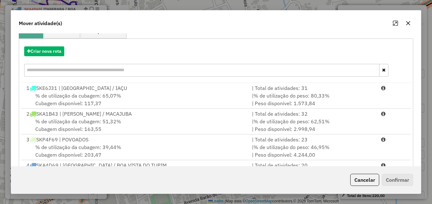
scroll to position [96, 0]
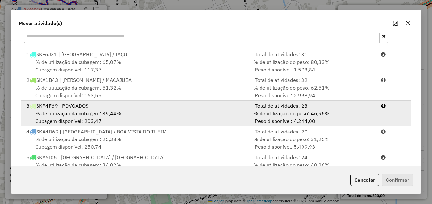
click at [122, 116] on div "% de utilização da cubagem: 39,44% Cubagem disponível: 203,47" at bounding box center [136, 117] width 226 height 15
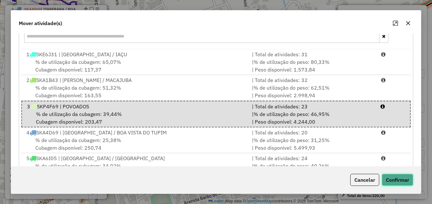
click at [402, 177] on button "Confirmar" at bounding box center [398, 180] width 32 height 12
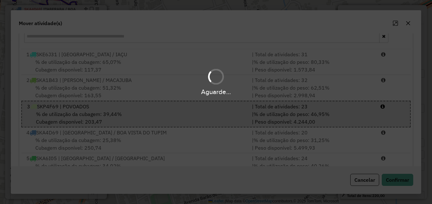
scroll to position [0, 0]
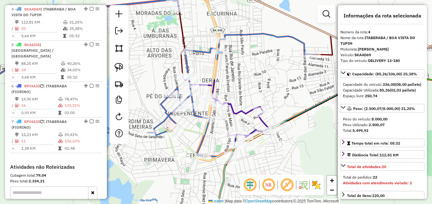
drag, startPoint x: 217, startPoint y: 118, endPoint x: 271, endPoint y: 135, distance: 56.3
click at [271, 135] on div "Janela de atendimento Grade de atendimento Capacidade Transportadoras Veículos …" at bounding box center [216, 102] width 432 height 204
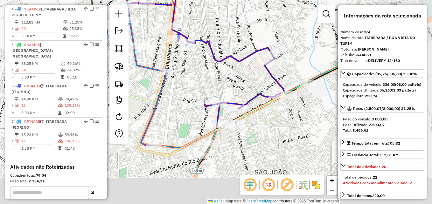
drag, startPoint x: 262, startPoint y: 123, endPoint x: 203, endPoint y: 60, distance: 86.7
click at [203, 60] on div "Janela de atendimento Grade de atendimento Capacidade Transportadoras Veículos …" at bounding box center [216, 102] width 432 height 204
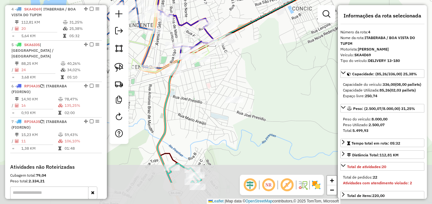
drag, startPoint x: 267, startPoint y: 153, endPoint x: 250, endPoint y: 120, distance: 37.5
click at [250, 120] on div "Janela de atendimento Grade de atendimento Capacidade Transportadoras Veículos …" at bounding box center [216, 102] width 432 height 204
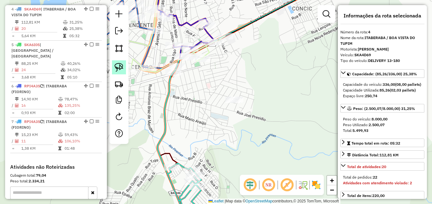
click at [124, 71] on link at bounding box center [119, 68] width 14 height 14
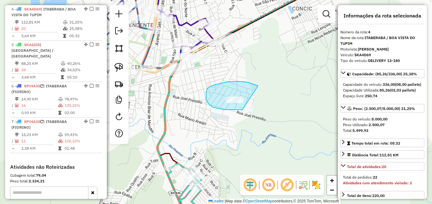
drag, startPoint x: 243, startPoint y: 110, endPoint x: 264, endPoint y: 87, distance: 30.9
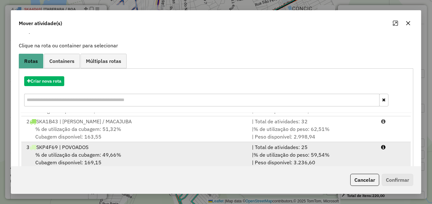
scroll to position [32, 0]
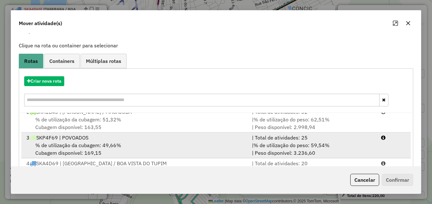
click at [164, 141] on div "3 SKP4F69 | POVOADOS" at bounding box center [136, 138] width 226 height 8
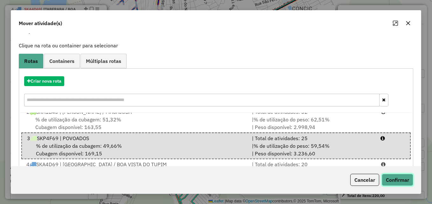
click at [394, 182] on button "Confirmar" at bounding box center [398, 180] width 32 height 12
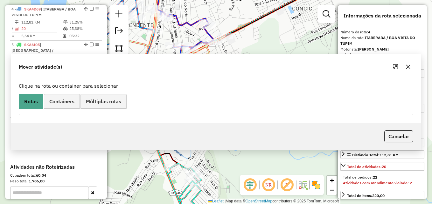
scroll to position [0, 0]
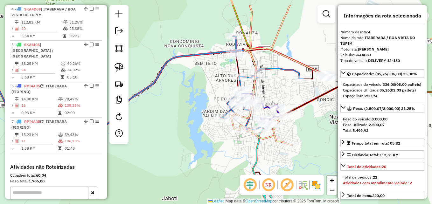
drag, startPoint x: 244, startPoint y: 140, endPoint x: 279, endPoint y: 166, distance: 43.9
click at [279, 166] on div "Janela de atendimento Grade de atendimento Capacidade Transportadoras Veículos …" at bounding box center [216, 102] width 432 height 204
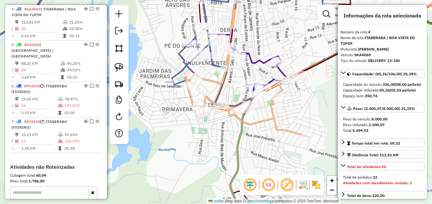
drag, startPoint x: 229, startPoint y: 122, endPoint x: 214, endPoint y: 162, distance: 43.3
click at [214, 162] on div "Janela de atendimento Grade de atendimento Capacidade Transportadoras Veículos …" at bounding box center [216, 102] width 432 height 204
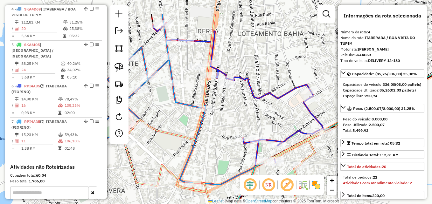
drag, startPoint x: 212, startPoint y: 89, endPoint x: 212, endPoint y: 162, distance: 73.9
click at [212, 162] on div "Janela de atendimento Grade de atendimento Capacidade Transportadoras Veículos …" at bounding box center [216, 102] width 432 height 204
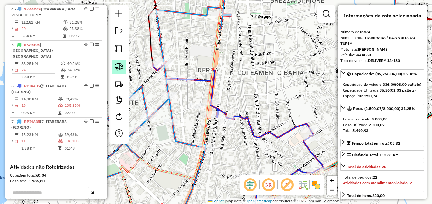
click at [117, 66] on img at bounding box center [119, 67] width 9 height 9
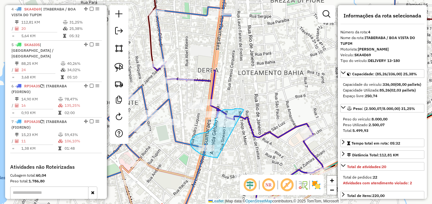
drag, startPoint x: 217, startPoint y: 158, endPoint x: 244, endPoint y: 110, distance: 55.1
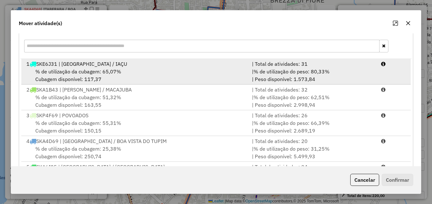
scroll to position [96, 0]
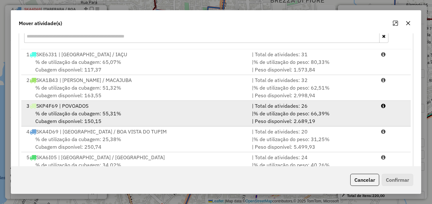
click at [128, 113] on div "% de utilização da cubagem: 55,31% Cubagem disponível: 150,15" at bounding box center [136, 117] width 226 height 15
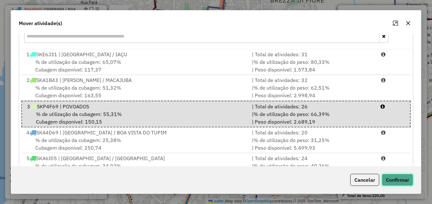
click at [393, 182] on button "Confirmar" at bounding box center [398, 180] width 32 height 12
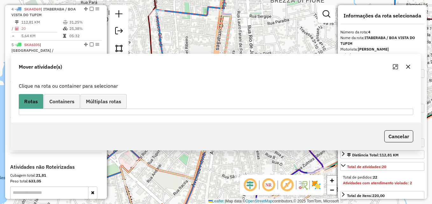
scroll to position [0, 0]
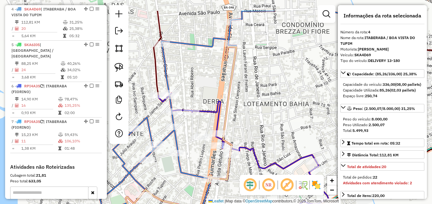
drag, startPoint x: 178, startPoint y: 118, endPoint x: 184, endPoint y: 150, distance: 32.0
click at [184, 150] on div "Rota 7 - Placa RPI4A35 1106 - XEQUE MATE PJ (INDEP Janela de atendimento Grade …" at bounding box center [216, 102] width 432 height 204
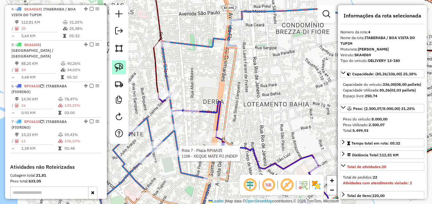
drag, startPoint x: 114, startPoint y: 65, endPoint x: 117, endPoint y: 68, distance: 3.6
click at [115, 66] on link at bounding box center [119, 68] width 14 height 14
drag, startPoint x: 203, startPoint y: 144, endPoint x: 203, endPoint y: 126, distance: 18.2
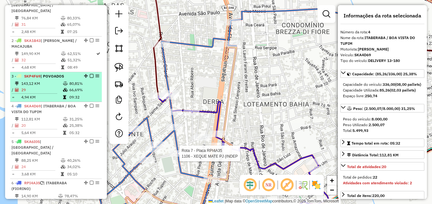
scroll to position [245, 0]
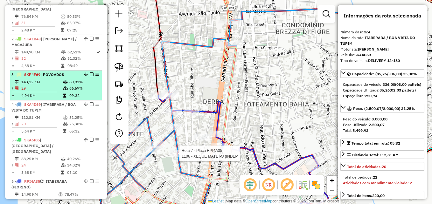
click at [47, 80] on td "143,12 KM" at bounding box center [42, 82] width 42 height 6
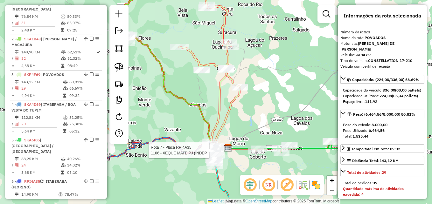
drag, startPoint x: 257, startPoint y: 138, endPoint x: 251, endPoint y: 111, distance: 27.4
click at [251, 110] on div "Rota 7 - Placa RPI4A35 1106 - XEQUE MATE PJ (INDEP Janela de atendimento Grade …" at bounding box center [216, 102] width 432 height 204
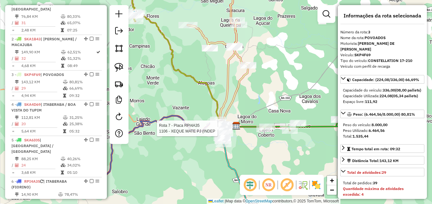
drag, startPoint x: 261, startPoint y: 119, endPoint x: 270, endPoint y: 96, distance: 24.0
click at [270, 96] on div "Rota 7 - Placa RPI4A35 1106 - XEQUE MATE PJ (INDEP Janela de atendimento Grade …" at bounding box center [216, 102] width 432 height 204
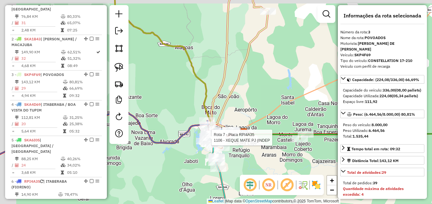
drag, startPoint x: 267, startPoint y: 170, endPoint x: 288, endPoint y: 166, distance: 20.7
click at [300, 172] on div "Rota 7 - Placa RPI4A35 1106 - XEQUE MATE PJ (INDEP Janela de atendimento Grade …" at bounding box center [216, 102] width 432 height 204
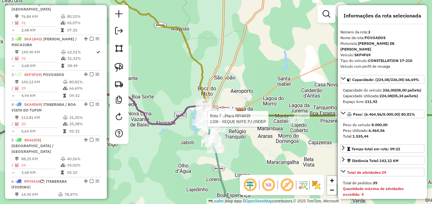
drag, startPoint x: 275, startPoint y: 161, endPoint x: 263, endPoint y: 145, distance: 21.1
click at [263, 145] on div "Rota 7 - Placa RPI4A35 1106 - XEQUE MATE PJ (INDEP Janela de atendimento Grade …" at bounding box center [216, 102] width 432 height 204
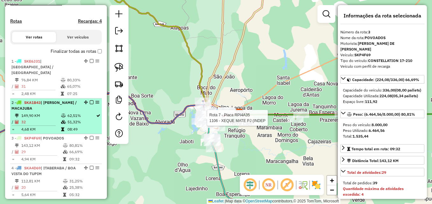
scroll to position [213, 0]
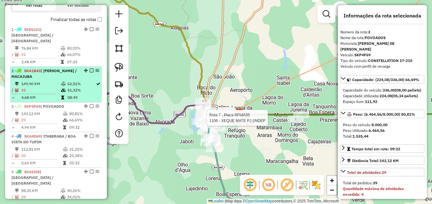
click at [44, 110] on li "3 - SKP4F69 | POVOADOS 143,12 KM 80,81% / 29 66,69% = 4,94 KM 09:32" at bounding box center [56, 118] width 92 height 30
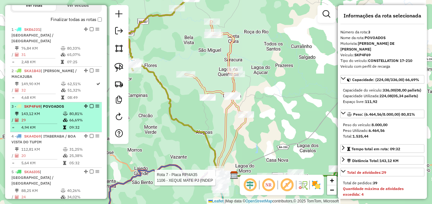
click at [46, 118] on td "29" at bounding box center [42, 120] width 42 height 6
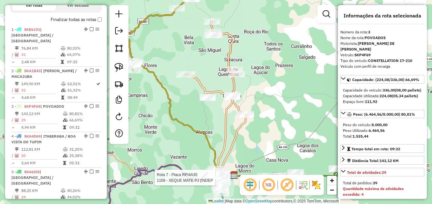
click at [225, 130] on icon at bounding box center [222, 98] width 23 height 154
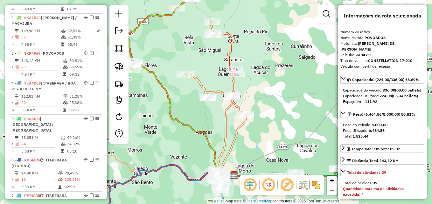
scroll to position [310, 0]
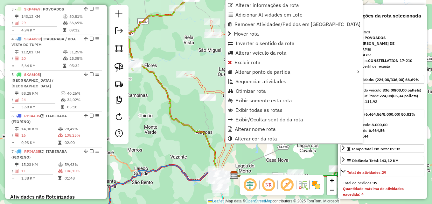
click at [209, 121] on div "Janela de atendimento Grade de atendimento Capacidade Transportadoras Veículos …" at bounding box center [216, 102] width 432 height 204
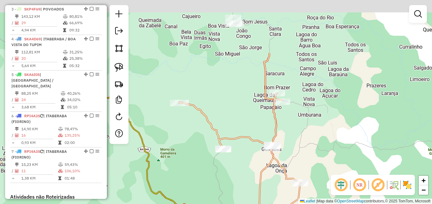
drag, startPoint x: 224, startPoint y: 94, endPoint x: 242, endPoint y: 174, distance: 81.8
click at [247, 183] on div "Janela de atendimento Grade de atendimento Capacidade Transportadoras Veículos …" at bounding box center [216, 102] width 432 height 204
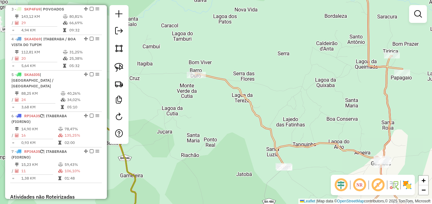
drag, startPoint x: 214, startPoint y: 111, endPoint x: 269, endPoint y: 100, distance: 55.8
click at [269, 100] on div "Janela de atendimento Grade de atendimento Capacidade Transportadoras Veículos …" at bounding box center [216, 102] width 432 height 204
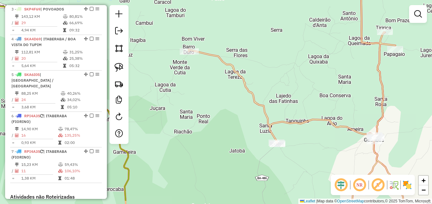
drag, startPoint x: 298, startPoint y: 99, endPoint x: 267, endPoint y: 79, distance: 36.7
click at [267, 79] on div "Janela de atendimento Grade de atendimento Capacidade Transportadoras Veículos …" at bounding box center [216, 102] width 432 height 204
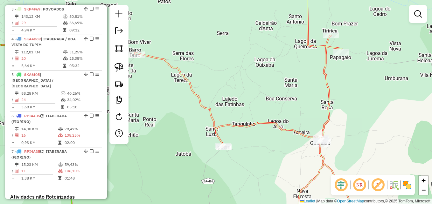
drag, startPoint x: 273, startPoint y: 76, endPoint x: 219, endPoint y: 79, distance: 54.2
click at [219, 79] on div "Janela de atendimento Grade de atendimento Capacidade Transportadoras Veículos …" at bounding box center [216, 102] width 432 height 204
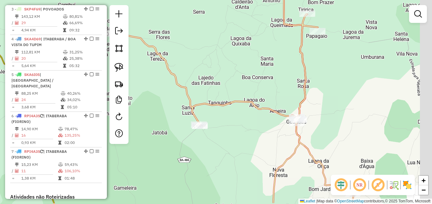
drag, startPoint x: 246, startPoint y: 83, endPoint x: 220, endPoint y: 57, distance: 36.7
click at [220, 57] on div "Janela de atendimento Grade de atendimento Capacidade Transportadoras Veículos …" at bounding box center [216, 102] width 432 height 204
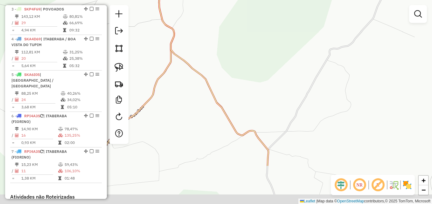
drag, startPoint x: 282, startPoint y: 97, endPoint x: 273, endPoint y: 68, distance: 30.0
click at [266, 41] on div "Janela de atendimento Grade de atendimento Capacidade Transportadoras Veículos …" at bounding box center [216, 102] width 432 height 204
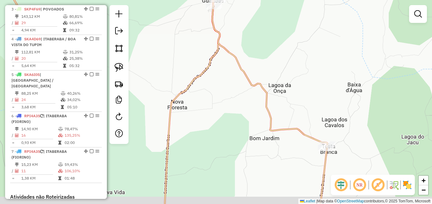
drag, startPoint x: 307, startPoint y: 138, endPoint x: 286, endPoint y: 79, distance: 62.5
click at [286, 79] on div "Janela de atendimento Grade de atendimento Capacidade Transportadoras Veículos …" at bounding box center [216, 102] width 432 height 204
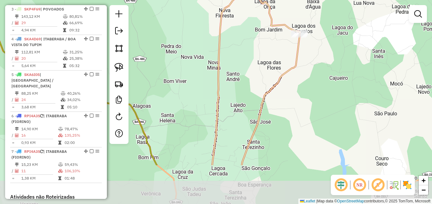
drag, startPoint x: 308, startPoint y: 124, endPoint x: 309, endPoint y: 65, distance: 59.2
click at [309, 65] on div "Janela de atendimento Grade de atendimento Capacidade Transportadoras Veículos …" at bounding box center [216, 102] width 432 height 204
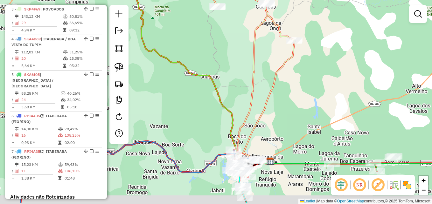
drag, startPoint x: 275, startPoint y: 138, endPoint x: 282, endPoint y: 68, distance: 70.5
click at [282, 68] on div "Janela de atendimento Grade de atendimento Capacidade Transportadoras Veículos …" at bounding box center [216, 102] width 432 height 204
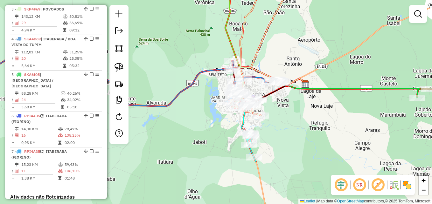
drag, startPoint x: 268, startPoint y: 84, endPoint x: 293, endPoint y: 18, distance: 70.1
click at [293, 18] on div "Janela de atendimento Grade de atendimento Capacidade Transportadoras Veículos …" at bounding box center [216, 102] width 432 height 204
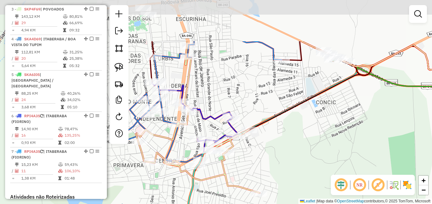
drag, startPoint x: 245, startPoint y: 81, endPoint x: 286, endPoint y: 116, distance: 54.2
click at [315, 143] on div "Janela de atendimento Grade de atendimento Capacidade Transportadoras Veículos …" at bounding box center [216, 102] width 432 height 204
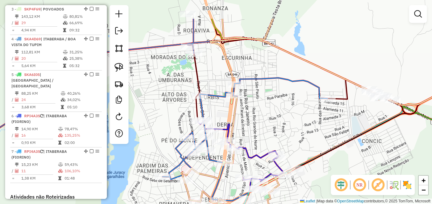
drag, startPoint x: 236, startPoint y: 80, endPoint x: 276, endPoint y: 119, distance: 56.1
click at [276, 119] on div "Janela de atendimento Grade de atendimento Capacidade Transportadoras Veículos …" at bounding box center [216, 102] width 432 height 204
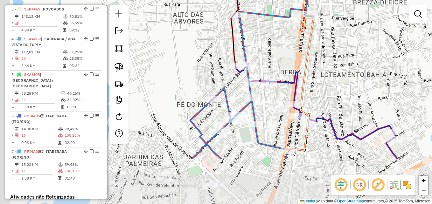
drag, startPoint x: 255, startPoint y: 115, endPoint x: 340, endPoint y: 53, distance: 105.9
click at [340, 53] on div "Janela de atendimento Grade de atendimento Capacidade Transportadoras Veículos …" at bounding box center [216, 102] width 432 height 204
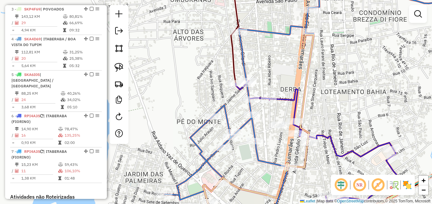
drag, startPoint x: 282, startPoint y: 137, endPoint x: 283, endPoint y: 154, distance: 17.3
click at [283, 154] on div "Janela de atendimento Grade de atendimento Capacidade Transportadoras Veículos …" at bounding box center [216, 102] width 432 height 204
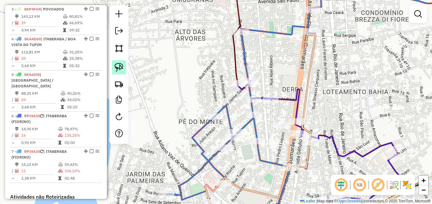
click at [124, 71] on link at bounding box center [119, 68] width 14 height 14
drag, startPoint x: 283, startPoint y: 135, endPoint x: 285, endPoint y: 115, distance: 20.2
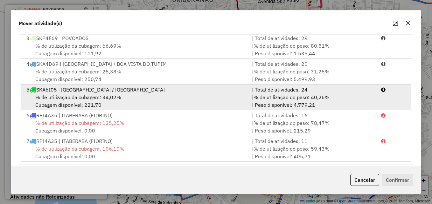
scroll to position [117, 0]
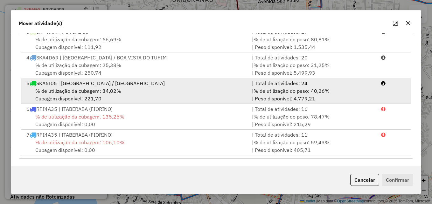
click at [164, 93] on div "% de utilização da cubagem: 34,02% Cubagem disponível: 221,70" at bounding box center [136, 94] width 226 height 15
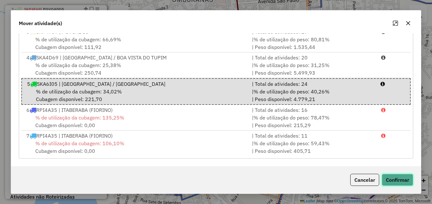
click at [391, 182] on button "Confirmar" at bounding box center [398, 180] width 32 height 12
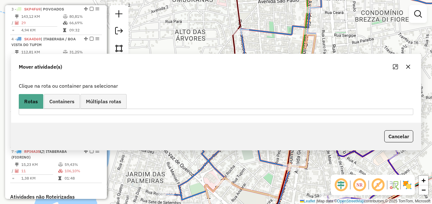
scroll to position [0, 0]
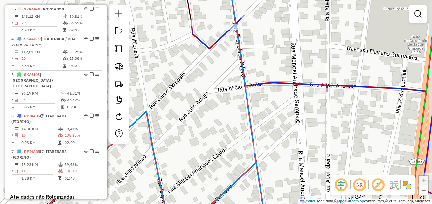
drag, startPoint x: 293, startPoint y: 107, endPoint x: 264, endPoint y: 101, distance: 29.0
click at [264, 101] on div "Janela de atendimento Grade de atendimento Capacidade Transportadoras Veículos …" at bounding box center [216, 102] width 432 height 204
click at [121, 71] on img at bounding box center [119, 67] width 9 height 9
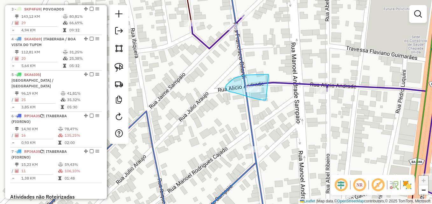
drag, startPoint x: 266, startPoint y: 100, endPoint x: 269, endPoint y: 75, distance: 25.9
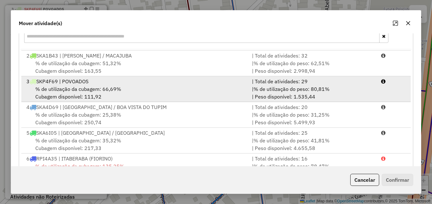
scroll to position [53, 0]
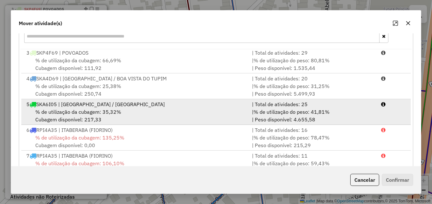
click at [139, 113] on div "% de utilização da cubagem: 35,32% Cubagem disponível: 217,33" at bounding box center [136, 115] width 226 height 15
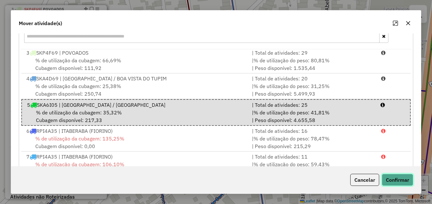
click at [402, 184] on button "Confirmar" at bounding box center [398, 180] width 32 height 12
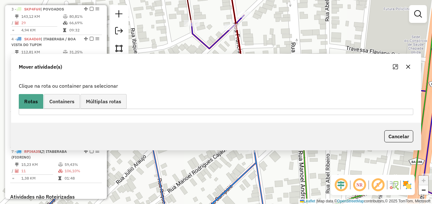
scroll to position [0, 0]
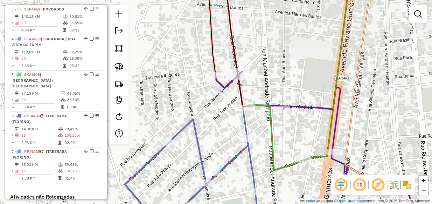
drag, startPoint x: 208, startPoint y: 116, endPoint x: 214, endPoint y: 142, distance: 27.4
click at [214, 142] on div "Janela de atendimento Grade de atendimento Capacidade Transportadoras Veículos …" at bounding box center [216, 102] width 432 height 204
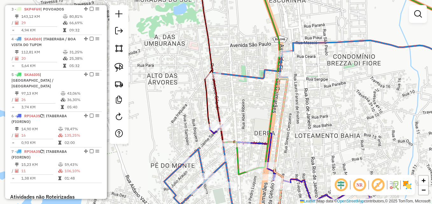
drag, startPoint x: 315, startPoint y: 109, endPoint x: 270, endPoint y: 141, distance: 54.9
click at [283, 139] on div "Janela de atendimento Grade de atendimento Capacidade Transportadoras Veículos …" at bounding box center [216, 102] width 432 height 204
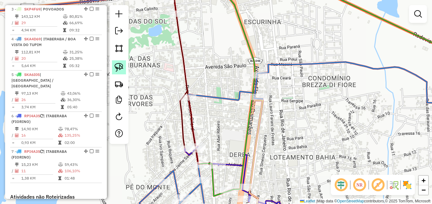
click at [125, 70] on link at bounding box center [119, 68] width 14 height 14
click at [120, 68] on img at bounding box center [119, 67] width 9 height 9
drag, startPoint x: 269, startPoint y: 84, endPoint x: 270, endPoint y: 58, distance: 26.5
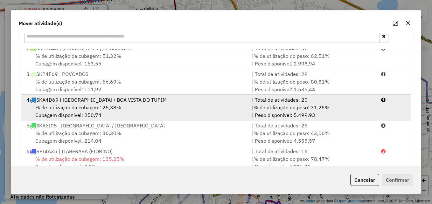
scroll to position [53, 0]
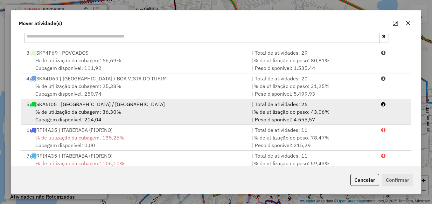
click at [153, 119] on div "% de utilização da cubagem: 36,30% Cubagem disponível: 214,04" at bounding box center [136, 115] width 226 height 15
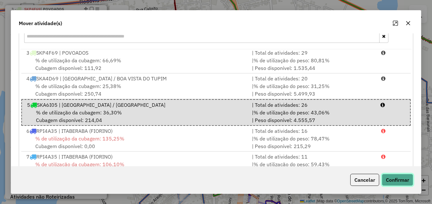
click at [393, 183] on button "Confirmar" at bounding box center [398, 180] width 32 height 12
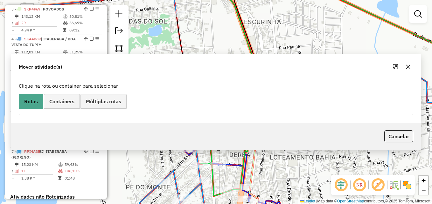
scroll to position [0, 0]
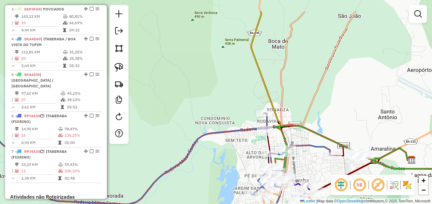
drag, startPoint x: 327, startPoint y: 128, endPoint x: 323, endPoint y: 170, distance: 42.9
click at [323, 170] on div "Janela de atendimento Grade de atendimento Capacidade Transportadoras Veículos …" at bounding box center [216, 102] width 432 height 204
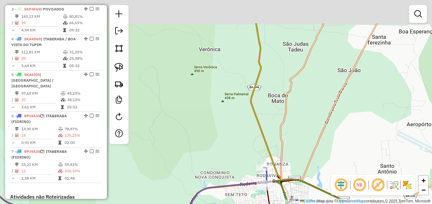
drag, startPoint x: 325, startPoint y: 151, endPoint x: 324, endPoint y: 167, distance: 17.0
click at [324, 167] on div "Janela de atendimento Grade de atendimento Capacidade Transportadoras Veículos …" at bounding box center [216, 102] width 432 height 204
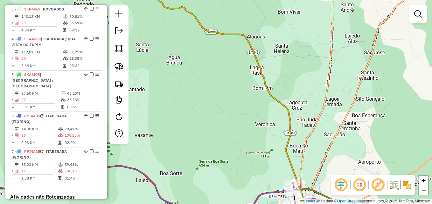
drag, startPoint x: 325, startPoint y: 100, endPoint x: 315, endPoint y: 179, distance: 78.9
click at [315, 178] on icon at bounding box center [333, 97] width 65 height 217
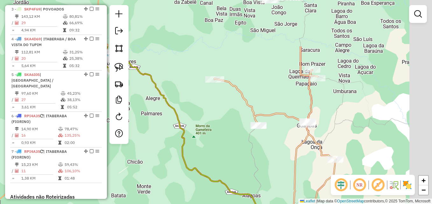
drag, startPoint x: 320, startPoint y: 121, endPoint x: 296, endPoint y: 189, distance: 72.4
click at [296, 189] on icon at bounding box center [295, 163] width 33 height 235
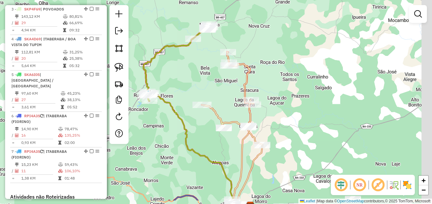
drag, startPoint x: 354, startPoint y: 152, endPoint x: 301, endPoint y: 129, distance: 57.6
click at [301, 129] on div "Janela de atendimento Grade de atendimento Capacidade Transportadoras Veículos …" at bounding box center [216, 102] width 432 height 204
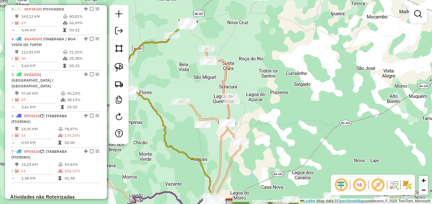
drag, startPoint x: 308, startPoint y: 121, endPoint x: 286, endPoint y: 118, distance: 21.7
click at [286, 118] on div "Janela de atendimento Grade de atendimento Capacidade Transportadoras Veículos …" at bounding box center [216, 102] width 432 height 204
click at [114, 66] on link at bounding box center [119, 68] width 14 height 14
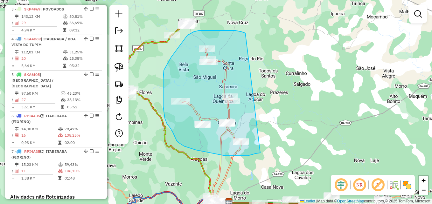
drag, startPoint x: 225, startPoint y: 156, endPoint x: 267, endPoint y: 44, distance: 119.1
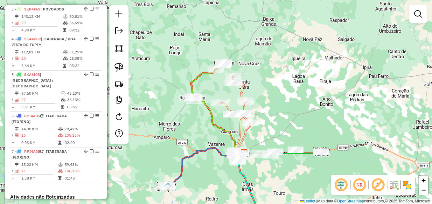
drag, startPoint x: 265, startPoint y: 145, endPoint x: 281, endPoint y: 100, distance: 47.7
click at [281, 99] on div "Janela de atendimento Grade de atendimento Capacidade Transportadoras Veículos …" at bounding box center [216, 102] width 432 height 204
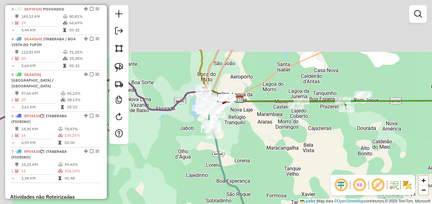
drag, startPoint x: 260, startPoint y: 108, endPoint x: 289, endPoint y: 179, distance: 77.0
click at [289, 179] on div "Janela de atendimento Grade de atendimento Capacidade Transportadoras Veículos …" at bounding box center [216, 102] width 432 height 204
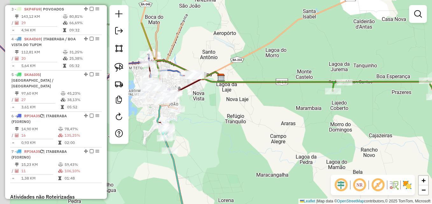
drag, startPoint x: 229, startPoint y: 154, endPoint x: 258, endPoint y: 160, distance: 28.9
click at [253, 163] on div "Janela de atendimento Grade de atendimento Capacidade Transportadoras Veículos …" at bounding box center [216, 102] width 432 height 204
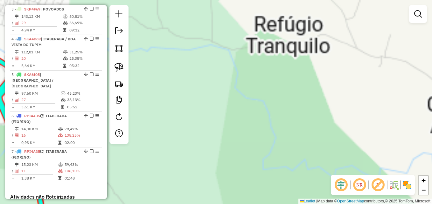
click at [245, 143] on div "Janela de atendimento Grade de atendimento Capacidade Transportadoras Veículos …" at bounding box center [216, 102] width 432 height 204
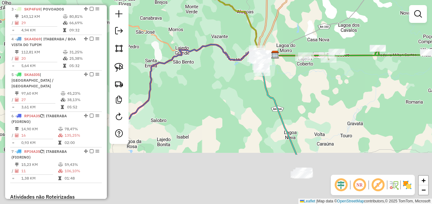
drag, startPoint x: 257, startPoint y: 167, endPoint x: 283, endPoint y: 56, distance: 114.5
click at [283, 56] on div "Janela de atendimento Grade de atendimento Capacidade Transportadoras Veículos …" at bounding box center [216, 102] width 432 height 204
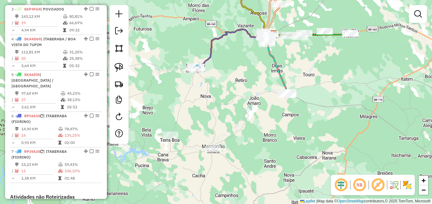
drag, startPoint x: 251, startPoint y: 133, endPoint x: 243, endPoint y: 122, distance: 13.1
click at [243, 122] on div "Janela de atendimento Grade de atendimento Capacidade Transportadoras Veículos …" at bounding box center [216, 102] width 432 height 204
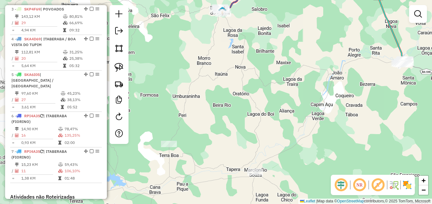
drag, startPoint x: 240, startPoint y: 122, endPoint x: 312, endPoint y: 119, distance: 72.0
click at [312, 119] on div "Janela de atendimento Grade de atendimento Capacidade Transportadoras Veículos …" at bounding box center [216, 102] width 432 height 204
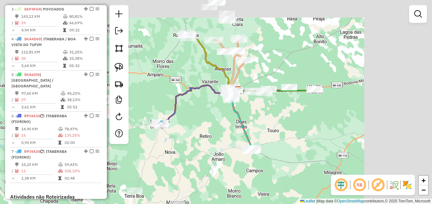
drag, startPoint x: 318, startPoint y: 102, endPoint x: 193, endPoint y: 189, distance: 152.0
click at [193, 189] on div "Janela de atendimento Grade de atendimento Capacidade Transportadoras Veículos …" at bounding box center [216, 102] width 432 height 204
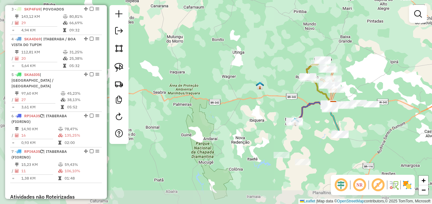
drag, startPoint x: 291, startPoint y: 105, endPoint x: 382, endPoint y: 76, distance: 96.2
click at [382, 76] on div "Janela de atendimento Grade de atendimento Capacidade Transportadoras Veículos …" at bounding box center [216, 102] width 432 height 204
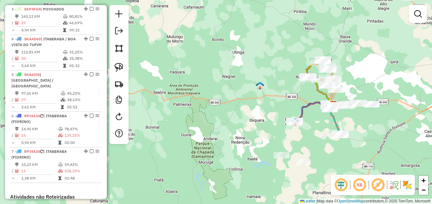
drag, startPoint x: 267, startPoint y: 132, endPoint x: 205, endPoint y: 158, distance: 67.4
click at [205, 158] on div "Janela de atendimento Grade de atendimento Capacidade Transportadoras Veículos …" at bounding box center [216, 102] width 432 height 204
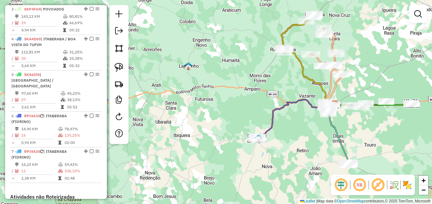
drag, startPoint x: 304, startPoint y: 146, endPoint x: 236, endPoint y: 162, distance: 69.8
click at [236, 162] on div "Janela de atendimento Grade de atendimento Capacidade Transportadoras Veículos …" at bounding box center [216, 102] width 432 height 204
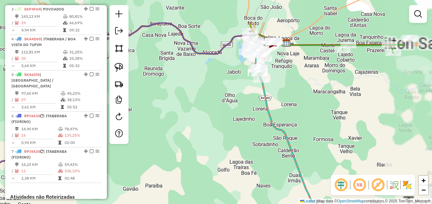
drag, startPoint x: 257, startPoint y: 132, endPoint x: 197, endPoint y: 161, distance: 66.8
click at [186, 175] on div "Janela de atendimento Grade de atendimento Capacidade Transportadoras Veículos …" at bounding box center [216, 102] width 432 height 204
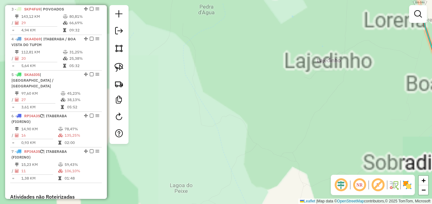
drag, startPoint x: 238, startPoint y: 117, endPoint x: 185, endPoint y: 216, distance: 112.0
click at [185, 204] on html "Aguarde... Pop-up bloqueado! Seu navegador bloqueou automáticamente a abertura …" at bounding box center [216, 102] width 432 height 204
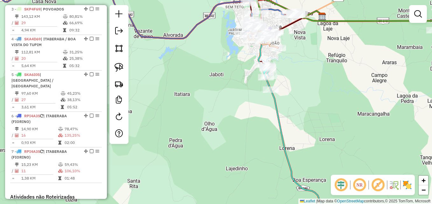
drag, startPoint x: 232, startPoint y: 131, endPoint x: 205, endPoint y: 174, distance: 50.6
click at [205, 174] on div "Janela de atendimento Grade de atendimento Capacidade Transportadoras Veículos …" at bounding box center [216, 102] width 432 height 204
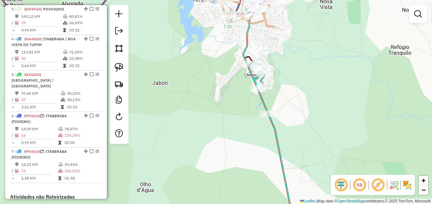
drag, startPoint x: 237, startPoint y: 86, endPoint x: 204, endPoint y: 188, distance: 107.4
click at [204, 188] on div "Janela de atendimento Grade de atendimento Capacidade Transportadoras Veículos …" at bounding box center [216, 102] width 432 height 204
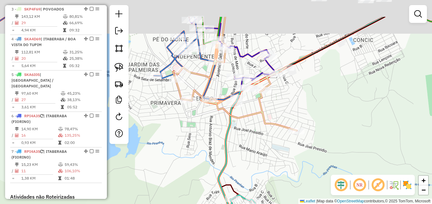
drag, startPoint x: 185, startPoint y: 111, endPoint x: 173, endPoint y: 189, distance: 79.4
click at [173, 189] on div "Janela de atendimento Grade de atendimento Capacidade Transportadoras Veículos …" at bounding box center [216, 102] width 432 height 204
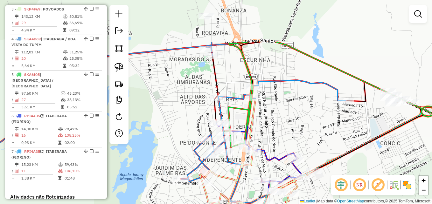
drag, startPoint x: 172, startPoint y: 158, endPoint x: 255, endPoint y: 146, distance: 84.3
click at [218, 204] on html "Aguarde... Pop-up bloqueado! Seu navegador bloqueou automáticamente a abertura …" at bounding box center [216, 102] width 432 height 204
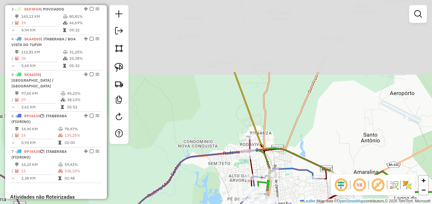
drag, startPoint x: 323, startPoint y: 26, endPoint x: 310, endPoint y: 118, distance: 93.5
click at [310, 118] on div "Janela de atendimento Grade de atendimento Capacidade Transportadoras Veículos …" at bounding box center [216, 102] width 432 height 204
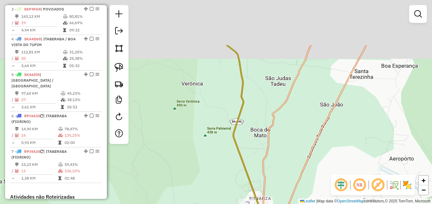
drag, startPoint x: 279, startPoint y: 65, endPoint x: 279, endPoint y: 133, distance: 68.1
click at [279, 133] on div "Janela de atendimento Grade de atendimento Capacidade Transportadoras Veículos …" at bounding box center [216, 102] width 432 height 204
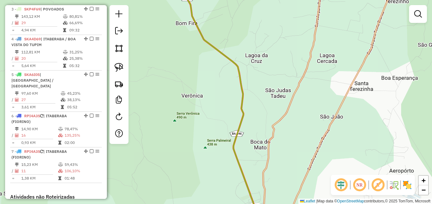
drag
click at [312, 149] on div "Janela de atendimento Grade de atendimento Capacidade Transportadoras Veículos …" at bounding box center [216, 102] width 432 height 204
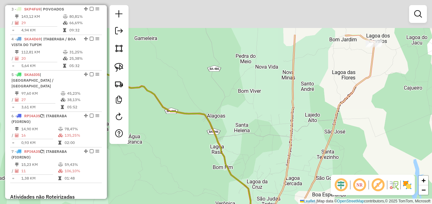
click at [304, 153] on div "Janela de atendimento Grade de atendimento Capacidade Transportadoras Veículos …" at bounding box center [216, 102] width 432 height 204
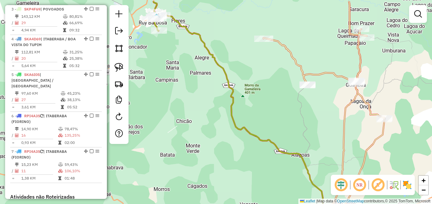
click at [289, 176] on div "Janela de atendimento Grade de atendimento Capacidade Transportadoras Veículos …" at bounding box center [216, 102] width 432 height 204
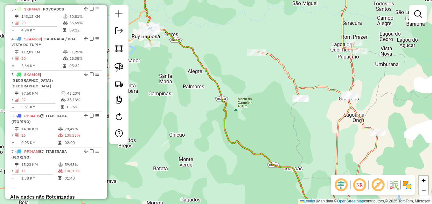
click at [321, 152] on div "Janela de atendimento Grade de atendimento Capacidade Transportadoras Veículos …" at bounding box center [216, 102] width 432 height 204
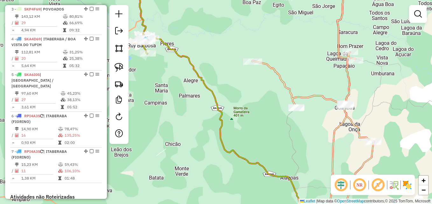
click at [195, 76] on icon at bounding box center [224, 102] width 176 height 245
select select "**********"
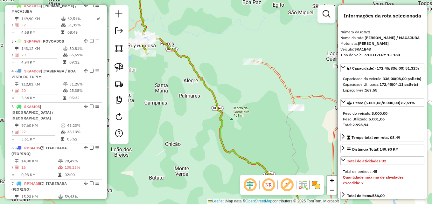
scroll to position [274, 0]
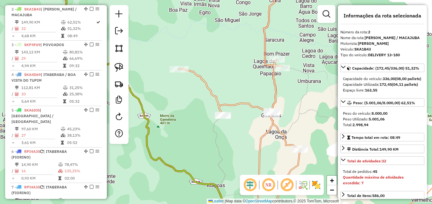
click at [196, 127] on div "Janela de atendimento Grade de atendimento Capacidade Transportadoras Veículos …" at bounding box center [216, 102] width 432 height 204
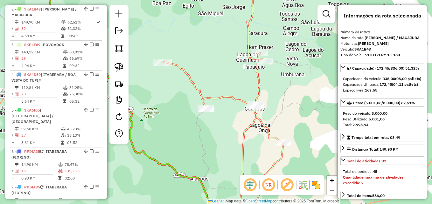
click at [210, 130] on div "Janela de atendimento Grade de atendimento Capacidade Transportadoras Veículos …" at bounding box center [216, 102] width 432 height 204
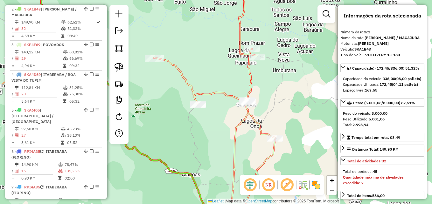
click at [224, 96] on icon at bounding box center [214, 102] width 121 height 245
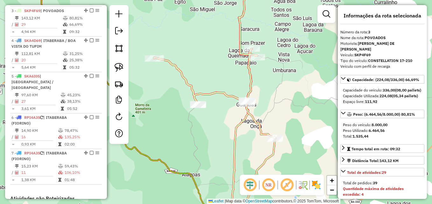
scroll to position [310, 0]
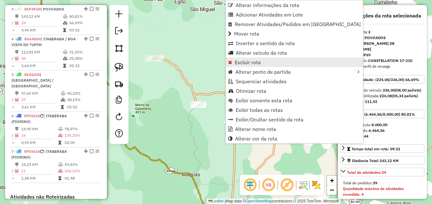
click at [249, 64] on span "Excluir rota" at bounding box center [248, 62] width 26 height 5
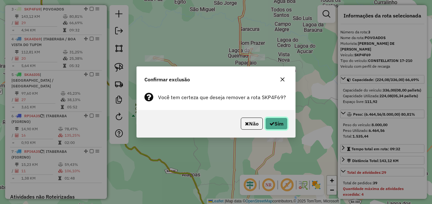
click at [273, 122] on icon "button" at bounding box center [272, 123] width 5 height 5
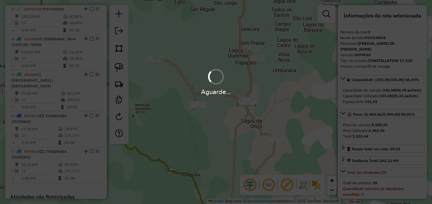
scroll to position [280, 0]
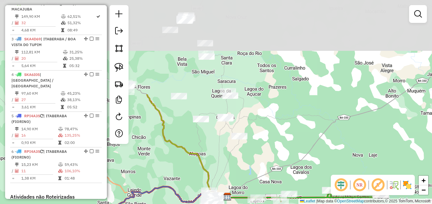
drag, startPoint x: 266, startPoint y: 60, endPoint x: 264, endPoint y: 175, distance: 115.0
click at [264, 175] on div "Janela de atendimento Grade de atendimento Capacidade Transportadoras Veículos …" at bounding box center [216, 102] width 432 height 204
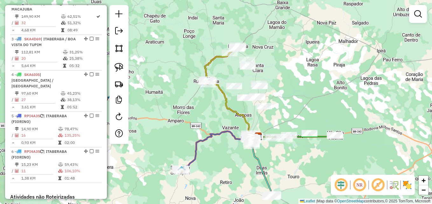
drag, startPoint x: 296, startPoint y: 78, endPoint x: 296, endPoint y: 104, distance: 26.1
click at [296, 104] on div "Janela de atendimento Grade de atendimento Capacidade Transportadoras Veículos …" at bounding box center [216, 102] width 432 height 204
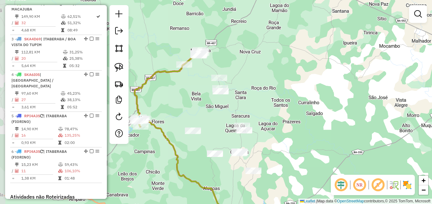
drag, startPoint x: 300, startPoint y: 85, endPoint x: 321, endPoint y: 90, distance: 21.2
click at [321, 90] on div "Janela de atendimento Grade de atendimento Capacidade Transportadoras Veículos …" at bounding box center [216, 102] width 432 height 204
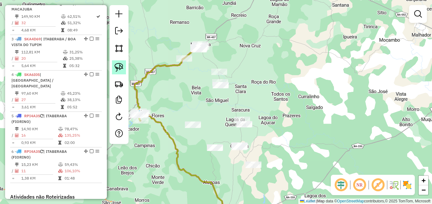
click at [121, 67] on img at bounding box center [119, 67] width 9 height 9
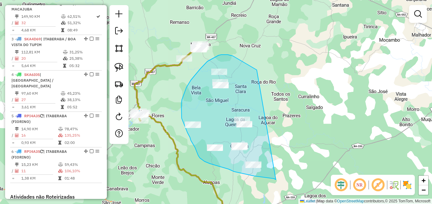
drag, startPoint x: 274, startPoint y: 179, endPoint x: 286, endPoint y: 92, distance: 87.4
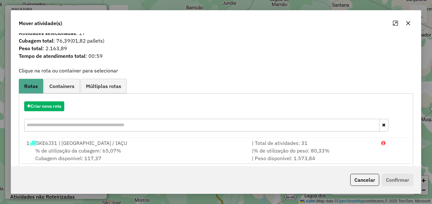
scroll to position [0, 0]
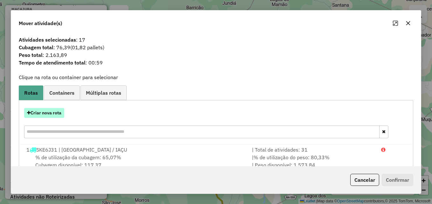
click at [55, 113] on button "Criar nova rota" at bounding box center [44, 113] width 40 height 10
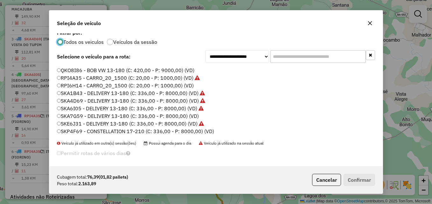
scroll to position [8, 0]
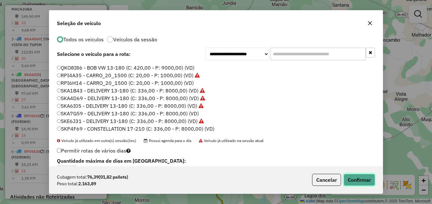
click at [353, 180] on button "Confirmar" at bounding box center [360, 180] width 32 height 12
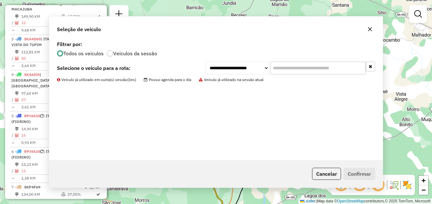
scroll to position [0, 0]
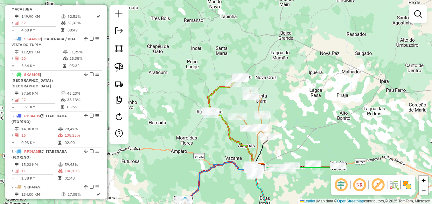
drag, startPoint x: 295, startPoint y: 138, endPoint x: 305, endPoint y: 111, distance: 29.0
click at [305, 111] on div "Janela de atendimento Grade de atendimento Capacidade Transportadoras Veículos …" at bounding box center [216, 102] width 432 height 204
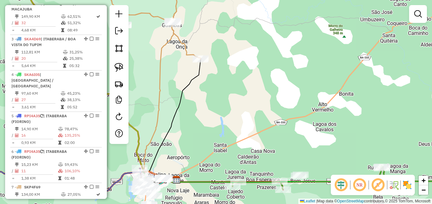
drag, startPoint x: 278, startPoint y: 149, endPoint x: 310, endPoint y: 50, distance: 104.7
click at [310, 49] on div "Janela de atendimento Grade de atendimento Capacidade Transportadoras Veículos …" at bounding box center [216, 102] width 432 height 204
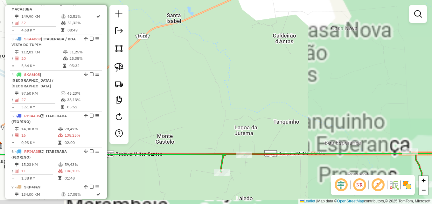
drag, startPoint x: 246, startPoint y: 112, endPoint x: 317, endPoint y: 74, distance: 80.1
click at [314, 75] on div "Janela de atendimento Grade de atendimento Capacidade Transportadoras Veículos …" at bounding box center [216, 102] width 432 height 204
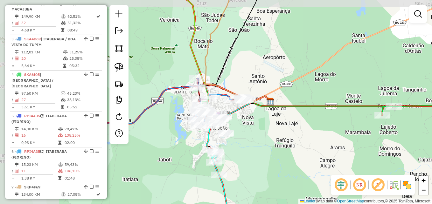
drag, startPoint x: 244, startPoint y: 131, endPoint x: 314, endPoint y: 140, distance: 70.6
click at [330, 142] on div "Janela de atendimento Grade de atendimento Capacidade Transportadoras Veículos …" at bounding box center [216, 102] width 432 height 204
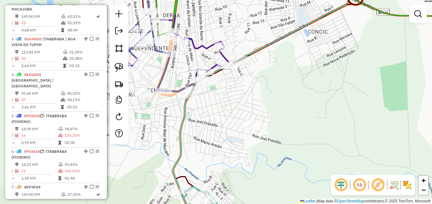
drag, startPoint x: 224, startPoint y: 130, endPoint x: 287, endPoint y: 136, distance: 63.0
click at [287, 136] on div "Janela de atendimento Grade de atendimento Capacidade Transportadoras Veículos …" at bounding box center [216, 102] width 432 height 204
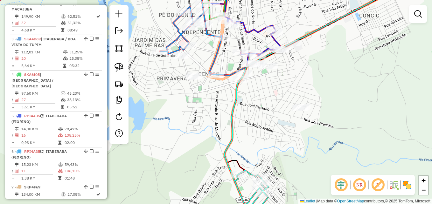
drag, startPoint x: 331, startPoint y: 152, endPoint x: 345, endPoint y: 137, distance: 20.1
click at [345, 137] on div "Janela de atendimento Grade de atendimento Capacidade Transportadoras Veículos …" at bounding box center [216, 102] width 432 height 204
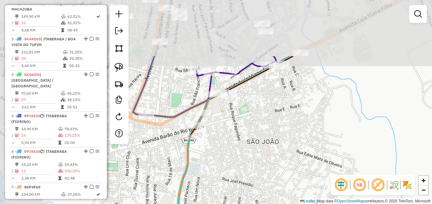
drag, startPoint x: 292, startPoint y: 48, endPoint x: 352, endPoint y: 125, distance: 97.5
click at [352, 125] on div "Janela de atendimento Grade de atendimento Capacidade Transportadoras Veículos …" at bounding box center [216, 102] width 432 height 204
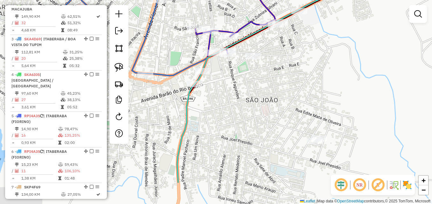
drag, startPoint x: 345, startPoint y: 123, endPoint x: 345, endPoint y: 83, distance: 39.5
click at [345, 83] on div "Janela de atendimento Grade de atendimento Capacidade Transportadoras Veículos …" at bounding box center [216, 102] width 432 height 204
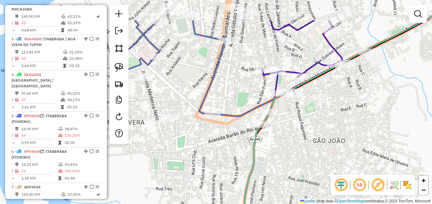
drag, startPoint x: 242, startPoint y: 124, endPoint x: 310, endPoint y: 162, distance: 78.0
click at [310, 162] on div "Janela de atendimento Grade de atendimento Capacidade Transportadoras Veículos …" at bounding box center [216, 102] width 432 height 204
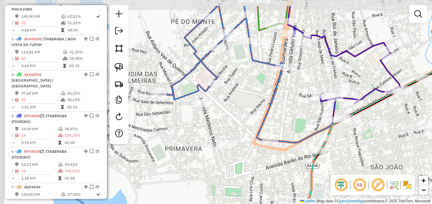
drag, startPoint x: 163, startPoint y: 134, endPoint x: 220, endPoint y: 157, distance: 61.6
click at [220, 157] on div "Janela de atendimento Grade de atendimento Capacidade Transportadoras Veículos …" at bounding box center [216, 102] width 432 height 204
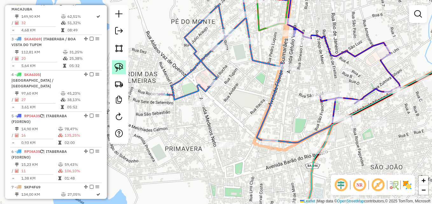
click at [122, 67] on img at bounding box center [119, 67] width 9 height 9
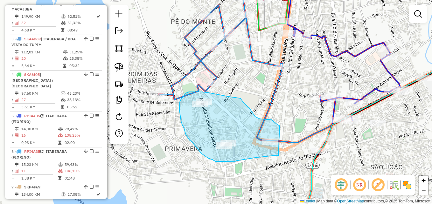
drag, startPoint x: 279, startPoint y: 156, endPoint x: 281, endPoint y: 127, distance: 28.7
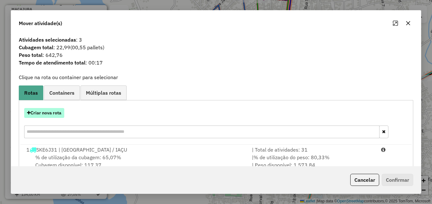
click at [58, 117] on button "Criar nova rota" at bounding box center [44, 113] width 40 height 10
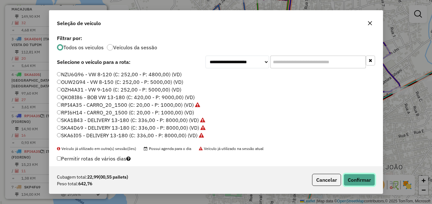
click at [353, 176] on button "Confirmar" at bounding box center [360, 180] width 32 height 12
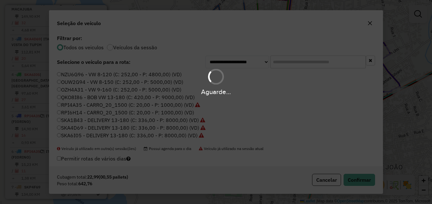
scroll to position [288, 0]
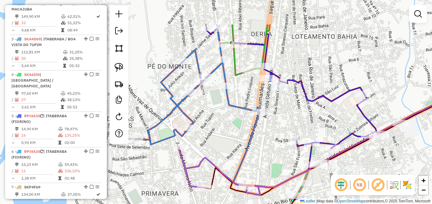
drag, startPoint x: 262, startPoint y: 125, endPoint x: 239, endPoint y: 156, distance: 39.0
click at [239, 156] on icon at bounding box center [339, 137] width 226 height 102
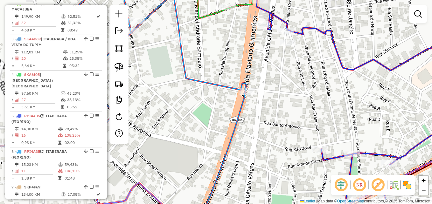
drag, startPoint x: 294, startPoint y: 80, endPoint x: 265, endPoint y: 149, distance: 74.8
click at [265, 149] on div "Janela de atendimento Grade de atendimento Capacidade Transportadoras Veículos …" at bounding box center [216, 102] width 432 height 204
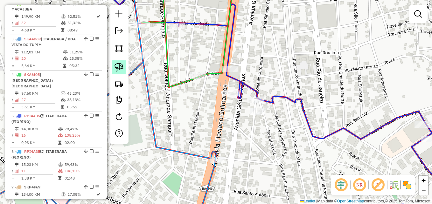
click at [118, 64] on img at bounding box center [119, 67] width 9 height 9
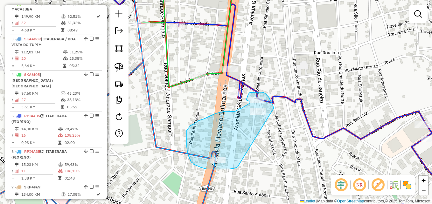
drag, startPoint x: 213, startPoint y: 169, endPoint x: 277, endPoint y: 116, distance: 83.7
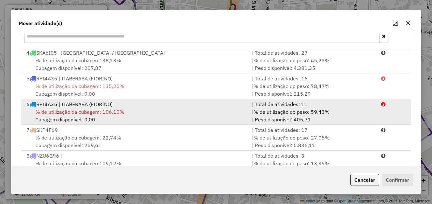
scroll to position [117, 0]
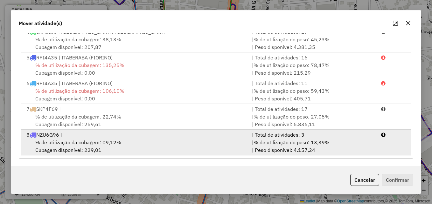
click at [136, 135] on div "8 NZU6G96 |" at bounding box center [136, 135] width 226 height 8
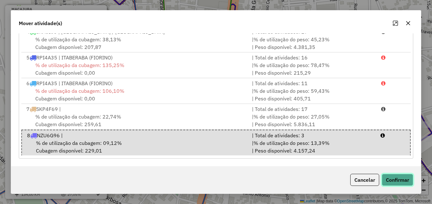
click at [392, 182] on button "Confirmar" at bounding box center [398, 180] width 32 height 12
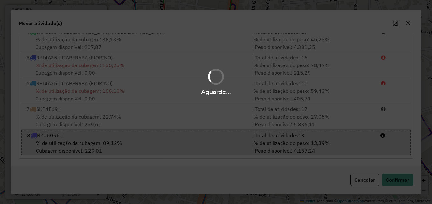
scroll to position [0, 0]
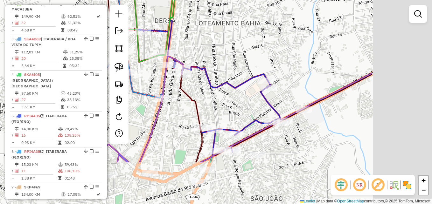
drag, startPoint x: 328, startPoint y: 164, endPoint x: 224, endPoint y: 101, distance: 121.5
click at [224, 101] on div "Janela de atendimento Grade de atendimento Capacidade Transportadoras Veículos …" at bounding box center [216, 102] width 432 height 204
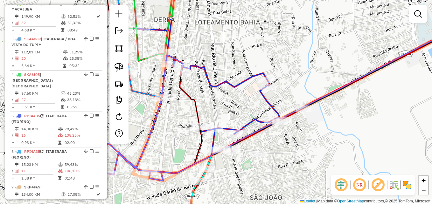
drag, startPoint x: 300, startPoint y: 157, endPoint x: 316, endPoint y: 121, distance: 39.5
click at [316, 121] on div "Janela de atendimento Grade de atendimento Capacidade Transportadoras Veículos …" at bounding box center [216, 102] width 432 height 204
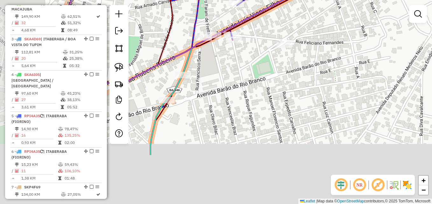
drag, startPoint x: 254, startPoint y: 135, endPoint x: 274, endPoint y: 32, distance: 105.2
click at [274, 30] on div "Janela de atendimento Grade de atendimento Capacidade Transportadoras Veículos …" at bounding box center [216, 102] width 432 height 204
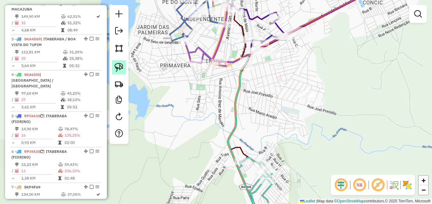
drag, startPoint x: 123, startPoint y: 72, endPoint x: 251, endPoint y: 91, distance: 130.1
click at [123, 72] on link at bounding box center [119, 68] width 14 height 14
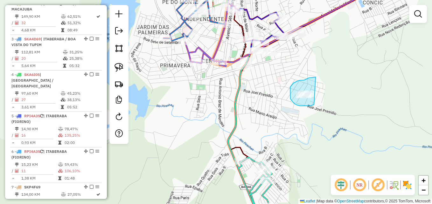
drag, startPoint x: 314, startPoint y: 105, endPoint x: 316, endPoint y: 77, distance: 27.8
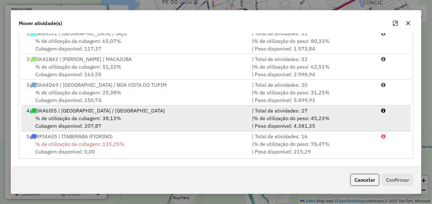
scroll to position [79, 0]
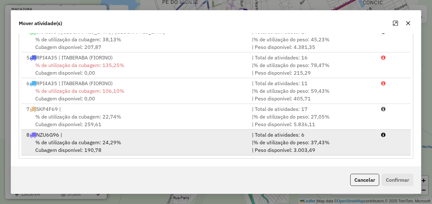
click at [118, 143] on span "% de utilização da cubagem: 24,29%" at bounding box center [78, 142] width 86 height 6
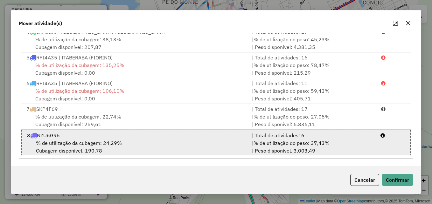
scroll to position [80, 0]
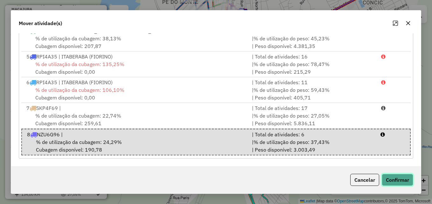
click at [393, 178] on button "Confirmar" at bounding box center [398, 180] width 32 height 12
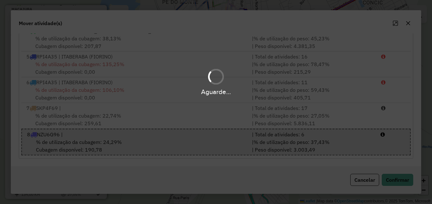
scroll to position [0, 0]
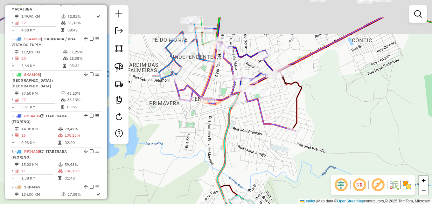
drag, startPoint x: 285, startPoint y: 127, endPoint x: 274, endPoint y: 165, distance: 39.4
click at [274, 165] on div "Janela de atendimento Grade de atendimento Capacidade Transportadoras Veículos …" at bounding box center [216, 102] width 432 height 204
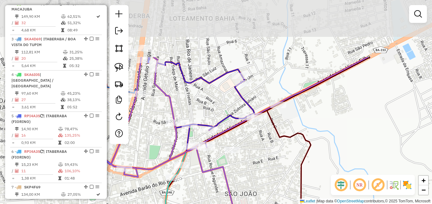
drag, startPoint x: 284, startPoint y: 74, endPoint x: 285, endPoint y: 152, distance: 77.7
click at [281, 153] on div "Janela de atendimento Grade de atendimento Capacidade Transportadoras Veículos …" at bounding box center [216, 102] width 432 height 204
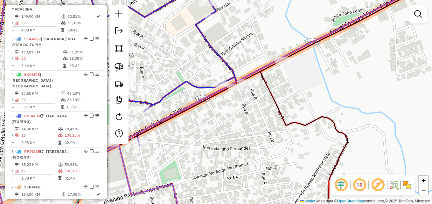
drag, startPoint x: 263, startPoint y: 158, endPoint x: 334, endPoint y: 129, distance: 77.2
click at [334, 129] on div "Janela de atendimento Grade de atendimento Capacidade Transportadoras Veículos …" at bounding box center [216, 102] width 432 height 204
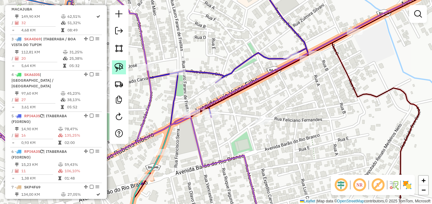
drag, startPoint x: 116, startPoint y: 66, endPoint x: 122, endPoint y: 70, distance: 7.7
click at [116, 66] on img at bounding box center [119, 67] width 9 height 9
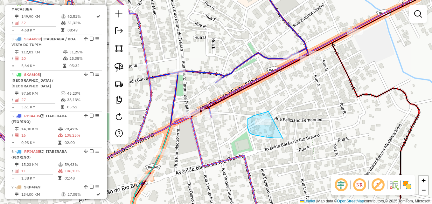
drag, startPoint x: 283, startPoint y: 139, endPoint x: 274, endPoint y: 110, distance: 30.0
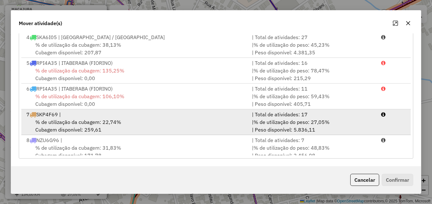
scroll to position [79, 0]
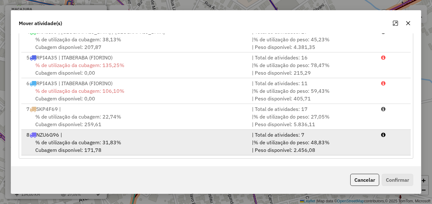
click at [156, 146] on div "% de utilização da cubagem: 31,83% Cubagem disponível: 171,78" at bounding box center [136, 146] width 226 height 15
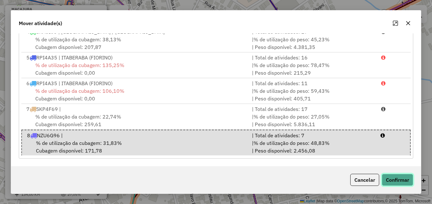
drag, startPoint x: 404, startPoint y: 180, endPoint x: 400, endPoint y: 181, distance: 4.5
click at [402, 181] on button "Confirmar" at bounding box center [398, 180] width 32 height 12
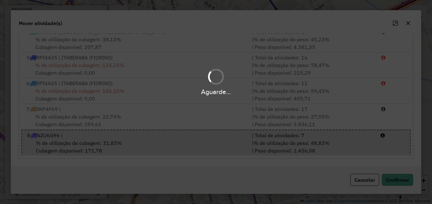
scroll to position [0, 0]
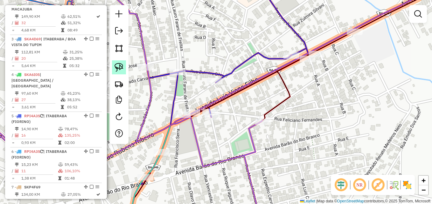
drag, startPoint x: 119, startPoint y: 69, endPoint x: 123, endPoint y: 81, distance: 12.6
click at [119, 69] on img at bounding box center [119, 67] width 9 height 9
drag, startPoint x: 197, startPoint y: 122, endPoint x: 198, endPoint y: 109, distance: 13.7
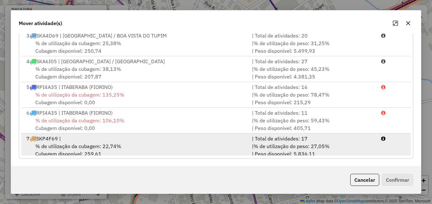
scroll to position [79, 0]
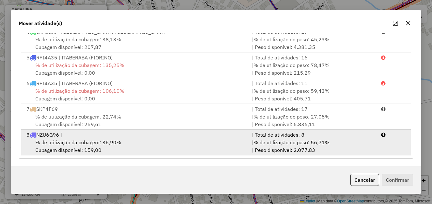
click at [172, 139] on div "% de utilização da cubagem: 36,90% Cubagem disponível: 159,00" at bounding box center [136, 146] width 226 height 15
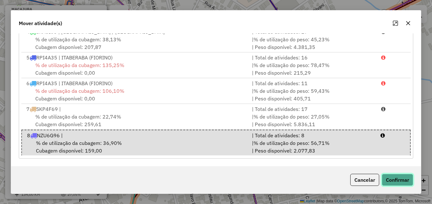
drag, startPoint x: 395, startPoint y: 181, endPoint x: 389, endPoint y: 180, distance: 5.8
click at [395, 181] on button "Confirmar" at bounding box center [398, 180] width 32 height 12
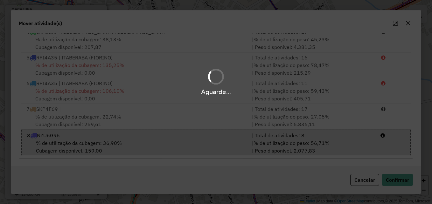
scroll to position [0, 0]
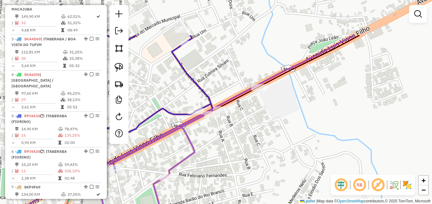
drag, startPoint x: 335, startPoint y: 107, endPoint x: 209, endPoint y: 133, distance: 129.3
click at [237, 159] on div "Janela de atendimento Grade de atendimento Capacidade Transportadoras Veículos …" at bounding box center [216, 102] width 432 height 204
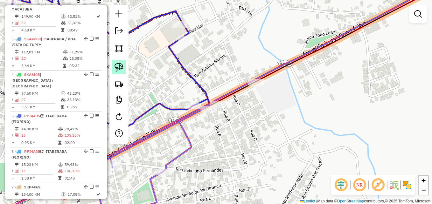
click at [118, 66] on img at bounding box center [119, 67] width 9 height 9
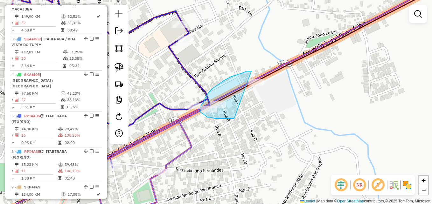
drag, startPoint x: 234, startPoint y: 119, endPoint x: 308, endPoint y: 81, distance: 82.6
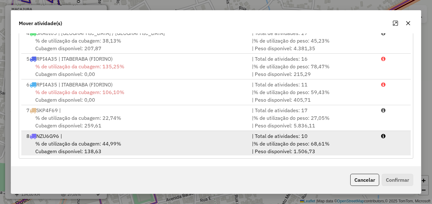
scroll to position [79, 0]
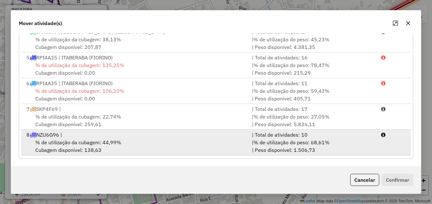
drag, startPoint x: 153, startPoint y: 139, endPoint x: 180, endPoint y: 139, distance: 27.1
click at [153, 139] on div "% de utilização da cubagem: 44,99% Cubagem disponível: 138,63" at bounding box center [136, 146] width 226 height 15
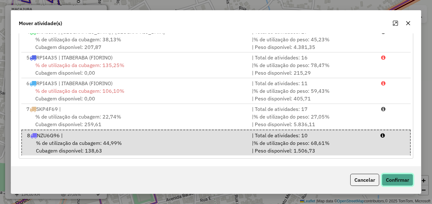
click at [399, 180] on button "Confirmar" at bounding box center [398, 180] width 32 height 12
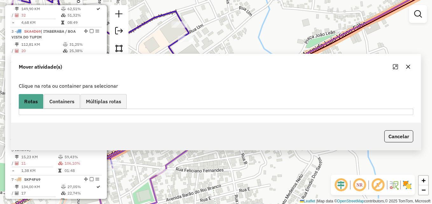
scroll to position [280, 0]
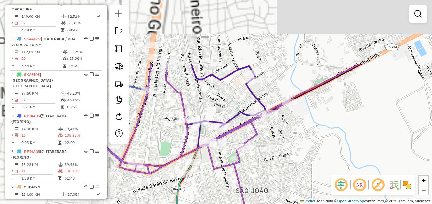
drag, startPoint x: 243, startPoint y: 93, endPoint x: 356, endPoint y: 168, distance: 135.2
click at [356, 168] on div "Janela de atendimento Grade de atendimento Capacidade Transportadoras Veículos …" at bounding box center [216, 102] width 432 height 204
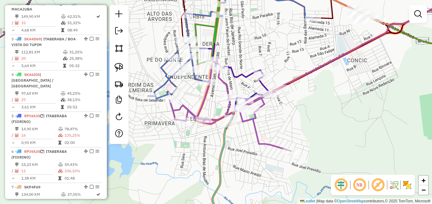
drag, startPoint x: 203, startPoint y: 97, endPoint x: 221, endPoint y: 153, distance: 59.1
click at [221, 151] on icon at bounding box center [230, 106] width 121 height 90
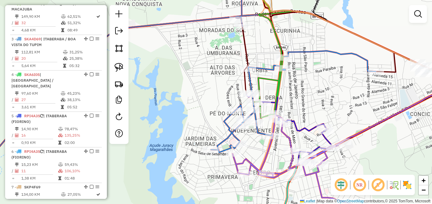
drag, startPoint x: 227, startPoint y: 152, endPoint x: 268, endPoint y: 150, distance: 40.5
click at [268, 150] on icon at bounding box center [293, 160] width 121 height 90
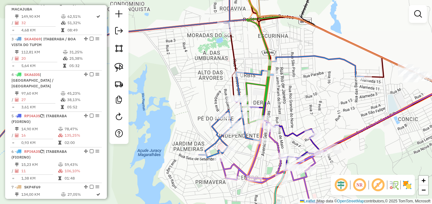
drag, startPoint x: 333, startPoint y: 92, endPoint x: 301, endPoint y: 109, distance: 36.2
click at [302, 108] on div "Janela de atendimento Grade de atendimento Capacidade Transportadoras Veículos …" at bounding box center [216, 102] width 432 height 204
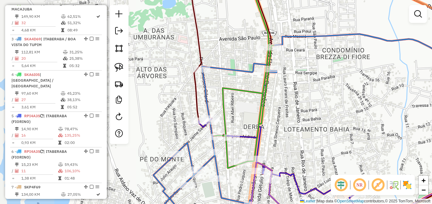
drag, startPoint x: 297, startPoint y: 108, endPoint x: 370, endPoint y: 111, distance: 73.3
click at [370, 111] on div "Janela de atendimento Grade de atendimento Capacidade Transportadoras Veículos …" at bounding box center [216, 102] width 432 height 204
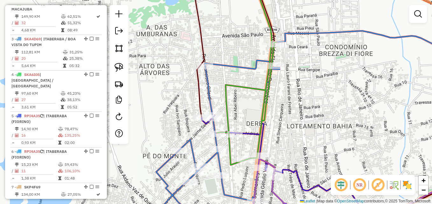
drag, startPoint x: 380, startPoint y: 132, endPoint x: 370, endPoint y: 132, distance: 9.9
click at [370, 132] on div "Janela de atendimento Grade de atendimento Capacidade Transportadoras Veículos …" at bounding box center [216, 102] width 432 height 204
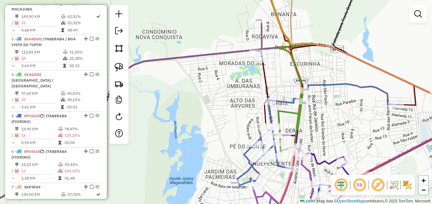
drag, startPoint x: 379, startPoint y: 139, endPoint x: 267, endPoint y: 143, distance: 112.1
click at [267, 143] on div "Janela de atendimento Grade de atendimento Capacidade Transportadoras Veículos …" at bounding box center [216, 102] width 432 height 204
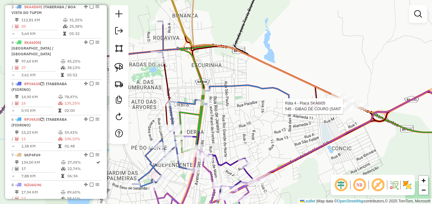
select select "**********"
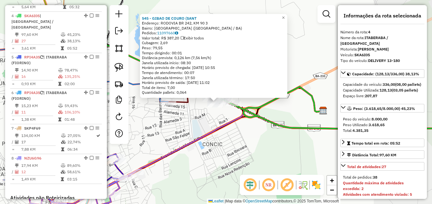
scroll to position [346, 0]
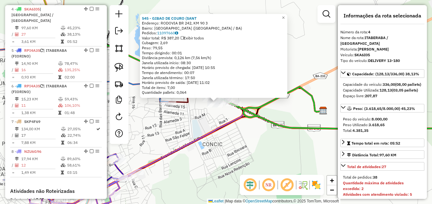
click at [197, 128] on div "545 - GIBAO DE COURO (SANT Endereço: RODOVIA BR 242, KM 90 3 Bairro: Santa Hele…" at bounding box center [216, 102] width 432 height 204
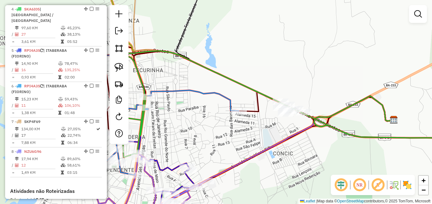
drag, startPoint x: 184, startPoint y: 124, endPoint x: 229, endPoint y: 131, distance: 45.7
click at [252, 133] on div "Janela de atendimento Grade de atendimento Capacidade Transportadoras Veículos …" at bounding box center [216, 102] width 432 height 204
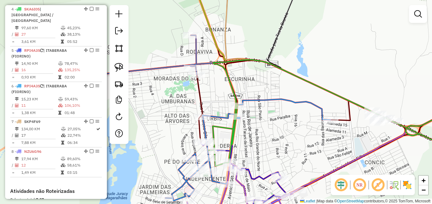
drag, startPoint x: 206, startPoint y: 127, endPoint x: 304, endPoint y: 113, distance: 98.8
click at [304, 113] on div "Janela de atendimento Grade de atendimento Capacidade Transportadoras Veículos …" at bounding box center [216, 102] width 432 height 204
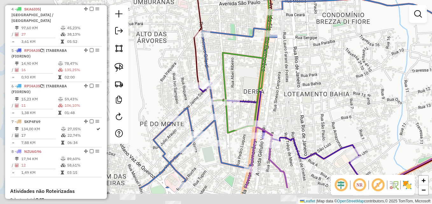
drag, startPoint x: 221, startPoint y: 126, endPoint x: 297, endPoint y: 78, distance: 89.9
click at [297, 78] on div "Janela de atendimento Grade de atendimento Capacidade Transportadoras Veículos …" at bounding box center [216, 102] width 432 height 204
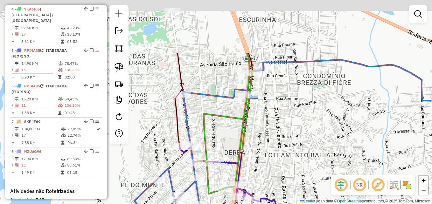
drag, startPoint x: 300, startPoint y: 97, endPoint x: 267, endPoint y: 151, distance: 63.7
click at [267, 151] on div "Janela de atendimento Grade de atendimento Capacidade Transportadoras Veículos …" at bounding box center [216, 102] width 432 height 204
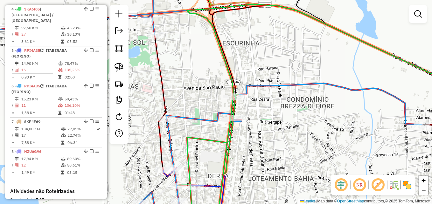
drag, startPoint x: 122, startPoint y: 65, endPoint x: 143, endPoint y: 78, distance: 24.3
click at [122, 65] on img at bounding box center [119, 67] width 9 height 9
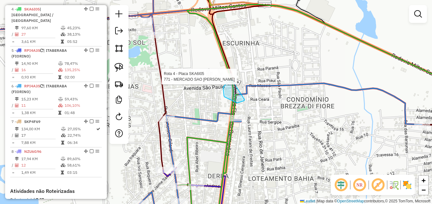
drag, startPoint x: 245, startPoint y: 100, endPoint x: 240, endPoint y: 77, distance: 23.5
click at [240, 77] on div "Rota 4 - Placa SKA6I05 771 - MERCADO SAO MIGUEL A Janela de atendimento Grade d…" at bounding box center [216, 102] width 432 height 204
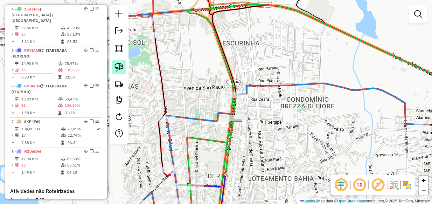
click at [118, 67] on img at bounding box center [119, 67] width 9 height 9
drag, startPoint x: 245, startPoint y: 104, endPoint x: 254, endPoint y: 75, distance: 30.3
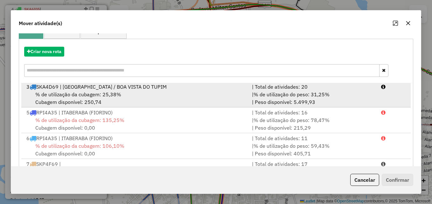
scroll to position [117, 0]
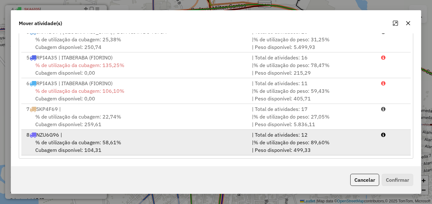
click at [82, 144] on span "% de utilização da cubagem: 58,61%" at bounding box center [78, 142] width 86 height 6
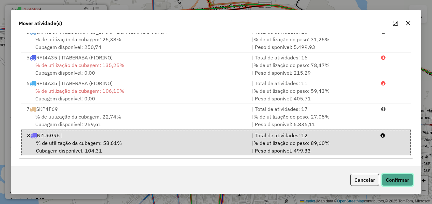
click at [401, 182] on button "Confirmar" at bounding box center [398, 180] width 32 height 12
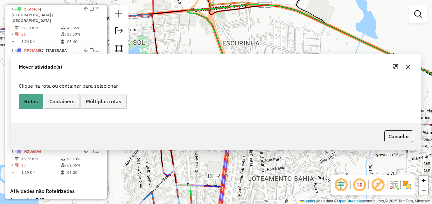
scroll to position [310, 0]
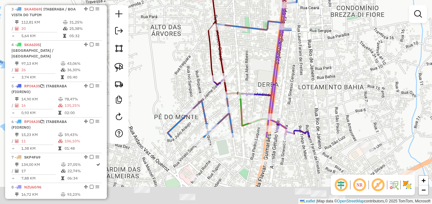
drag, startPoint x: 213, startPoint y: 151, endPoint x: 268, endPoint y: 46, distance: 117.8
click at [268, 46] on div "Janela de atendimento Grade de atendimento Capacidade Transportadoras Veículos …" at bounding box center [216, 102] width 432 height 204
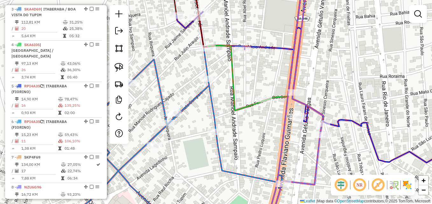
drag, startPoint x: 320, startPoint y: 72, endPoint x: 323, endPoint y: 59, distance: 12.9
click at [323, 59] on div "Janela de atendimento Grade de atendimento Capacidade Transportadoras Veículos …" at bounding box center [216, 102] width 432 height 204
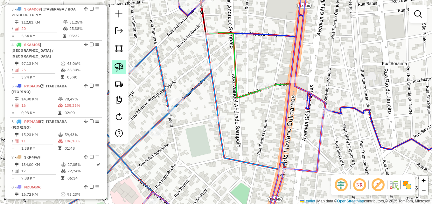
click at [116, 66] on img at bounding box center [119, 67] width 9 height 9
drag, startPoint x: 271, startPoint y: 98, endPoint x: 271, endPoint y: 73, distance: 25.2
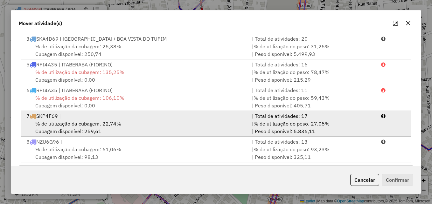
scroll to position [117, 0]
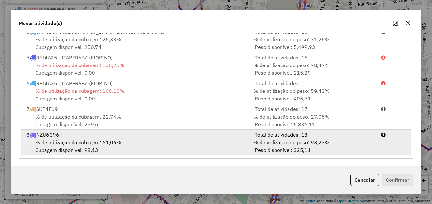
click at [140, 142] on div "% de utilização da cubagem: 61,06% Cubagem disponível: 98,13" at bounding box center [136, 146] width 226 height 15
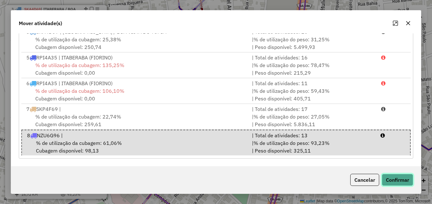
click at [396, 182] on button "Confirmar" at bounding box center [398, 180] width 32 height 12
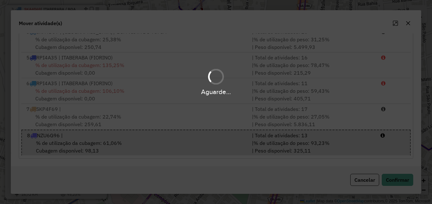
scroll to position [0, 0]
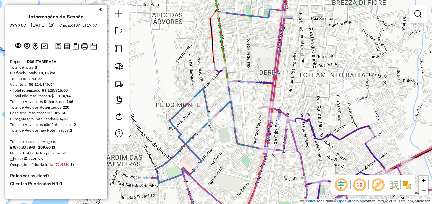
click at [275, 62] on icon at bounding box center [312, 104] width 258 height 245
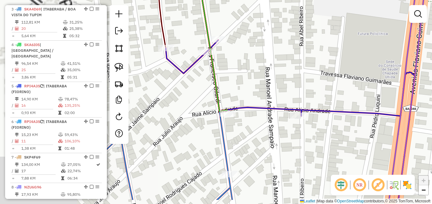
drag, startPoint x: 225, startPoint y: 77, endPoint x: 356, endPoint y: 53, distance: 133.2
click at [356, 53] on div "Janela de atendimento Grade de atendimento Capacidade Transportadoras Veículos …" at bounding box center [216, 102] width 432 height 204
click at [121, 69] on img at bounding box center [119, 67] width 9 height 9
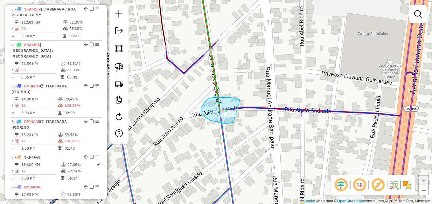
drag, startPoint x: 234, startPoint y: 121, endPoint x: 250, endPoint y: 104, distance: 22.7
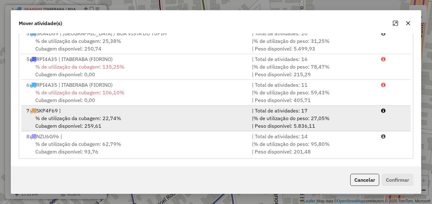
scroll to position [53, 0]
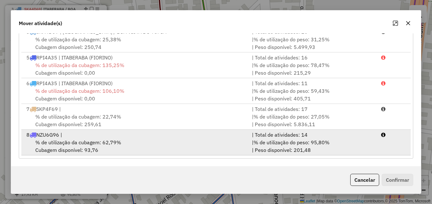
click at [136, 143] on div "% de utilização da cubagem: 62,79% Cubagem disponível: 93,76" at bounding box center [136, 146] width 226 height 15
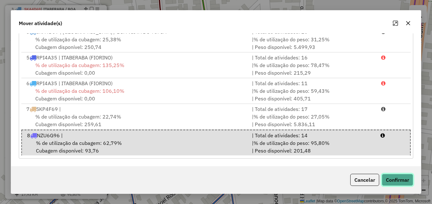
click at [388, 179] on button "Confirmar" at bounding box center [398, 180] width 32 height 12
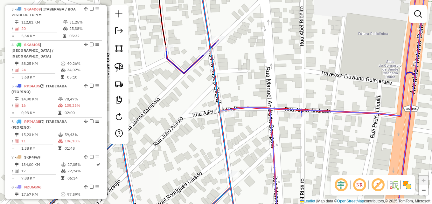
scroll to position [0, 0]
drag, startPoint x: 255, startPoint y: 105, endPoint x: 248, endPoint y: 119, distance: 15.7
click at [248, 119] on icon at bounding box center [327, 102] width 199 height 245
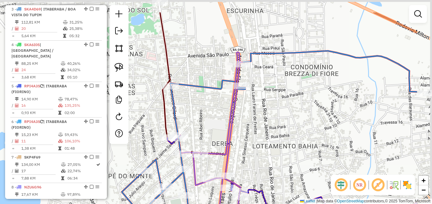
drag, startPoint x: 291, startPoint y: 97, endPoint x: 229, endPoint y: 130, distance: 69.9
click at [229, 130] on icon at bounding box center [249, 154] width 226 height 205
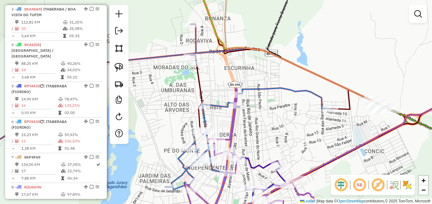
drag, startPoint x: 272, startPoint y: 136, endPoint x: 279, endPoint y: 160, distance: 24.3
click at [278, 160] on div "Janela de atendimento Grade de atendimento Capacidade Transportadoras Veículos …" at bounding box center [216, 102] width 432 height 204
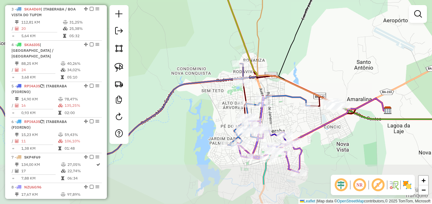
drag, startPoint x: 282, startPoint y: 162, endPoint x: 286, endPoint y: 118, distance: 44.7
click at [286, 118] on div "Janela de atendimento Grade de atendimento Capacidade Transportadoras Veículos …" at bounding box center [216, 102] width 432 height 204
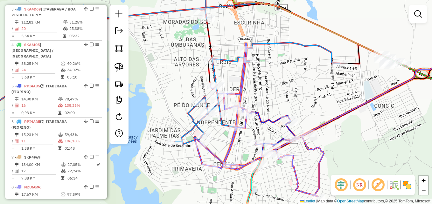
drag, startPoint x: 304, startPoint y: 151, endPoint x: 313, endPoint y: 117, distance: 34.8
click at [313, 117] on icon at bounding box center [389, 93] width 187 height 91
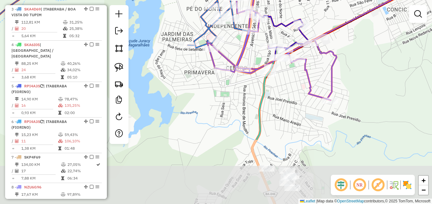
drag, startPoint x: 331, startPoint y: 144, endPoint x: 340, endPoint y: 59, distance: 85.1
click at [341, 55] on div "Janela de atendimento Grade de atendimento Capacidade Transportadoras Veículos …" at bounding box center [216, 102] width 432 height 204
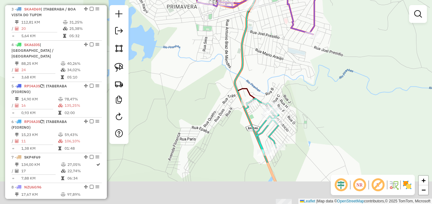
drag, startPoint x: 338, startPoint y: 131, endPoint x: 323, endPoint y: 69, distance: 63.7
click at [323, 69] on div "Janela de atendimento Grade de atendimento Capacidade Transportadoras Veículos …" at bounding box center [216, 102] width 432 height 204
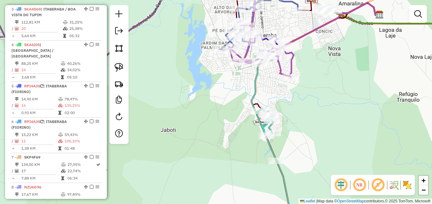
drag, startPoint x: 341, startPoint y: 113, endPoint x: 310, endPoint y: 158, distance: 55.0
click at [310, 158] on div "Janela de atendimento Grade de atendimento Capacidade Transportadoras Veículos …" at bounding box center [216, 102] width 432 height 204
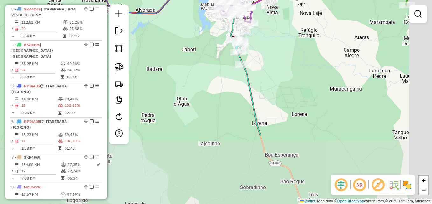
drag, startPoint x: 332, startPoint y: 159, endPoint x: 278, endPoint y: 65, distance: 109.0
click at [278, 65] on div "Janela de atendimento Grade de atendimento Capacidade Transportadoras Veículos …" at bounding box center [216, 102] width 432 height 204
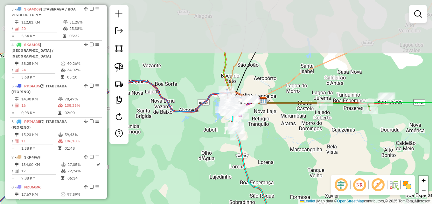
drag, startPoint x: 310, startPoint y: 91, endPoint x: 288, endPoint y: 164, distance: 76.4
click at [288, 164] on div "Janela de atendimento Grade de atendimento Capacidade Transportadoras Veículos …" at bounding box center [216, 102] width 432 height 204
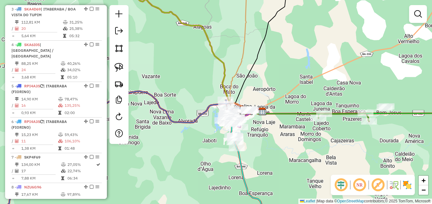
drag, startPoint x: 289, startPoint y: 125, endPoint x: 278, endPoint y: 162, distance: 38.9
click at [278, 162] on div "Janela de atendimento Grade de atendimento Capacidade Transportadoras Veículos …" at bounding box center [216, 102] width 432 height 204
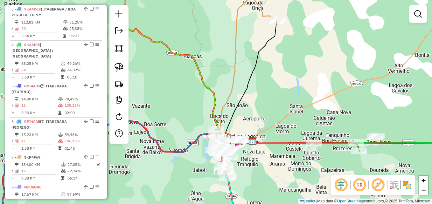
click at [280, 146] on icon at bounding box center [357, 139] width 237 height 24
select select "**********"
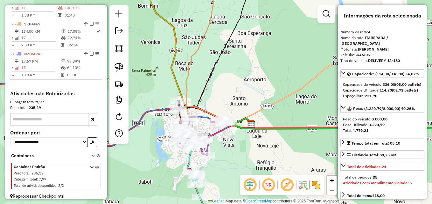
scroll to position [380, 0]
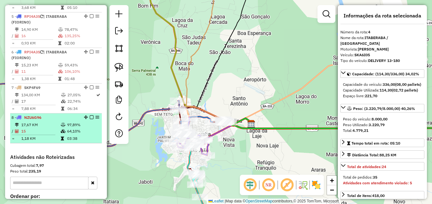
click at [45, 115] on div "8 - NZU6G96" at bounding box center [45, 118] width 68 height 6
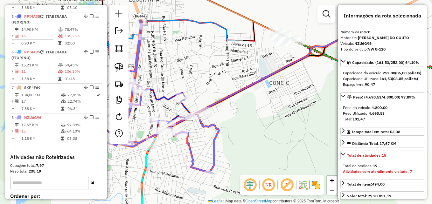
drag, startPoint x: 250, startPoint y: 127, endPoint x: 273, endPoint y: 122, distance: 24.1
click at [273, 122] on div "Janela de atendimento Grade de atendimento Capacidade Transportadoras Veículos …" at bounding box center [216, 102] width 432 height 204
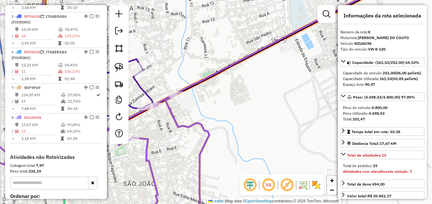
drag, startPoint x: 230, startPoint y: 120, endPoint x: 347, endPoint y: 104, distance: 118.5
click at [348, 104] on hb-router-mapa "Informações da Sessão 977767 - 12/08/2025 Criação: 11/08/2025 17:07 Depósito: D…" at bounding box center [216, 102] width 432 height 204
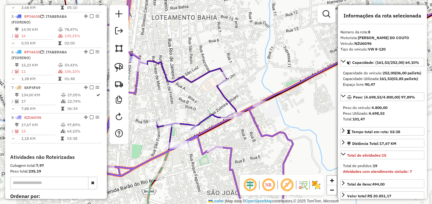
drag, startPoint x: 305, startPoint y: 97, endPoint x: 308, endPoint y: 118, distance: 21.6
click at [308, 118] on div "Janela de atendimento Grade de atendimento Capacidade Transportadoras Veículos …" at bounding box center [216, 102] width 432 height 204
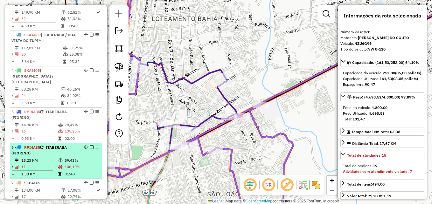
scroll to position [253, 0]
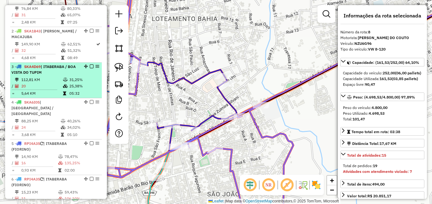
click at [43, 83] on td "20" at bounding box center [42, 86] width 42 height 6
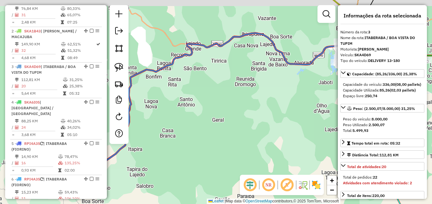
drag, startPoint x: 206, startPoint y: 91, endPoint x: 257, endPoint y: 120, distance: 58.9
click at [257, 122] on div "Janela de atendimento Grade de atendimento Capacidade Transportadoras Veículos …" at bounding box center [216, 102] width 432 height 204
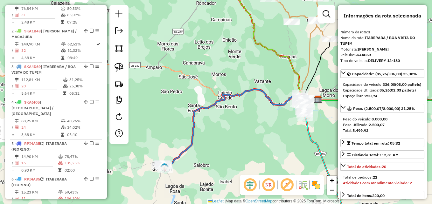
drag, startPoint x: 244, startPoint y: 146, endPoint x: 239, endPoint y: 150, distance: 5.9
click at [239, 150] on div "Janela de atendimento Grade de atendimento Capacidade Transportadoras Veículos …" at bounding box center [216, 102] width 432 height 204
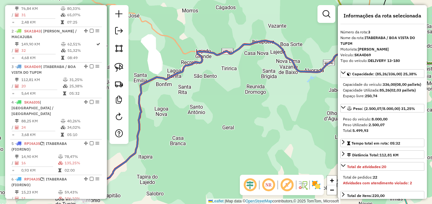
click at [190, 68] on icon at bounding box center [211, 121] width 284 height 161
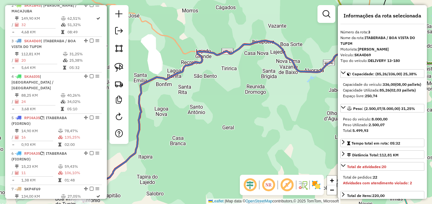
scroll to position [310, 0]
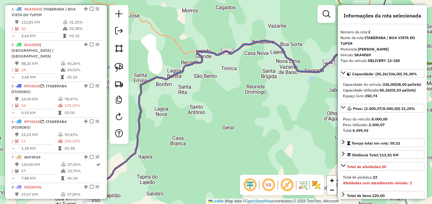
click at [188, 64] on icon at bounding box center [211, 121] width 284 height 161
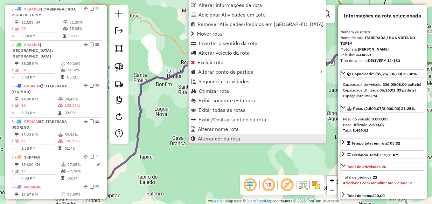
click at [230, 140] on span "Alterar cor da rota" at bounding box center [219, 138] width 42 height 5
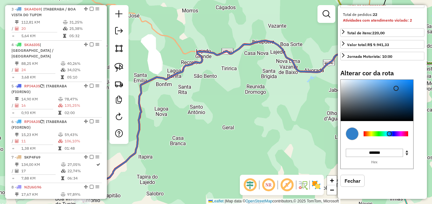
scroll to position [169, 0]
type input "*******"
click at [370, 135] on div at bounding box center [386, 134] width 45 height 5
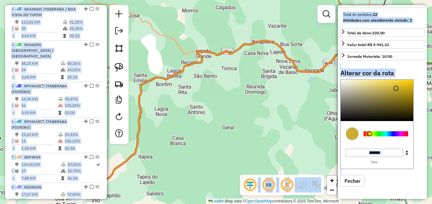
drag, startPoint x: 250, startPoint y: 99, endPoint x: 203, endPoint y: 117, distance: 50.7
click at [203, 117] on hb-app "Aguarde... Pop-up bloqueado! Seu navegador bloqueou automáticamente a abertura …" at bounding box center [216, 102] width 432 height 204
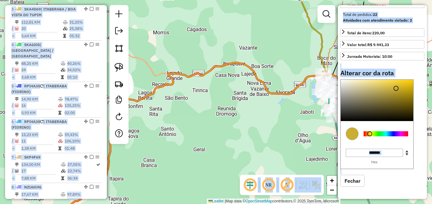
drag, startPoint x: 203, startPoint y: 117, endPoint x: 206, endPoint y: 128, distance: 11.7
click at [207, 129] on div "Janela de atendimento Grade de atendimento Capacidade Transportadoras Veículos …" at bounding box center [216, 102] width 432 height 204
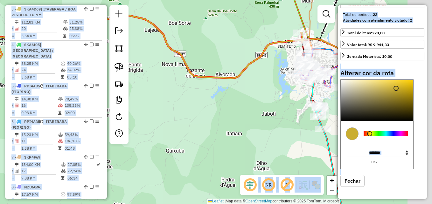
drag, startPoint x: 256, startPoint y: 126, endPoint x: 172, endPoint y: 130, distance: 84.5
click at [172, 130] on div "Janela de atendimento Grade de atendimento Capacidade Transportadoras Veículos …" at bounding box center [216, 102] width 432 height 204
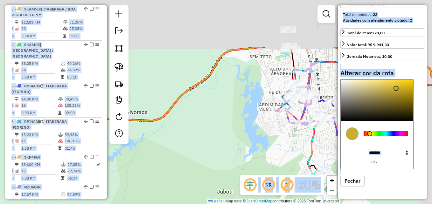
drag, startPoint x: 275, startPoint y: 31, endPoint x: 217, endPoint y: 118, distance: 104.7
click at [217, 118] on div "Janela de atendimento Grade de atendimento Capacidade Transportadoras Veículos …" at bounding box center [216, 102] width 432 height 204
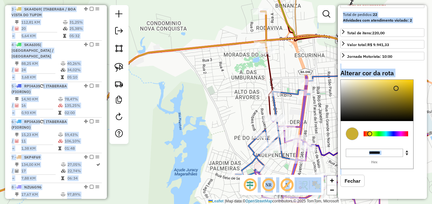
drag, startPoint x: 247, startPoint y: 91, endPoint x: 147, endPoint y: 107, distance: 100.7
click at [147, 107] on div "Janela de atendimento Grade de atendimento Capacidade Transportadoras Veículos …" at bounding box center [216, 102] width 432 height 204
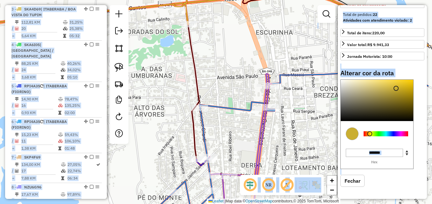
drag, startPoint x: 193, startPoint y: 93, endPoint x: 146, endPoint y: 106, distance: 49.4
click at [146, 106] on div "Janela de atendimento Grade de atendimento Capacidade Transportadoras Veículos …" at bounding box center [216, 102] width 432 height 204
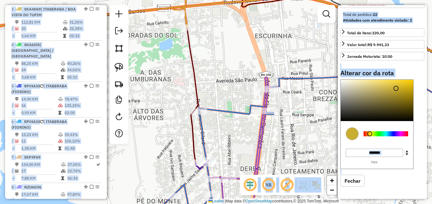
drag, startPoint x: 159, startPoint y: 81, endPoint x: 155, endPoint y: 100, distance: 18.9
click at [155, 100] on div "Janela de atendimento Grade de atendimento Capacidade Transportadoras Veículos …" at bounding box center [216, 102] width 432 height 204
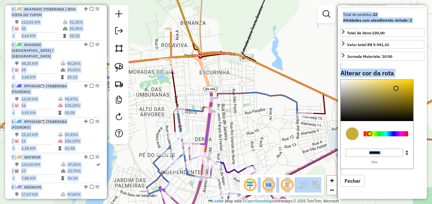
drag, startPoint x: 260, startPoint y: 120, endPoint x: 263, endPoint y: 109, distance: 11.1
click at [263, 109] on div "Janela de atendimento Grade de atendimento Capacidade Transportadoras Veículos …" at bounding box center [216, 102] width 432 height 204
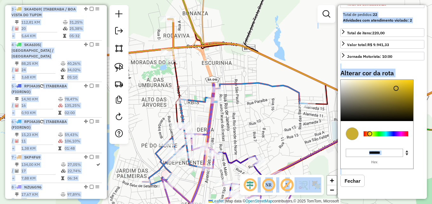
click at [136, 92] on div "Janela de atendimento Grade de atendimento Capacidade Transportadoras Veículos …" at bounding box center [216, 102] width 432 height 204
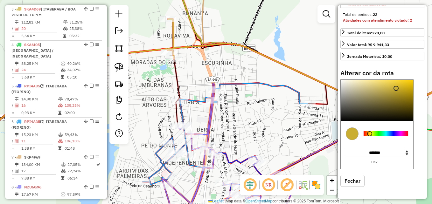
click at [136, 92] on div "Janela de atendimento Grade de atendimento Capacidade Transportadoras Veículos …" at bounding box center [216, 102] width 432 height 204
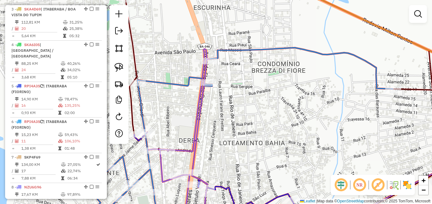
click at [161, 84] on icon at bounding box center [241, 136] width 305 height 177
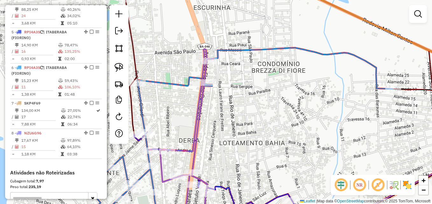
select select "**********"
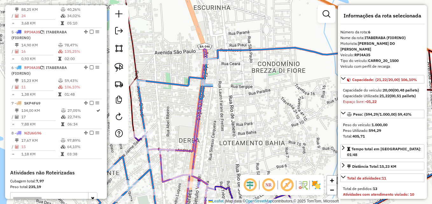
scroll to position [417, 0]
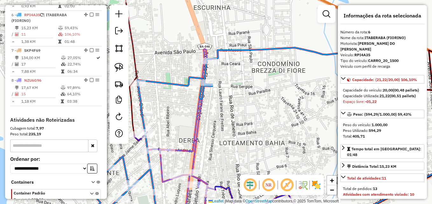
click at [172, 83] on icon at bounding box center [241, 136] width 305 height 177
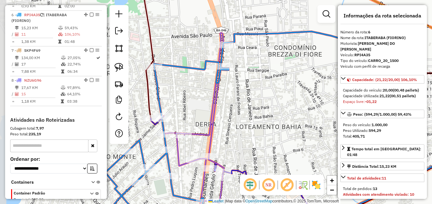
drag, startPoint x: 174, startPoint y: 106, endPoint x: 191, endPoint y: 89, distance: 23.6
click at [191, 89] on div "Janela de atendimento Grade de atendimento Capacidade Transportadoras Veículos …" at bounding box center [216, 102] width 432 height 204
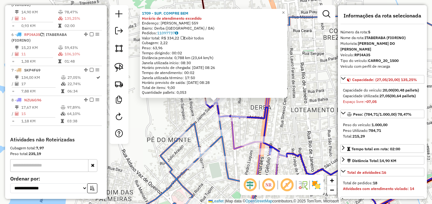
scroll to position [381, 0]
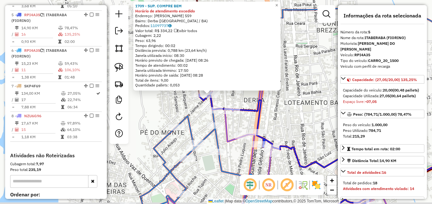
drag, startPoint x: 175, startPoint y: 122, endPoint x: 165, endPoint y: 111, distance: 15.8
click at [165, 111] on div "1709 - SUP. COMPRE BEM Horário de atendimento excedido Endereço: FRANCISCO GIL …" at bounding box center [216, 102] width 432 height 204
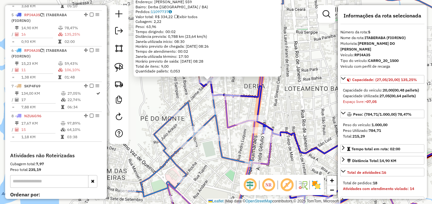
drag, startPoint x: 252, startPoint y: 156, endPoint x: 243, endPoint y: 145, distance: 14.8
click at [243, 145] on div "1709 - SUP. COMPRE BEM Horário de atendimento excedido Endereço: FRANCISCO GIL …" at bounding box center [216, 102] width 432 height 204
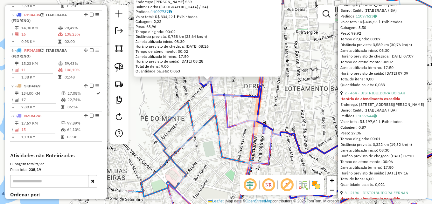
scroll to position [318, 0]
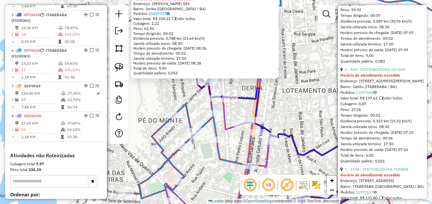
drag, startPoint x: 153, startPoint y: 140, endPoint x: 144, endPoint y: 150, distance: 12.6
click at [144, 150] on div "1709 - SUP. COMPRE BEM Horário de atendimento excedido Endereço: FRANCISCO GIL …" at bounding box center [216, 102] width 432 height 204
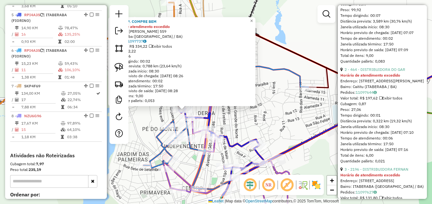
drag, startPoint x: 255, startPoint y: 132, endPoint x: 260, endPoint y: 122, distance: 11.1
click at [260, 122] on div "1709 - SUP. COMPRE BEM Horário de atendimento excedido Endereço: FRANCISCO GIL …" at bounding box center [216, 102] width 432 height 204
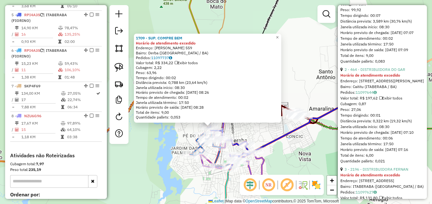
drag, startPoint x: 275, startPoint y: 132, endPoint x: 261, endPoint y: 145, distance: 19.1
click at [261, 145] on div "1709 - SUP. COMPRE BEM Horário de atendimento excedido Endereço: FRANCISCO GIL …" at bounding box center [216, 102] width 432 height 204
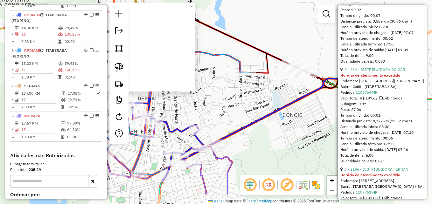
drag, startPoint x: 250, startPoint y: 144, endPoint x: 232, endPoint y: 115, distance: 34.4
click at [232, 115] on div "1709 - SUP. COMPRE BEM Horário de atendimento excedido Endereço: FRANCISCO GIL …" at bounding box center [216, 102] width 432 height 204
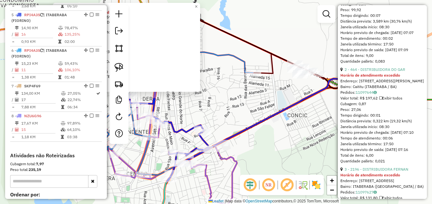
drag, startPoint x: 253, startPoint y: 107, endPoint x: 284, endPoint y: 114, distance: 32.7
click at [284, 114] on div "1709 - SUP. COMPRE BEM Horário de atendimento excedido Endereço: FRANCISCO GIL …" at bounding box center [216, 102] width 432 height 204
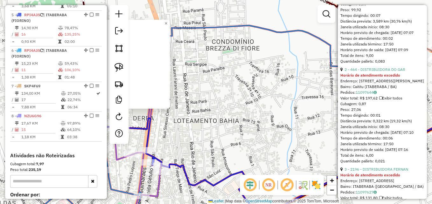
drag, startPoint x: 254, startPoint y: 113, endPoint x: 265, endPoint y: 126, distance: 16.3
click at [286, 129] on div "1709 - SUP. COMPRE BEM Horário de atendimento excedido Endereço: FRANCISCO GIL …" at bounding box center [216, 102] width 432 height 204
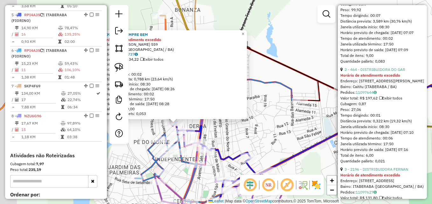
drag, startPoint x: 211, startPoint y: 125, endPoint x: 256, endPoint y: 136, distance: 46.5
click at [256, 136] on div "1709 - SUP. COMPRE BEM Horário de atendimento excedido Endereço: FRANCISCO GIL …" at bounding box center [216, 102] width 432 height 204
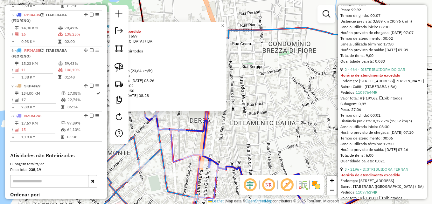
drag, startPoint x: 237, startPoint y: 106, endPoint x: 278, endPoint y: 119, distance: 43.3
click at [276, 119] on div "1709 - SUP. COMPRE BEM Horário de atendimento excedido Endereço: FRANCISCO GIL …" at bounding box center [216, 102] width 432 height 204
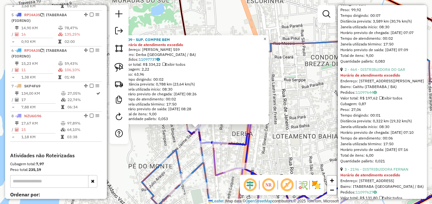
drag, startPoint x: 269, startPoint y: 36, endPoint x: 268, endPoint y: 41, distance: 5.6
click at [267, 36] on span "×" at bounding box center [265, 38] width 3 height 5
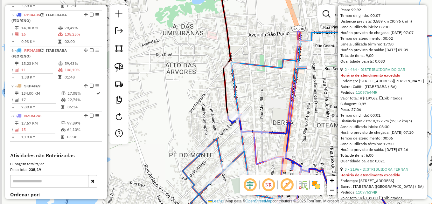
drag, startPoint x: 246, startPoint y: 100, endPoint x: 286, endPoint y: 75, distance: 47.2
click at [286, 75] on div "Janela de atendimento Grade de atendimento Capacidade Transportadoras Veículos …" at bounding box center [216, 102] width 432 height 204
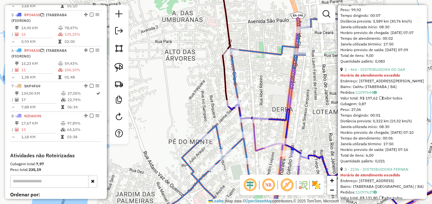
click at [239, 142] on icon at bounding box center [315, 119] width 319 height 204
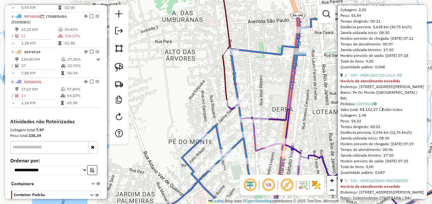
scroll to position [417, 0]
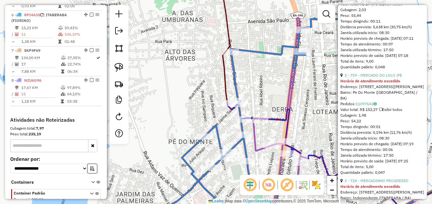
click at [239, 142] on icon at bounding box center [315, 119] width 319 height 204
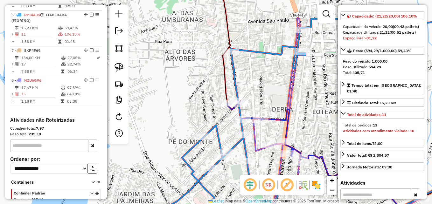
scroll to position [0, 0]
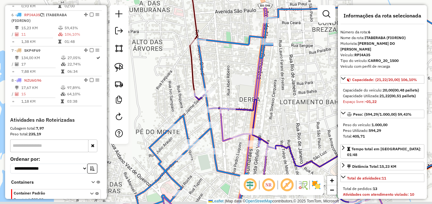
drag, startPoint x: 277, startPoint y: 169, endPoint x: 244, endPoint y: 159, distance: 34.3
click at [244, 159] on icon at bounding box center [276, 111] width 226 height 207
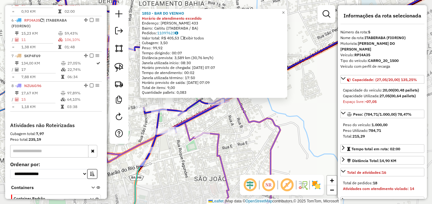
scroll to position [381, 0]
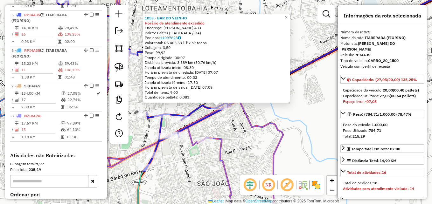
drag, startPoint x: 247, startPoint y: 141, endPoint x: 263, endPoint y: 157, distance: 22.3
click at [263, 157] on div "1853 - BAR DO VEINHO Horário de atendimento excedido Endereço: LUIZ VIANA FILHO…" at bounding box center [216, 102] width 432 height 204
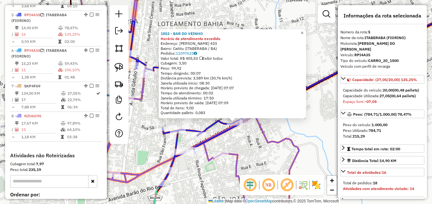
click at [304, 31] on span "×" at bounding box center [302, 32] width 3 height 5
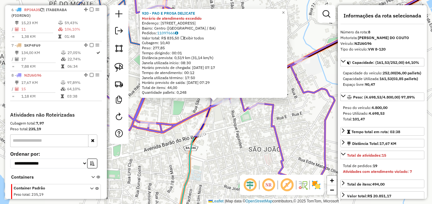
scroll to position [444, 0]
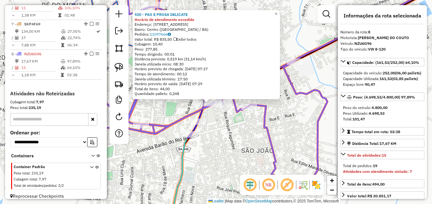
drag, startPoint x: 149, startPoint y: 146, endPoint x: 175, endPoint y: 160, distance: 29.1
click at [174, 160] on div "920 - PAO E PROSA DELICATE Horário de atendimento excedido Endereço: AVENIDA GO…" at bounding box center [216, 102] width 432 height 204
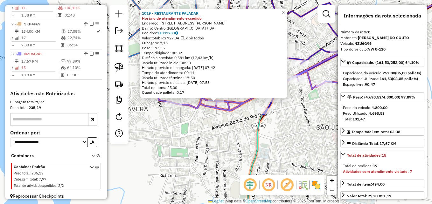
click at [193, 146] on div "Rota 8 - Placa NZU6G96 285 - BAR MACEDO [LENINHA] 1019 - RESTAURANTE PALADAR Ho…" at bounding box center [216, 102] width 432 height 204
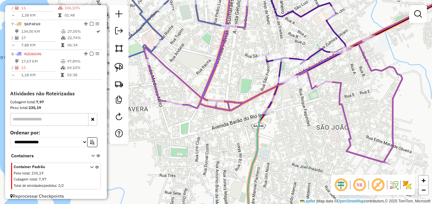
select select "**********"
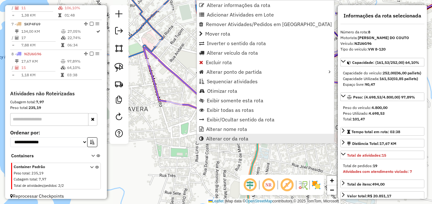
click at [225, 142] on link "Alterar cor da rota" at bounding box center [265, 139] width 137 height 10
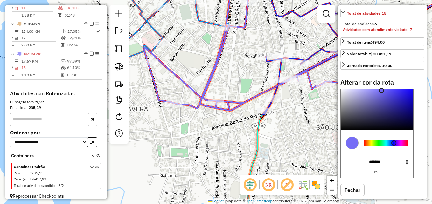
scroll to position [163, 0]
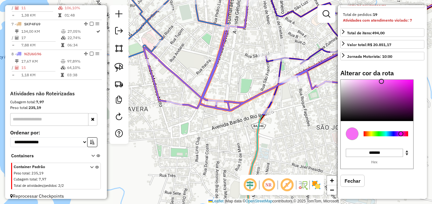
type input "*******"
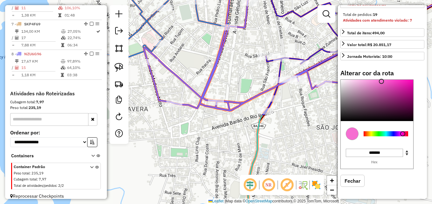
drag, startPoint x: 394, startPoint y: 134, endPoint x: 403, endPoint y: 133, distance: 8.9
click at [403, 133] on div at bounding box center [403, 134] width 5 height 5
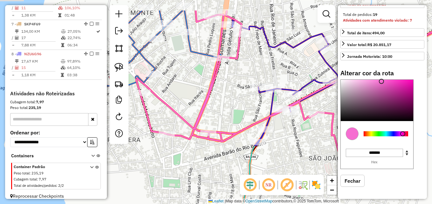
drag, startPoint x: 217, startPoint y: 134, endPoint x: 209, endPoint y: 171, distance: 37.3
click at [209, 171] on div "Janela de atendimento Grade de atendimento Capacidade Transportadoras Veículos …" at bounding box center [216, 102] width 432 height 204
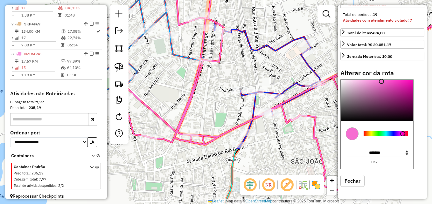
drag, startPoint x: 185, startPoint y: 174, endPoint x: 168, endPoint y: 172, distance: 17.0
click at [168, 172] on div "Janela de atendimento Grade de atendimento Capacidade Transportadoras Veículos …" at bounding box center [216, 102] width 432 height 204
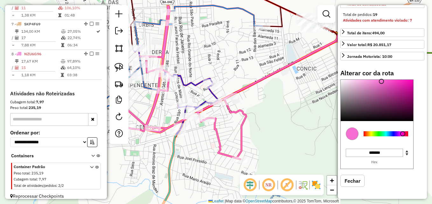
drag, startPoint x: 201, startPoint y: 129, endPoint x: 161, endPoint y: 91, distance: 54.9
click at [161, 91] on div "Rota 5 - Placa RPI4A35 2196 - DISTRIBUIDORA FERNAN Janela de atendimento Grade …" at bounding box center [216, 102] width 432 height 204
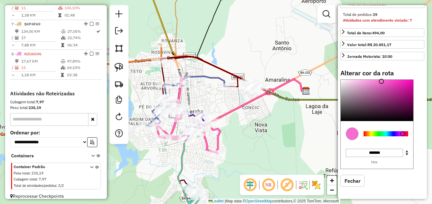
drag, startPoint x: 291, startPoint y: 120, endPoint x: 272, endPoint y: 133, distance: 22.7
click at [272, 133] on div "Janela de atendimento Grade de atendimento Capacidade Transportadoras Veículos …" at bounding box center [216, 102] width 432 height 204
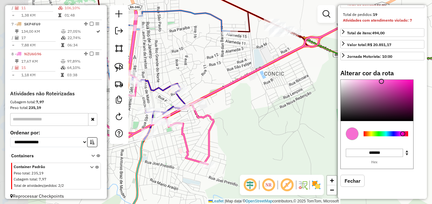
drag, startPoint x: 220, startPoint y: 133, endPoint x: 272, endPoint y: 137, distance: 52.7
click at [272, 137] on div "Janela de atendimento Grade de atendimento Capacidade Transportadoras Veículos …" at bounding box center [216, 102] width 432 height 204
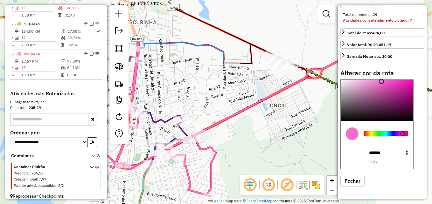
drag, startPoint x: 262, startPoint y: 118, endPoint x: 241, endPoint y: 146, distance: 35.2
click at [241, 146] on div "Janela de atendimento Grade de atendimento Capacidade Transportadoras Veículos …" at bounding box center [216, 102] width 432 height 204
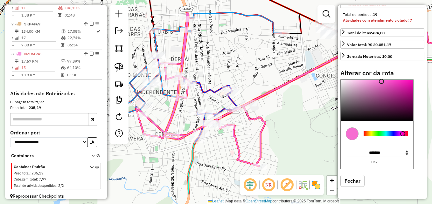
drag, startPoint x: 263, startPoint y: 132, endPoint x: 288, endPoint y: 112, distance: 31.3
click at [288, 112] on div "Janela de atendimento Grade de atendimento Capacidade Transportadoras Veículos …" at bounding box center [216, 102] width 432 height 204
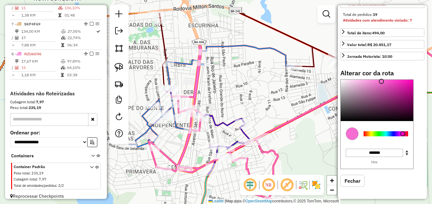
drag, startPoint x: 169, startPoint y: 167, endPoint x: 184, endPoint y: 198, distance: 33.8
click at [182, 201] on div "Janela de atendimento Grade de atendimento Capacidade Transportadoras Veículos …" at bounding box center [216, 102] width 432 height 204
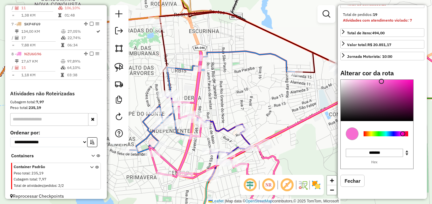
drag, startPoint x: 220, startPoint y: 96, endPoint x: 224, endPoint y: 175, distance: 79.4
click at [224, 175] on div "Janela de atendimento Grade de atendimento Capacidade Transportadoras Veículos …" at bounding box center [216, 102] width 432 height 204
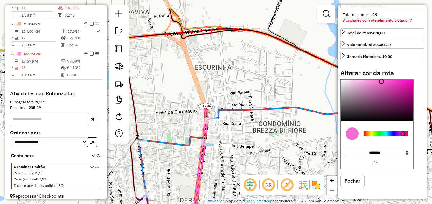
drag, startPoint x: 215, startPoint y: 128, endPoint x: 242, endPoint y: 157, distance: 39.9
click at [242, 157] on div "Janela de atendimento Grade de atendimento Capacidade Transportadoras Veículos …" at bounding box center [216, 102] width 432 height 204
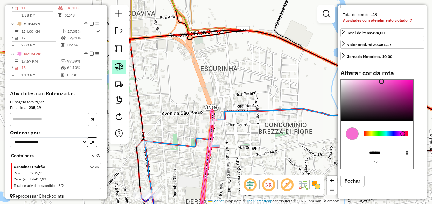
click at [116, 68] on img at bounding box center [119, 67] width 9 height 9
drag, startPoint x: 223, startPoint y: 130, endPoint x: 240, endPoint y: 102, distance: 32.9
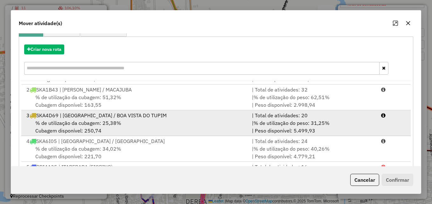
scroll to position [32, 0]
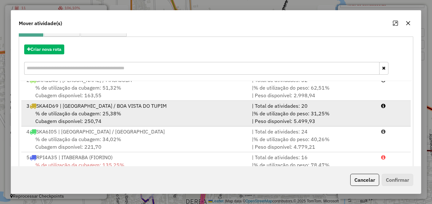
click at [131, 115] on div "% de utilização da cubagem: 25,38% Cubagem disponível: 250,74" at bounding box center [136, 117] width 226 height 15
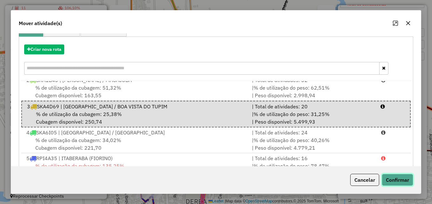
click at [400, 181] on button "Confirmar" at bounding box center [398, 180] width 32 height 12
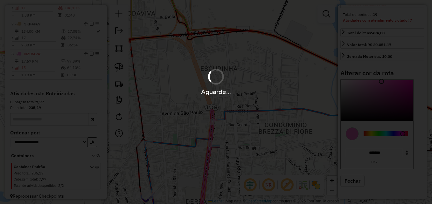
scroll to position [0, 0]
select select "**********"
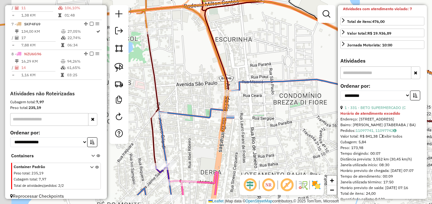
drag, startPoint x: 245, startPoint y: 157, endPoint x: 261, endPoint y: 125, distance: 35.6
click at [261, 125] on div "Janela de atendimento Grade de atendimento Capacidade Transportadoras Veículos …" at bounding box center [216, 102] width 432 height 204
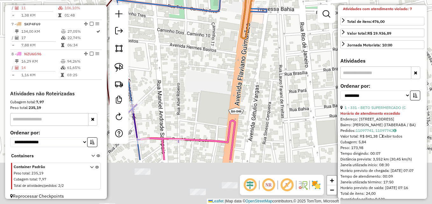
drag, startPoint x: 235, startPoint y: 149, endPoint x: 309, endPoint y: 68, distance: 110.2
click at [309, 68] on div "Janela de atendimento Grade de atendimento Capacidade Transportadoras Veículos …" at bounding box center [216, 102] width 432 height 204
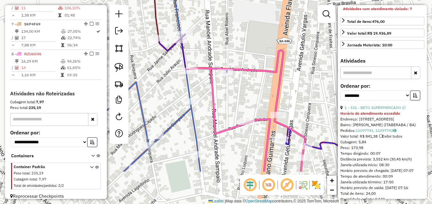
drag, startPoint x: 226, startPoint y: 146, endPoint x: 253, endPoint y: 93, distance: 59.7
click at [253, 93] on div "Janela de atendimento Grade de atendimento Capacidade Transportadoras Veículos …" at bounding box center [216, 102] width 432 height 204
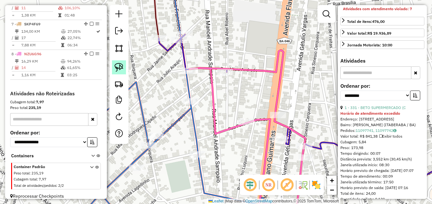
click at [118, 70] on img at bounding box center [119, 67] width 9 height 9
drag, startPoint x: 197, startPoint y: 80, endPoint x: 196, endPoint y: 60, distance: 19.5
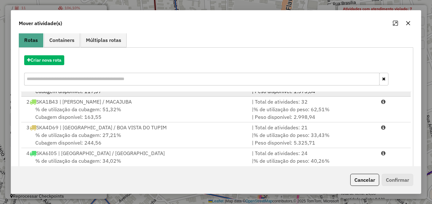
scroll to position [32, 0]
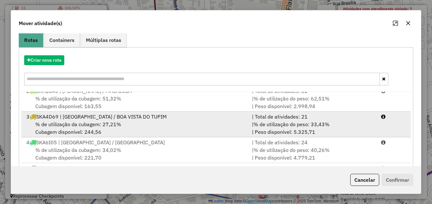
click at [133, 127] on div "% de utilização da cubagem: 27,21% Cubagem disponível: 244,56" at bounding box center [136, 128] width 226 height 15
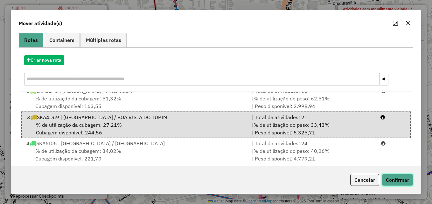
click at [397, 180] on button "Confirmar" at bounding box center [398, 180] width 32 height 12
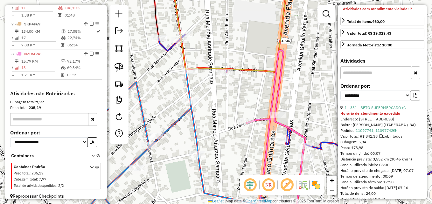
scroll to position [0, 0]
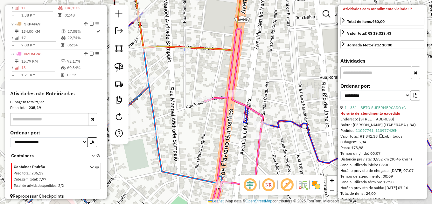
drag, startPoint x: 249, startPoint y: 145, endPoint x: 208, endPoint y: 123, distance: 47.1
click at [208, 123] on div "Janela de atendimento Grade de atendimento Capacidade Transportadoras Veículos …" at bounding box center [216, 102] width 432 height 204
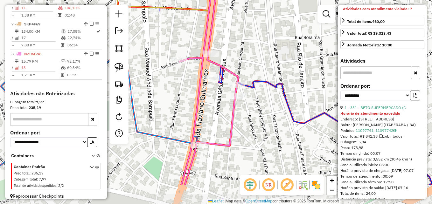
drag, startPoint x: 203, startPoint y: 124, endPoint x: 178, endPoint y: 84, distance: 46.6
click at [178, 84] on div "Janela de atendimento Grade de atendimento Capacidade Transportadoras Veículos …" at bounding box center [216, 102] width 432 height 204
click at [119, 64] on img at bounding box center [119, 67] width 9 height 9
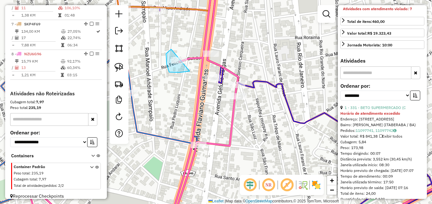
drag, startPoint x: 190, startPoint y: 71, endPoint x: 185, endPoint y: 46, distance: 26.0
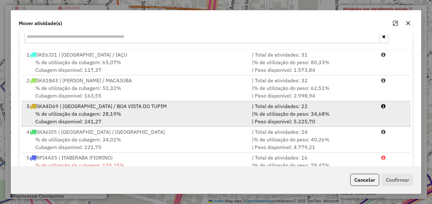
scroll to position [96, 0]
click at [119, 115] on span "% de utilização da cubagem: 28,19%" at bounding box center [78, 113] width 86 height 6
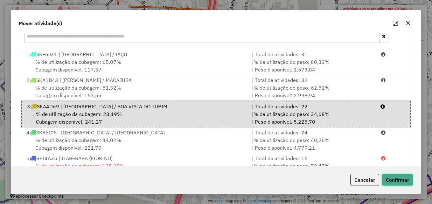
click at [395, 183] on button "Confirmar" at bounding box center [398, 180] width 32 height 12
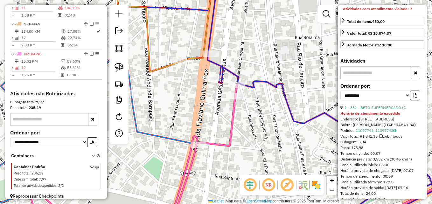
scroll to position [0, 0]
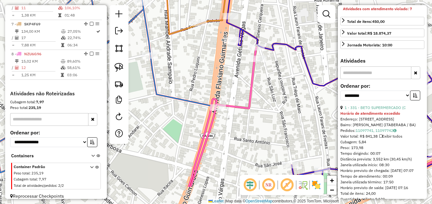
drag, startPoint x: 216, startPoint y: 160, endPoint x: 250, endPoint y: 124, distance: 49.8
click at [250, 124] on div "Janela de atendimento Grade de atendimento Capacidade Transportadoras Veículos …" at bounding box center [216, 102] width 432 height 204
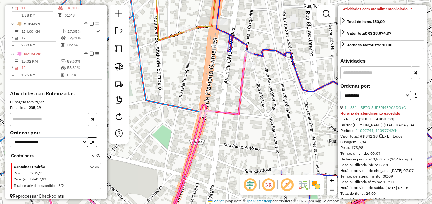
drag, startPoint x: 258, startPoint y: 39, endPoint x: 234, endPoint y: 46, distance: 24.6
click at [246, 46] on icon at bounding box center [330, 108] width 227 height 245
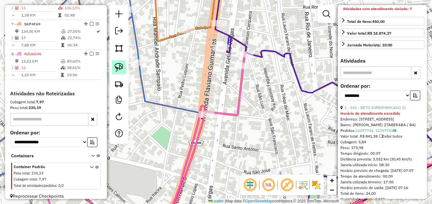
click at [115, 68] on img at bounding box center [119, 67] width 9 height 9
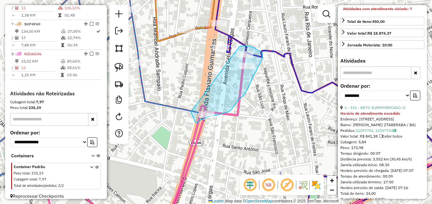
drag, startPoint x: 240, startPoint y: 46, endPoint x: 191, endPoint y: 112, distance: 81.3
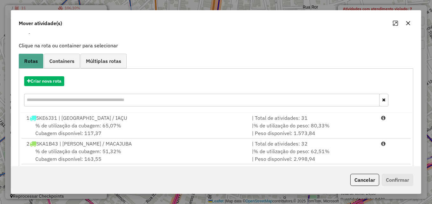
scroll to position [96, 0]
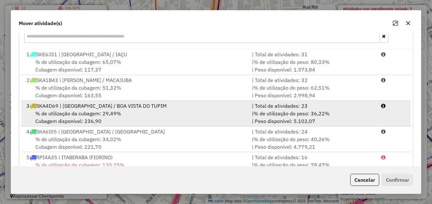
click at [113, 116] on span "% de utilização da cubagem: 29,49%" at bounding box center [78, 113] width 86 height 6
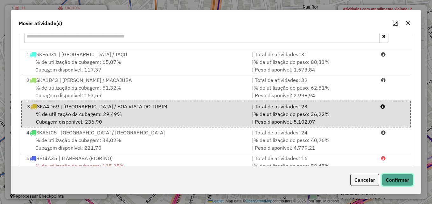
click at [406, 182] on button "Confirmar" at bounding box center [398, 180] width 32 height 12
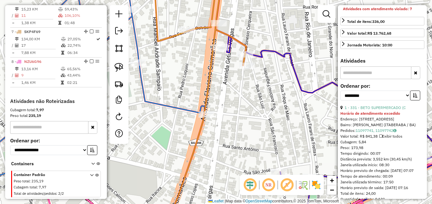
scroll to position [0, 0]
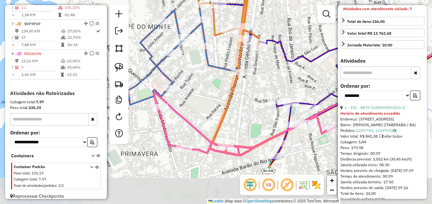
drag, startPoint x: 250, startPoint y: 153, endPoint x: 251, endPoint y: 97, distance: 55.7
click at [251, 97] on div "Janela de atendimento Grade de atendimento Capacidade Transportadoras Veículos …" at bounding box center [216, 102] width 432 height 204
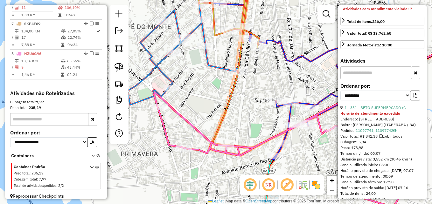
click at [194, 130] on icon at bounding box center [283, 146] width 259 height 126
click at [196, 128] on icon at bounding box center [283, 146] width 259 height 126
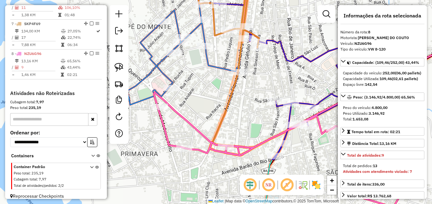
click at [184, 120] on icon at bounding box center [283, 146] width 259 height 126
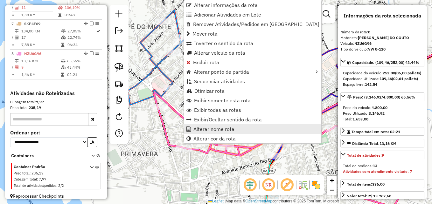
click at [219, 131] on span "Alterar nome rota" at bounding box center [214, 129] width 41 height 5
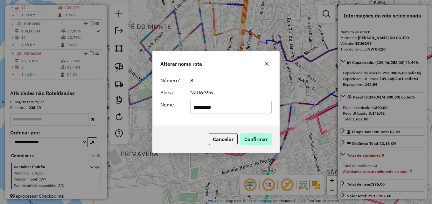
type input "*********"
click at [252, 136] on button "Confirmar" at bounding box center [256, 139] width 32 height 12
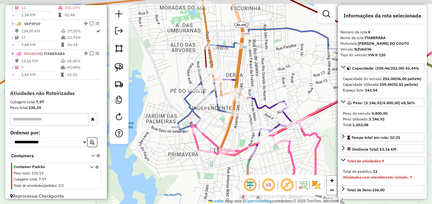
drag, startPoint x: 294, startPoint y: 52, endPoint x: 254, endPoint y: 145, distance: 101.6
click at [254, 145] on div "Janela de atendimento Grade de atendimento Capacidade Transportadoras Veículos …" at bounding box center [216, 102] width 432 height 204
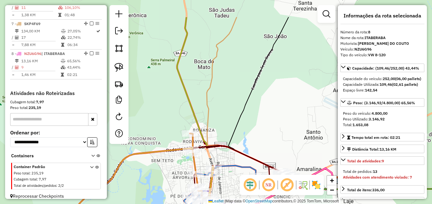
drag, startPoint x: 287, startPoint y: 96, endPoint x: 132, endPoint y: 110, distance: 156.3
click at [268, 135] on div "Janela de atendimento Grade de atendimento Capacidade Transportadoras Veículos …" at bounding box center [216, 102] width 432 height 204
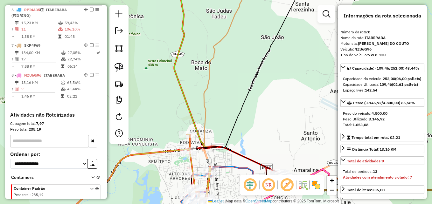
scroll to position [420, 0]
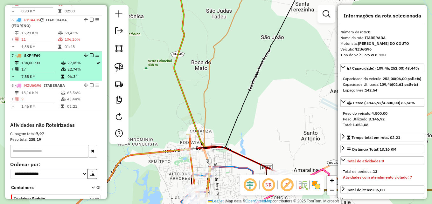
click at [42, 53] on li "7 - SKP4F69 134,00 KM 27,05% / 17 22,74% = 7,88 KM 06:34" at bounding box center [56, 67] width 92 height 30
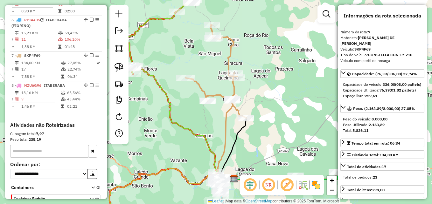
click at [232, 107] on icon at bounding box center [216, 72] width 61 height 94
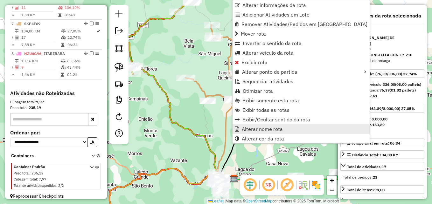
click at [265, 130] on span "Alterar nome rota" at bounding box center [262, 129] width 41 height 5
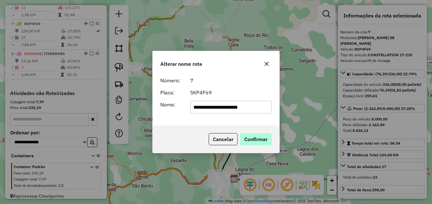
type input "**********"
click at [262, 135] on button "Confirmar" at bounding box center [256, 139] width 32 height 12
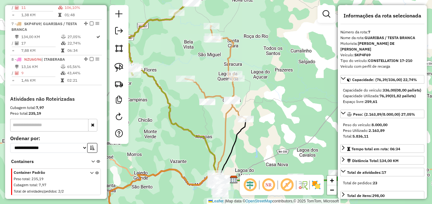
click at [236, 111] on icon at bounding box center [215, 73] width 61 height 94
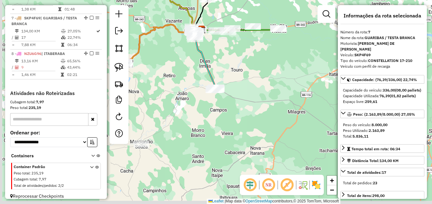
drag, startPoint x: 215, startPoint y: 174, endPoint x: 234, endPoint y: 129, distance: 48.4
click at [232, 131] on div "Janela de atendimento Grade de atendimento Capacidade Transportadoras Veículos …" at bounding box center [216, 102] width 432 height 204
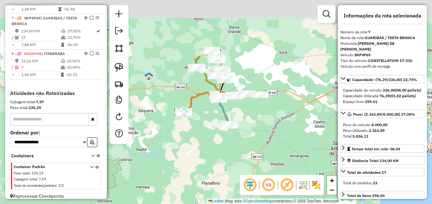
drag, startPoint x: 261, startPoint y: 119, endPoint x: 266, endPoint y: 141, distance: 22.5
click at [266, 141] on div "Janela de atendimento Grade de atendimento Capacidade Transportadoras Veículos …" at bounding box center [216, 102] width 432 height 204
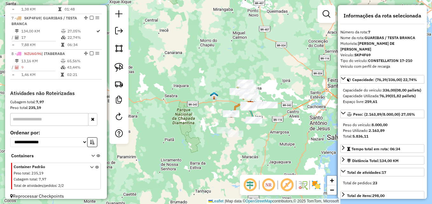
drag, startPoint x: 271, startPoint y: 137, endPoint x: 265, endPoint y: 118, distance: 19.9
click at [265, 118] on div "Janela de atendimento Grade de atendimento Capacidade Transportadoras Veículos …" at bounding box center [216, 102] width 432 height 204
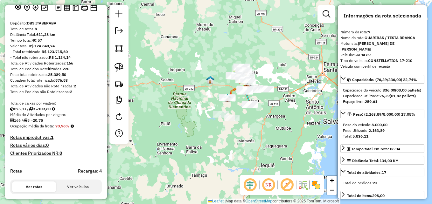
scroll to position [0, 0]
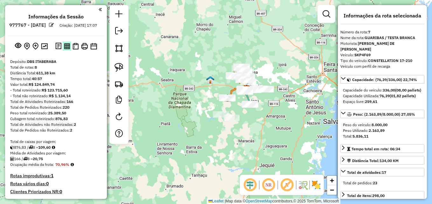
click at [68, 49] on img at bounding box center [67, 46] width 6 height 6
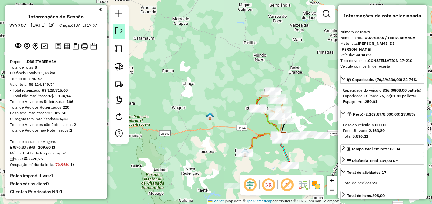
click at [122, 34] on em at bounding box center [119, 31] width 8 height 8
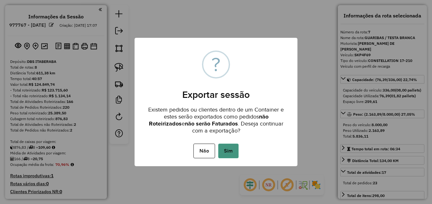
click at [224, 148] on button "Sim" at bounding box center [228, 151] width 20 height 15
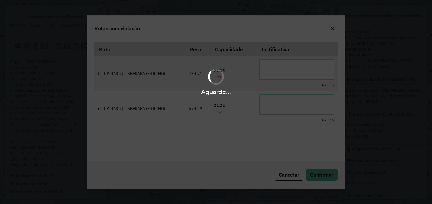
scroll to position [11, 0]
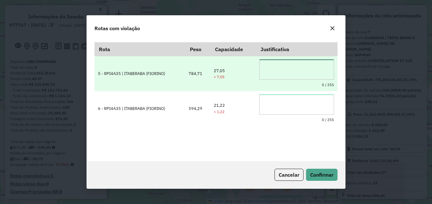
click at [276, 74] on textarea at bounding box center [297, 70] width 75 height 20
type textarea "**********"
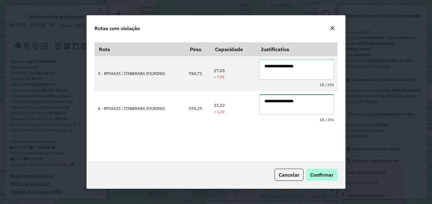
type textarea "**********"
click at [324, 179] on button "Confirmar" at bounding box center [322, 175] width 32 height 12
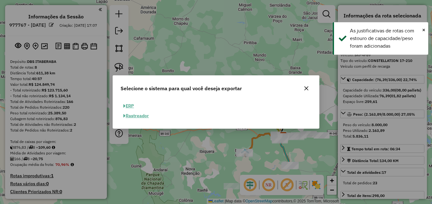
click at [133, 106] on button "ERP" at bounding box center [129, 106] width 16 height 10
select select "**"
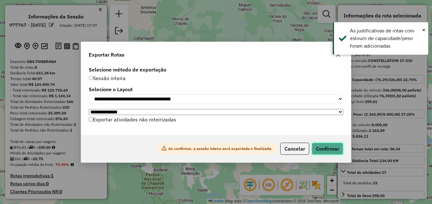
click at [330, 151] on button "Confirmar" at bounding box center [328, 149] width 32 height 12
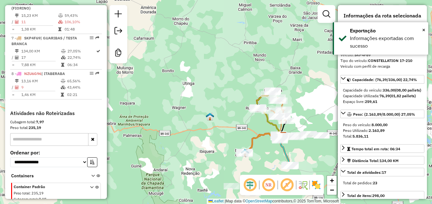
scroll to position [447, 0]
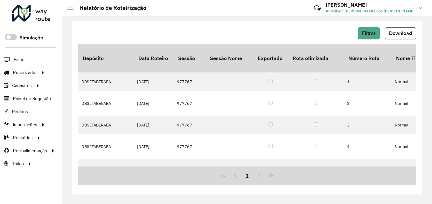
click at [402, 35] on span "Download" at bounding box center [400, 33] width 23 height 5
click at [224, 33] on div "Filtrar Download" at bounding box center [247, 33] width 338 height 12
